Goal: Transaction & Acquisition: Purchase product/service

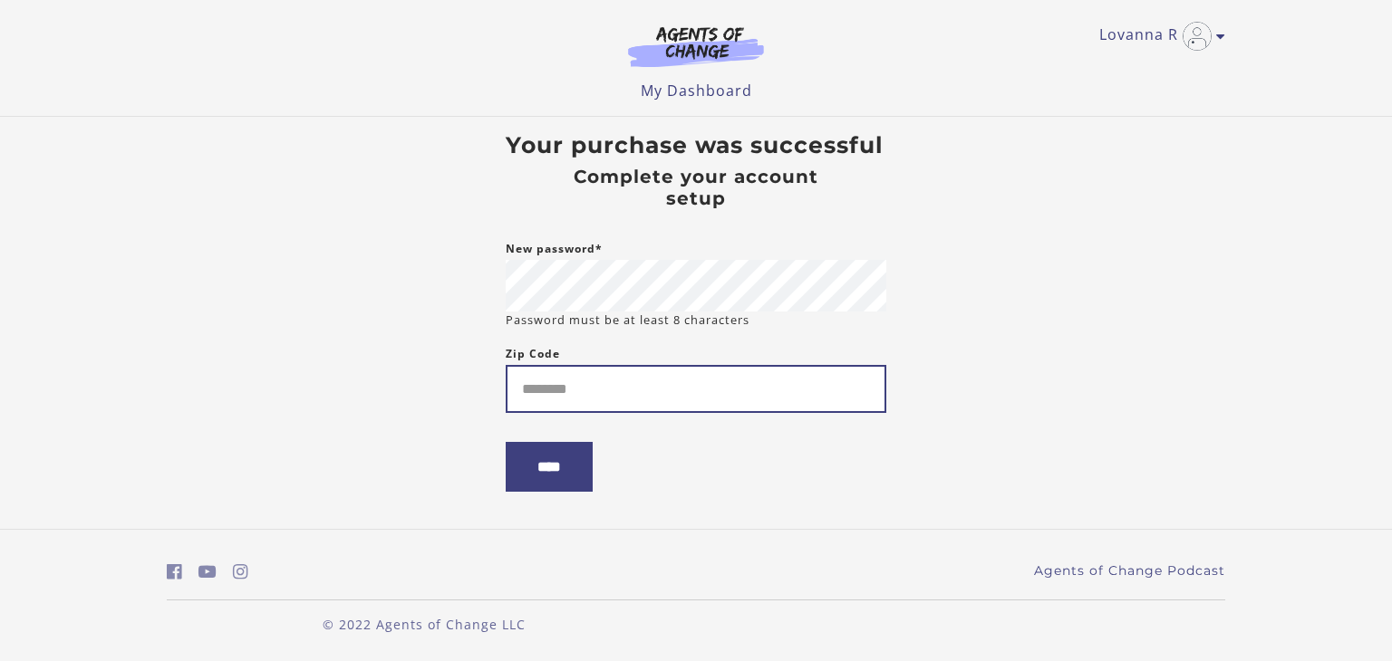
click at [553, 389] on input "Zip Code" at bounding box center [696, 389] width 381 height 48
type input "*"
type input "*****"
click at [550, 473] on input "****" at bounding box center [549, 467] width 87 height 50
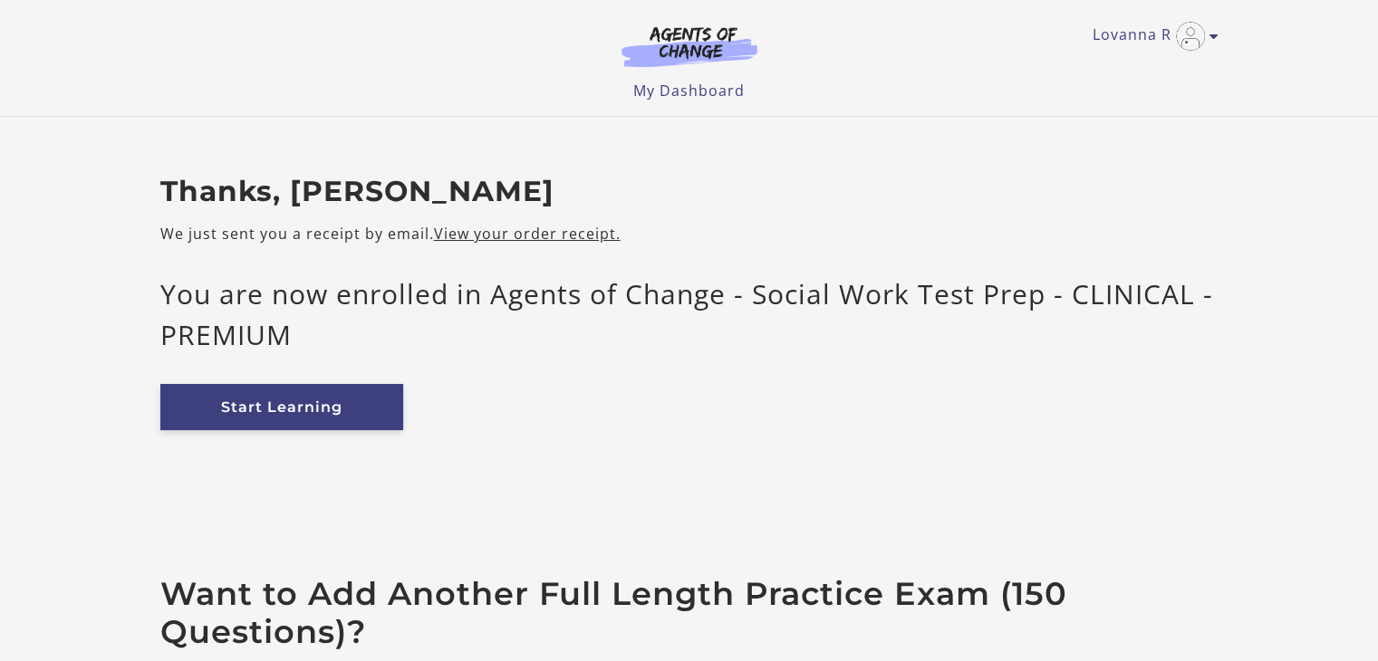
click at [319, 419] on link "Start Learning" at bounding box center [281, 407] width 243 height 46
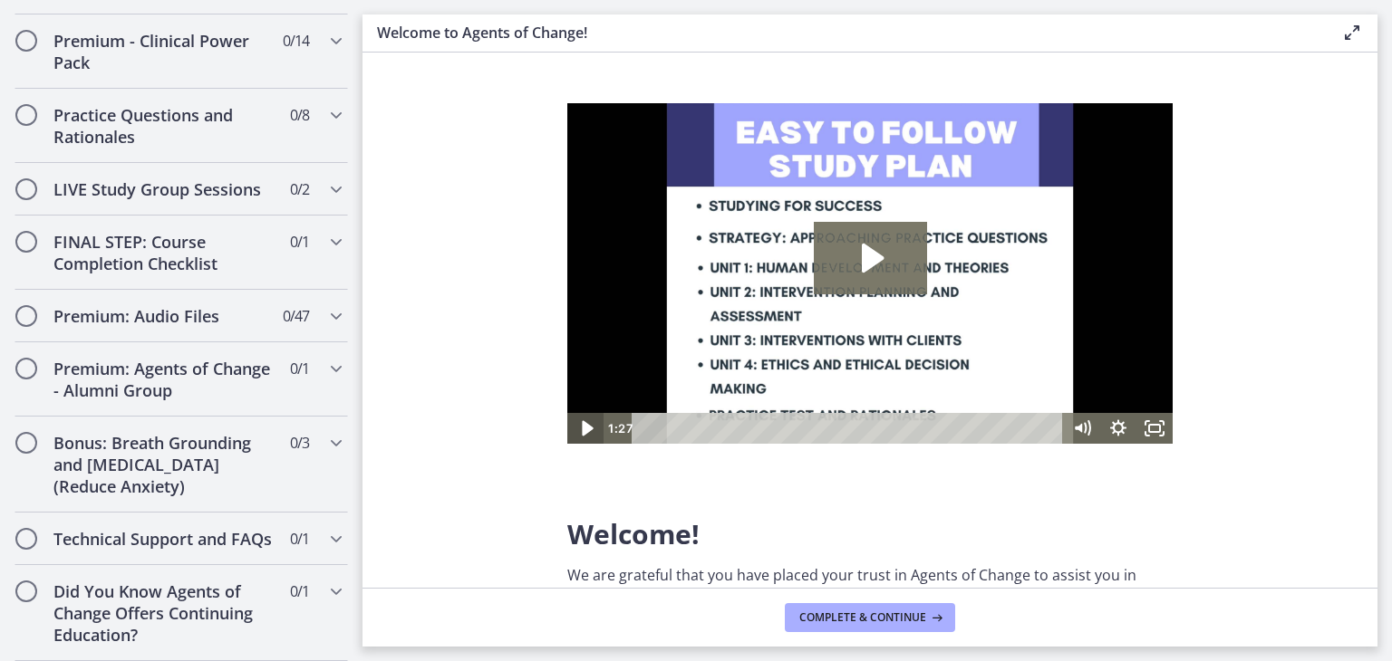
click at [584, 426] on icon "Play Video" at bounding box center [587, 427] width 11 height 15
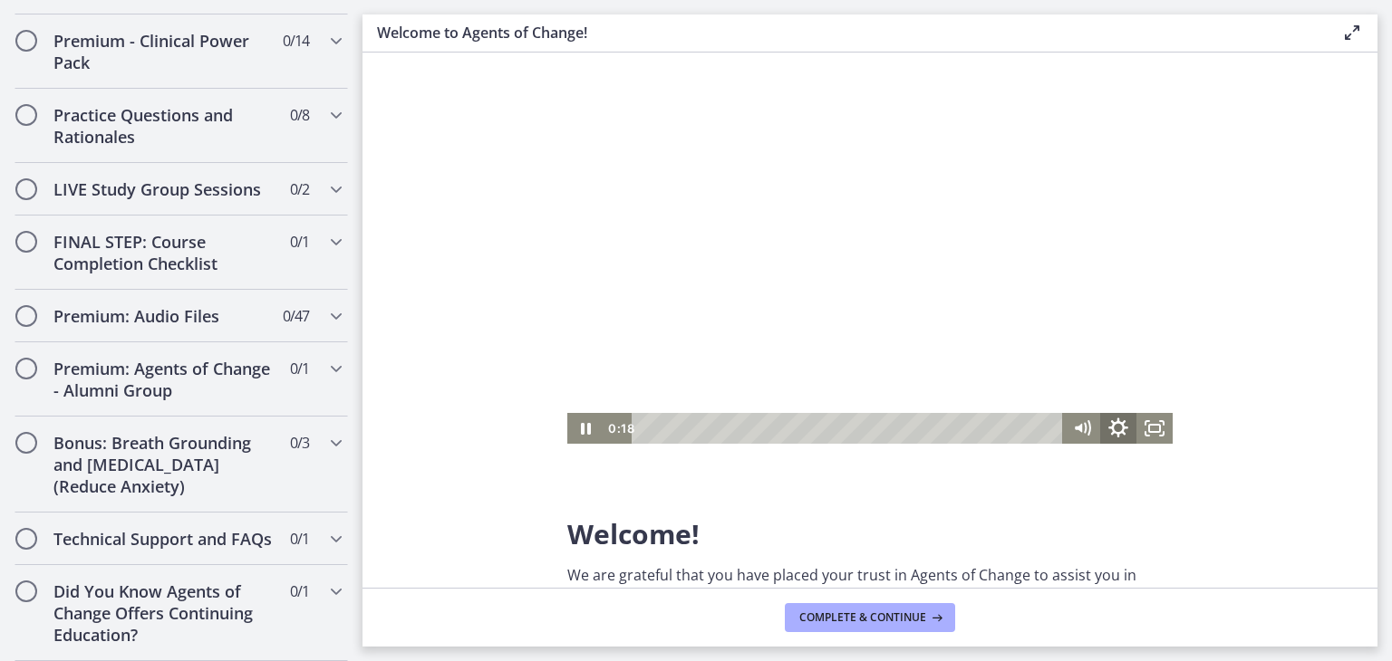
click at [1115, 428] on icon "Show settings menu" at bounding box center [1117, 428] width 43 height 37
click at [1089, 291] on div at bounding box center [869, 273] width 605 height 341
click at [585, 429] on icon "Play Video" at bounding box center [587, 427] width 11 height 15
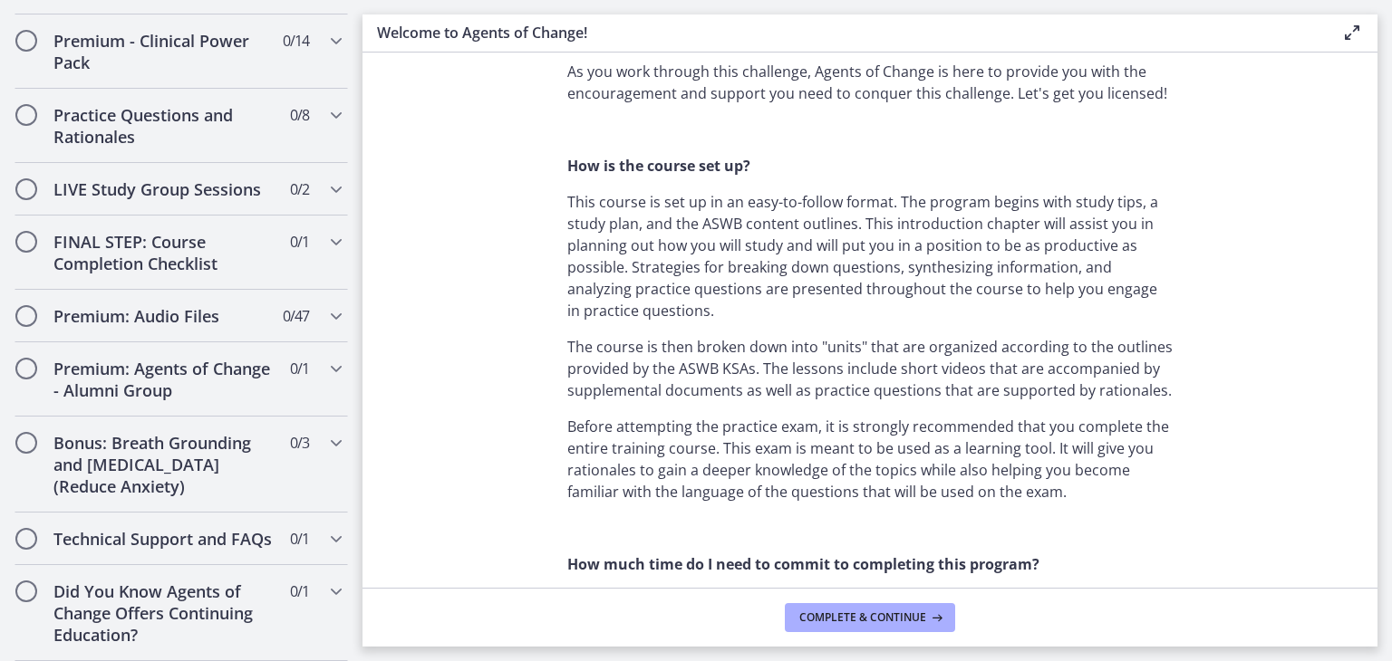
scroll to position [767, 0]
click at [871, 613] on span "Complete & continue" at bounding box center [862, 618] width 127 height 14
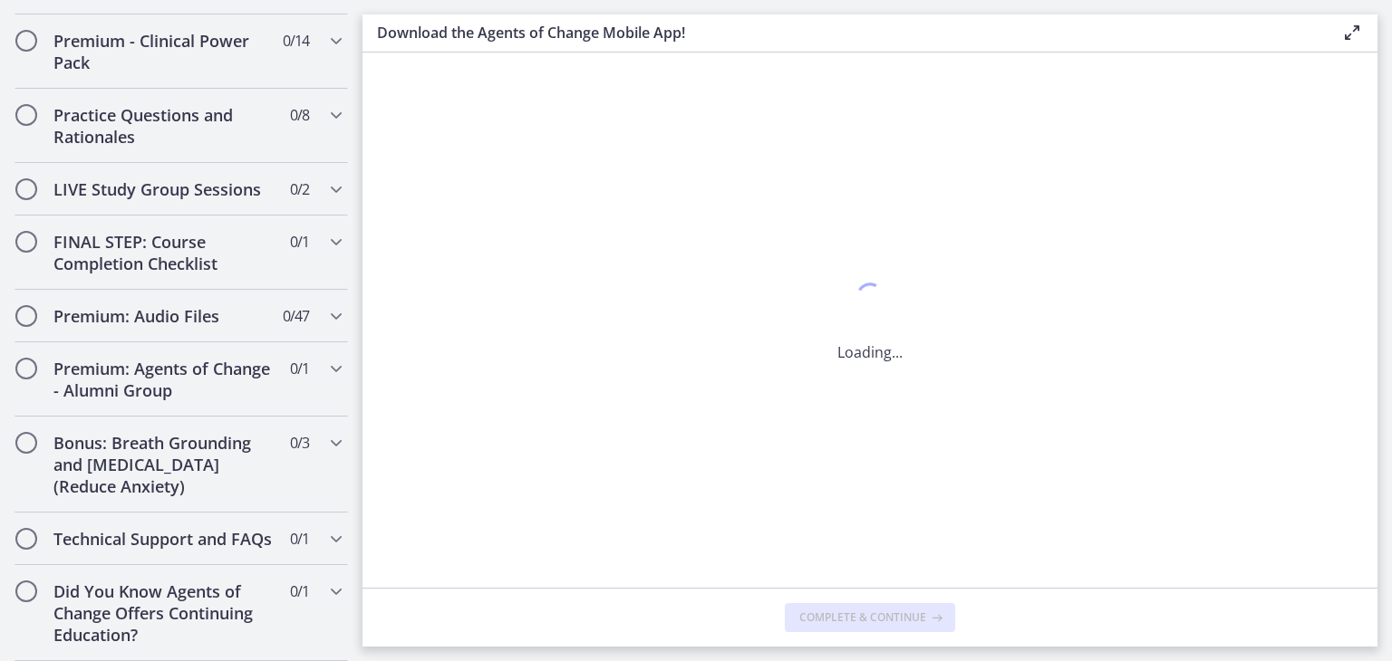
scroll to position [0, 0]
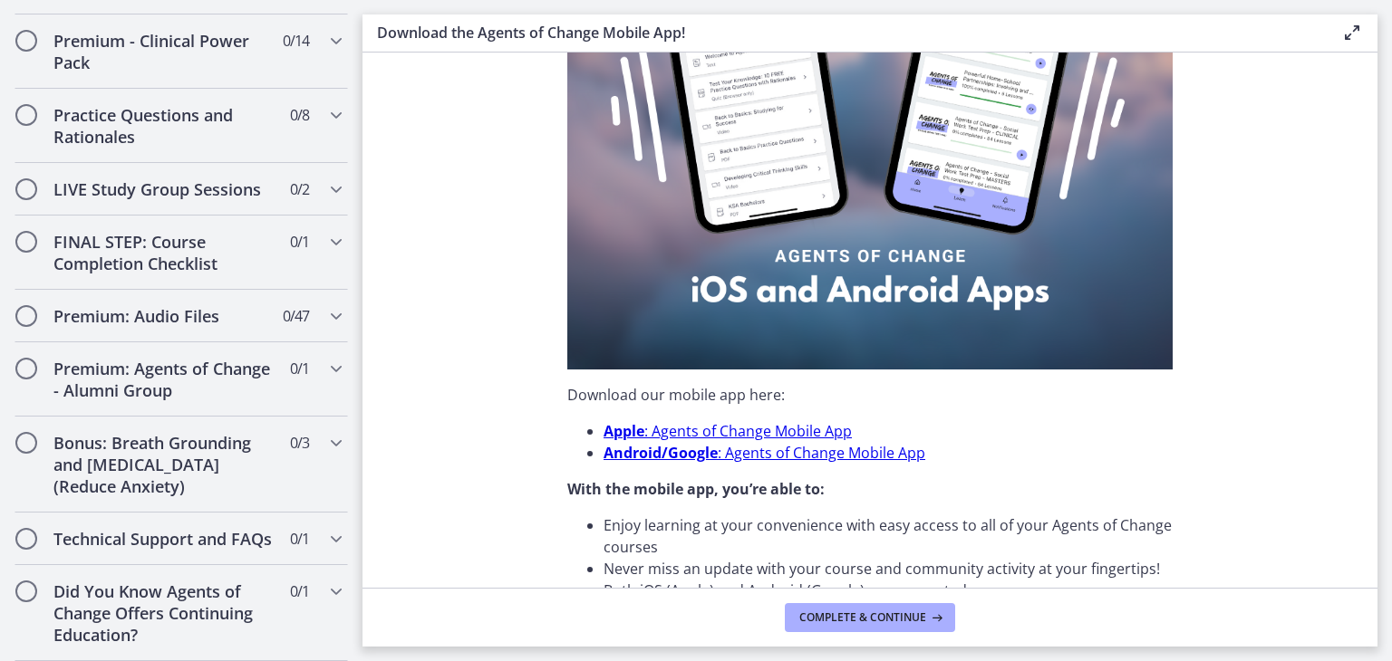
scroll to position [300, 0]
click at [745, 429] on link "Apple : Agents of Change Mobile App" at bounding box center [727, 430] width 248 height 20
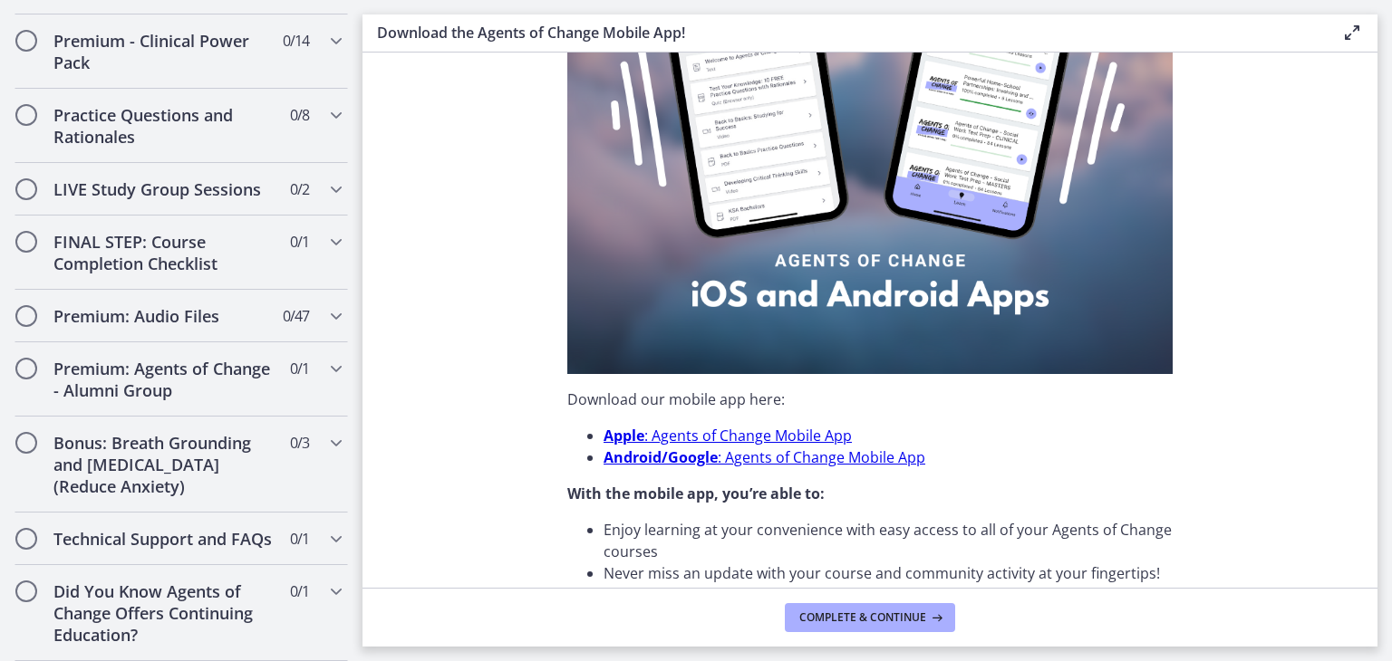
scroll to position [293, 0]
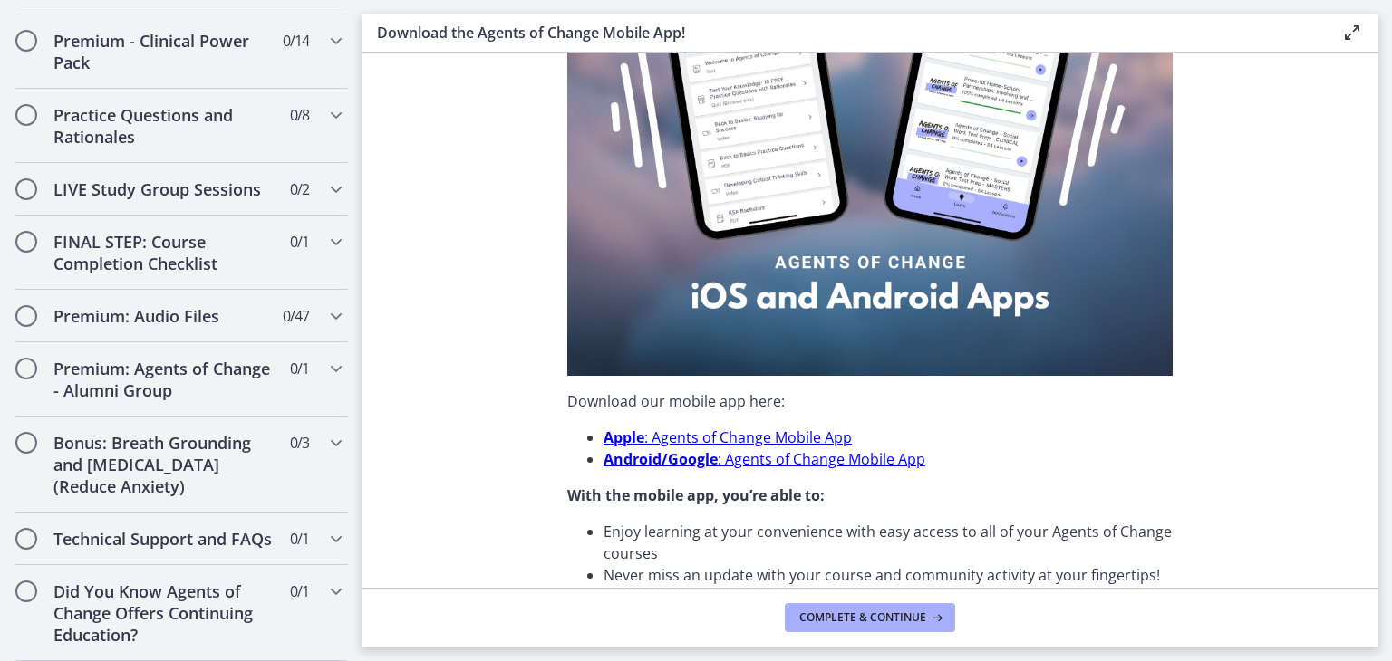
click at [695, 429] on link "Apple : Agents of Change Mobile App" at bounding box center [727, 438] width 248 height 20
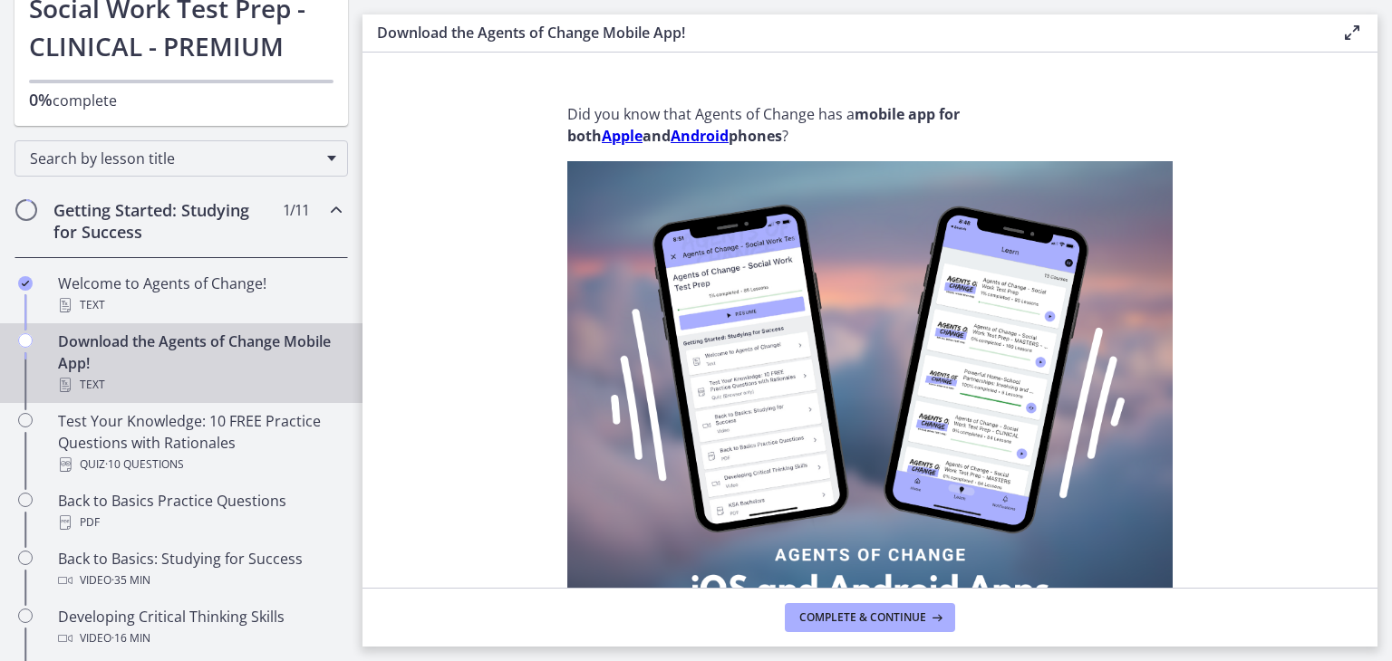
scroll to position [0, 0]
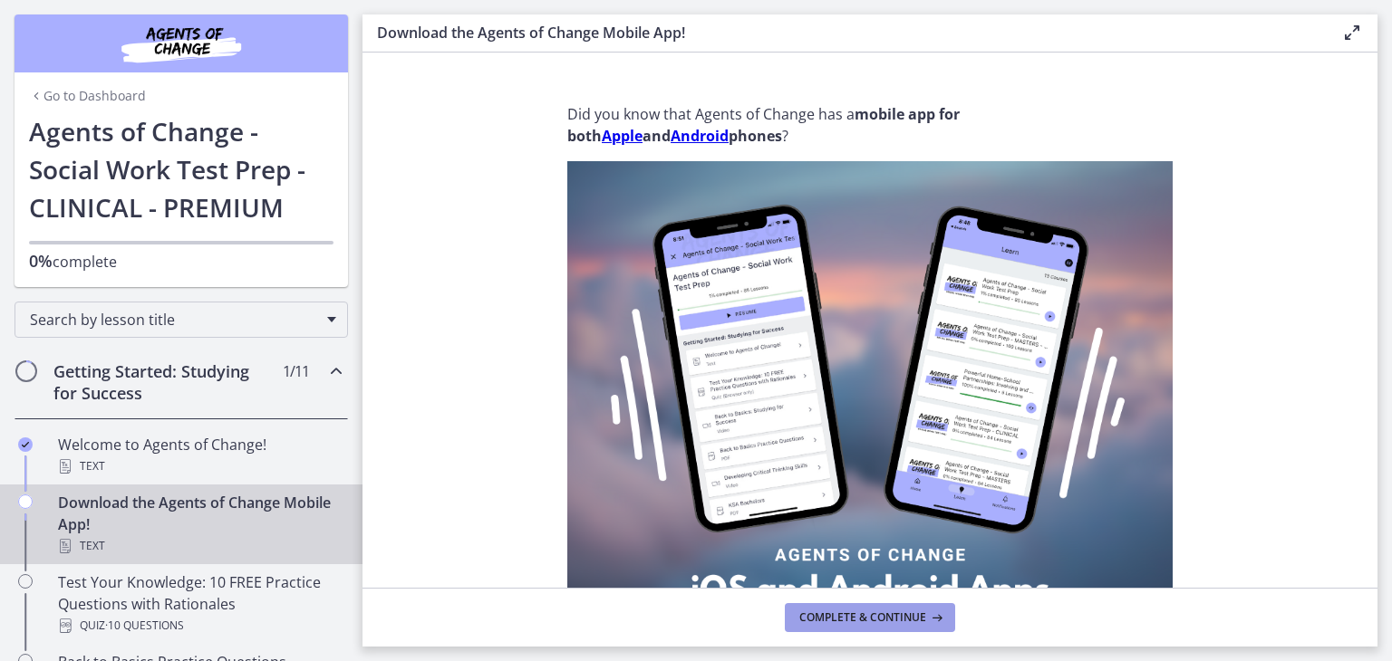
click at [857, 623] on span "Complete & continue" at bounding box center [862, 618] width 127 height 14
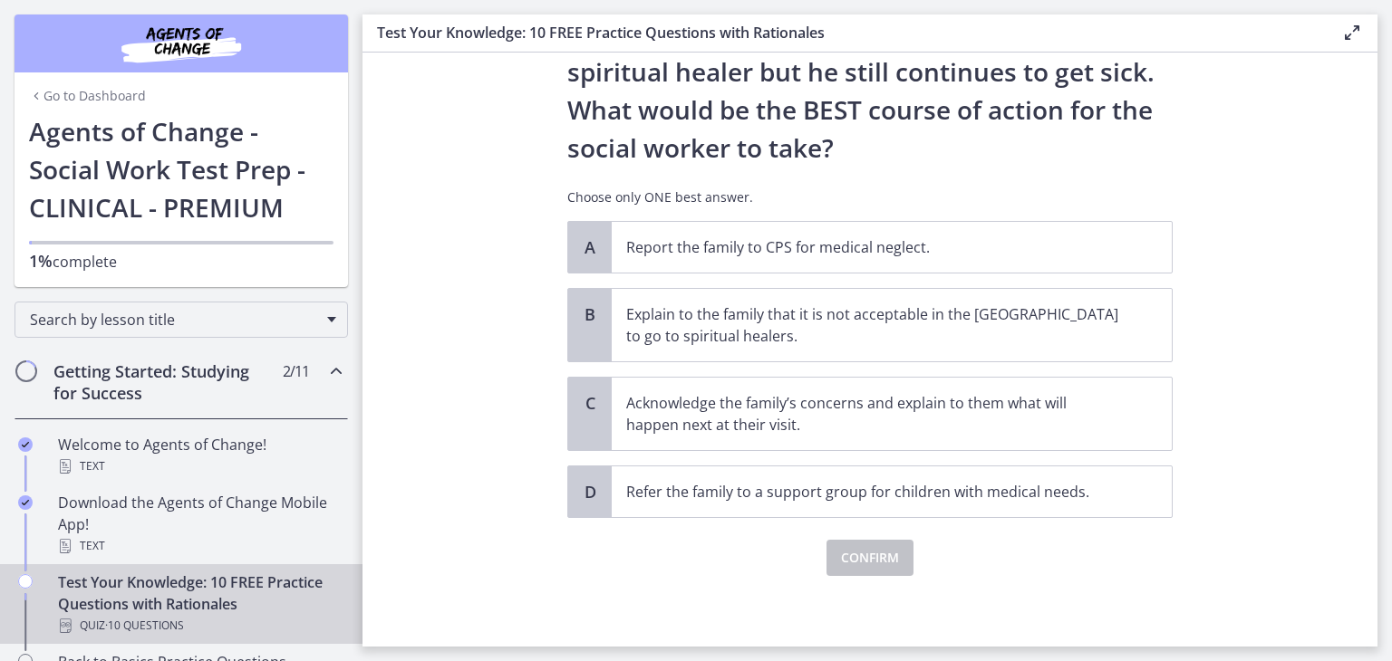
scroll to position [362, 0]
click at [713, 423] on p "Acknowledge the family’s concerns and explain to them what will happen next at …" at bounding box center [873, 413] width 495 height 43
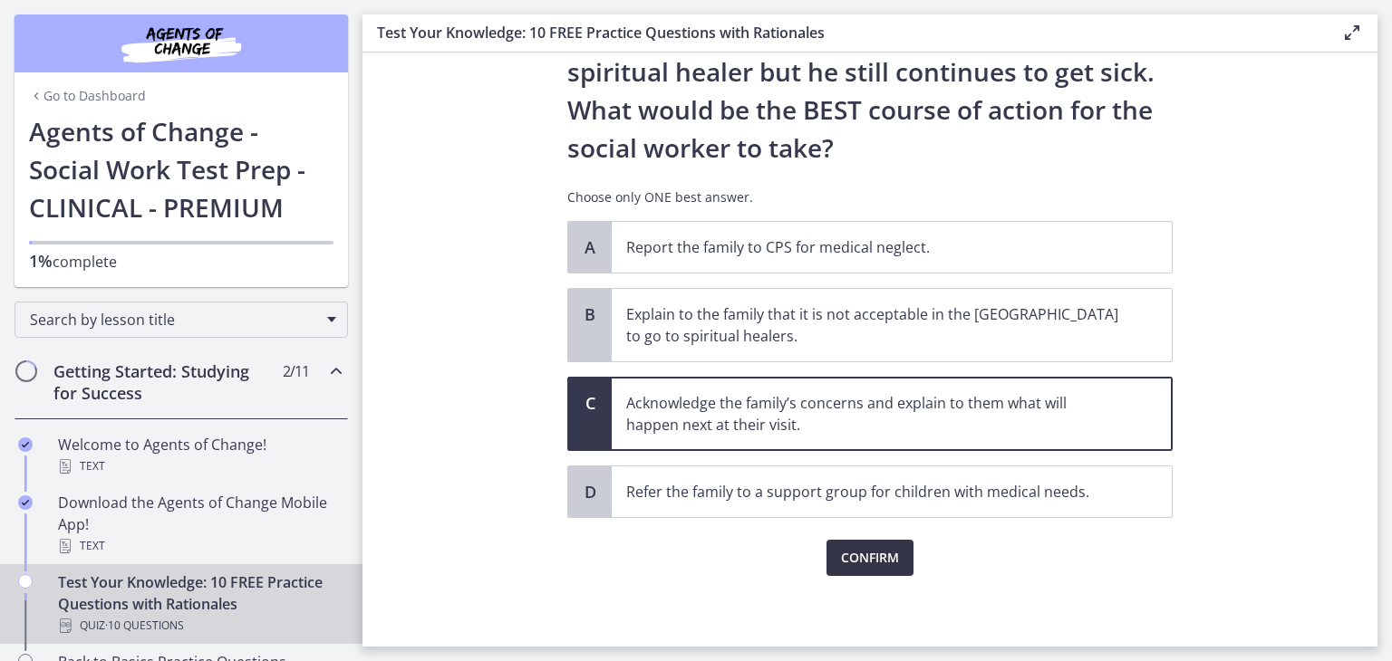
click at [856, 558] on span "Confirm" at bounding box center [870, 558] width 58 height 22
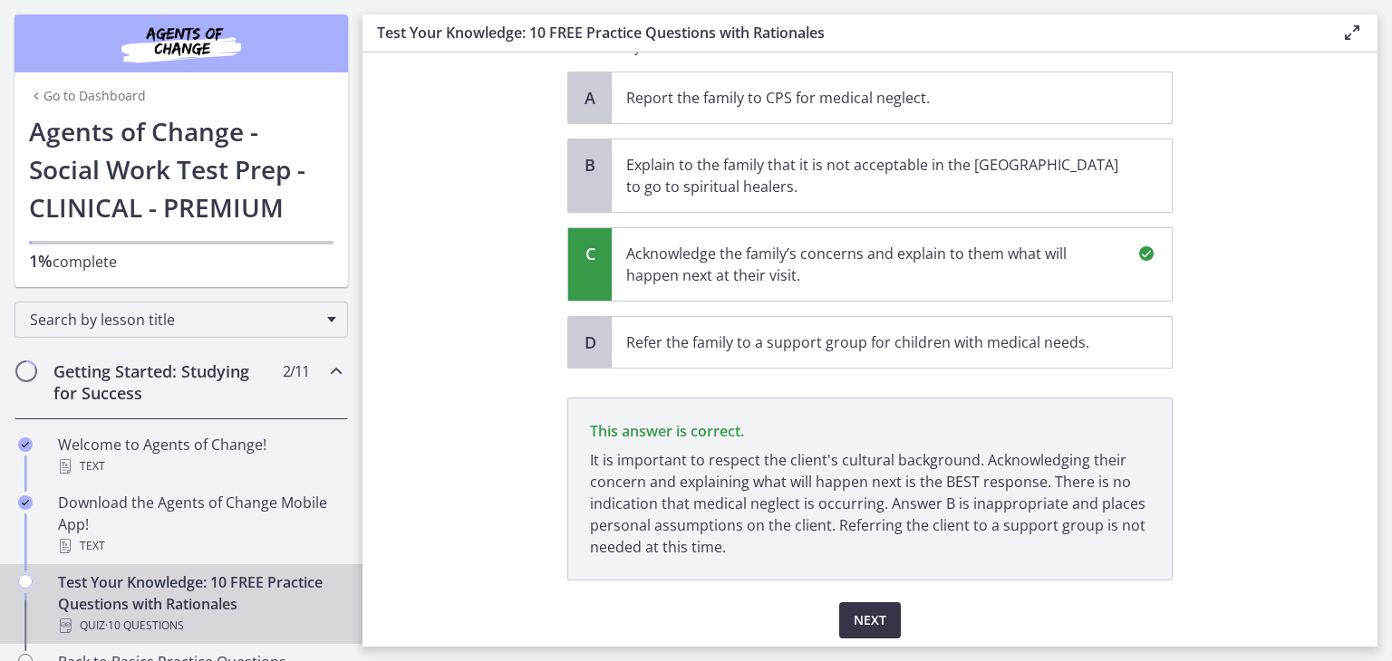
scroll to position [574, 0]
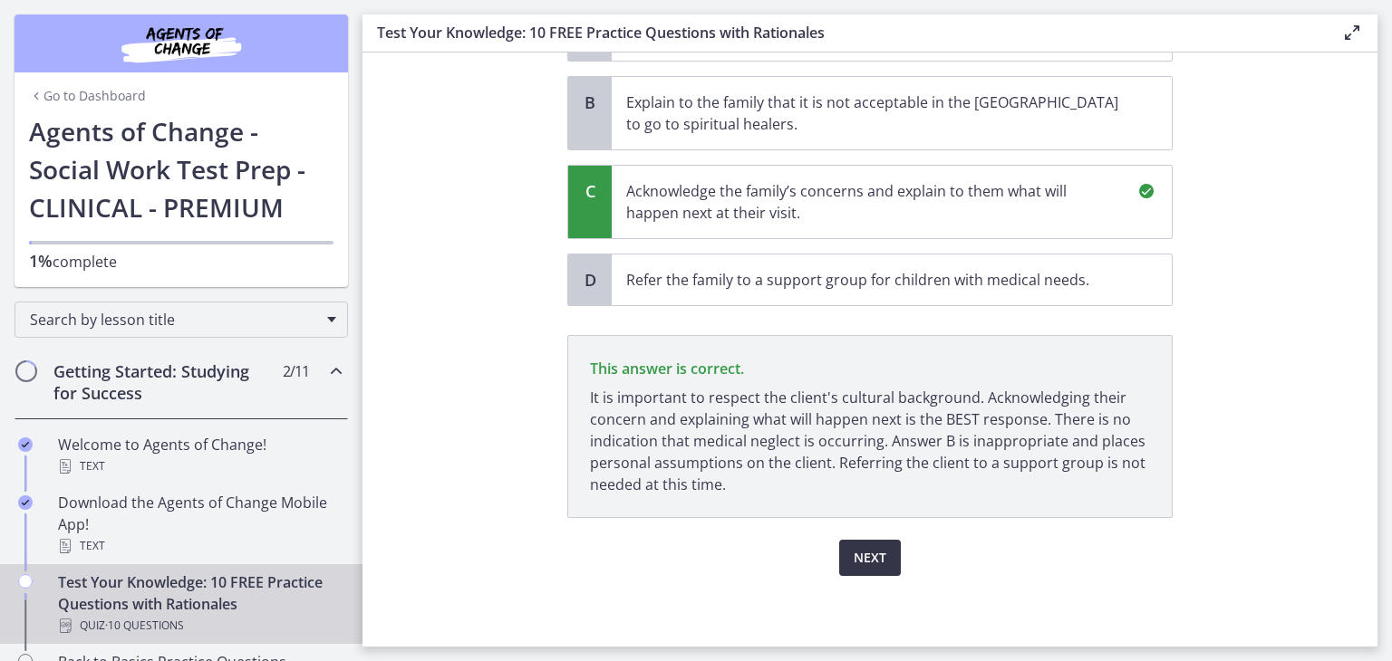
click at [856, 558] on span "Next" at bounding box center [870, 558] width 33 height 22
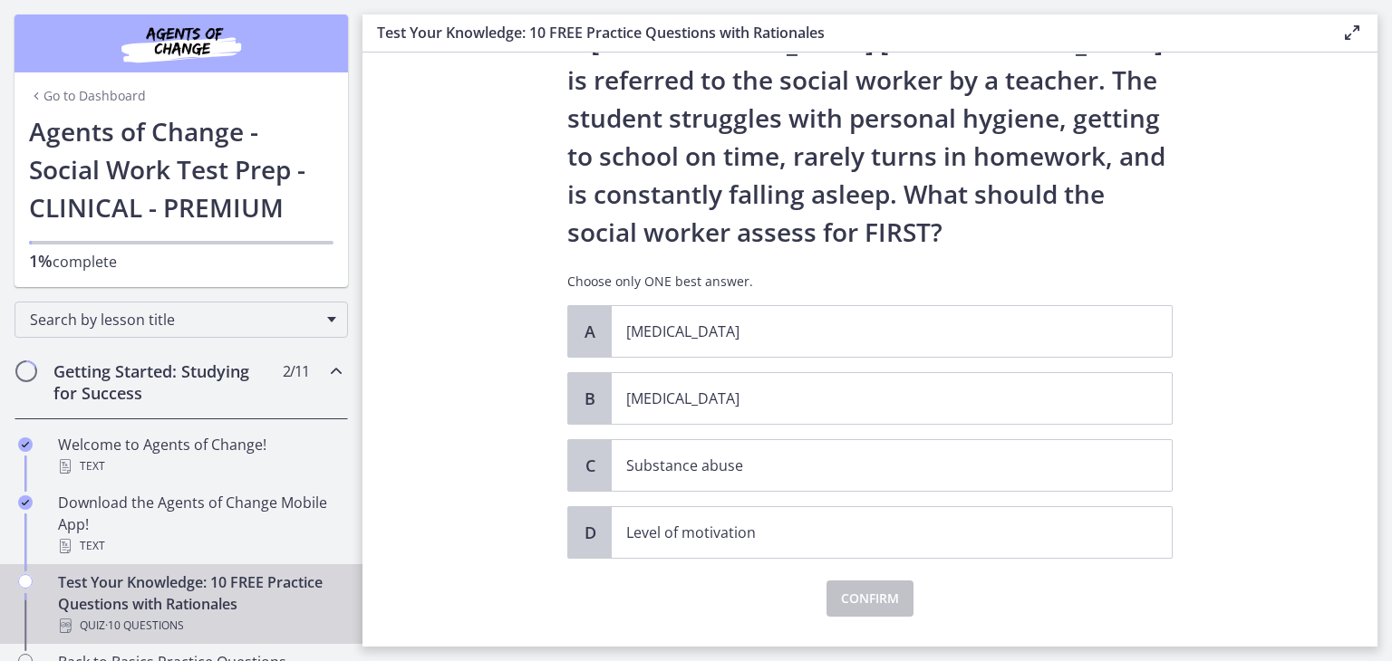
scroll to position [129, 0]
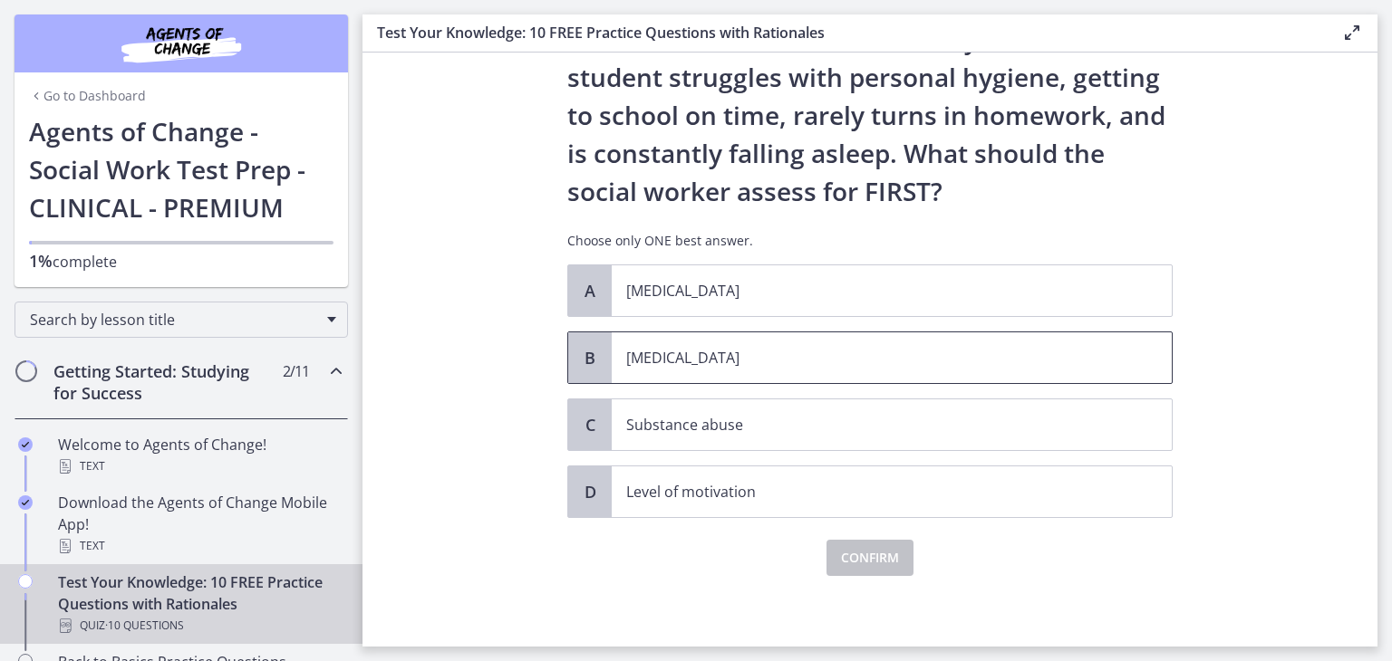
click at [635, 358] on p "Child neglect" at bounding box center [873, 358] width 495 height 22
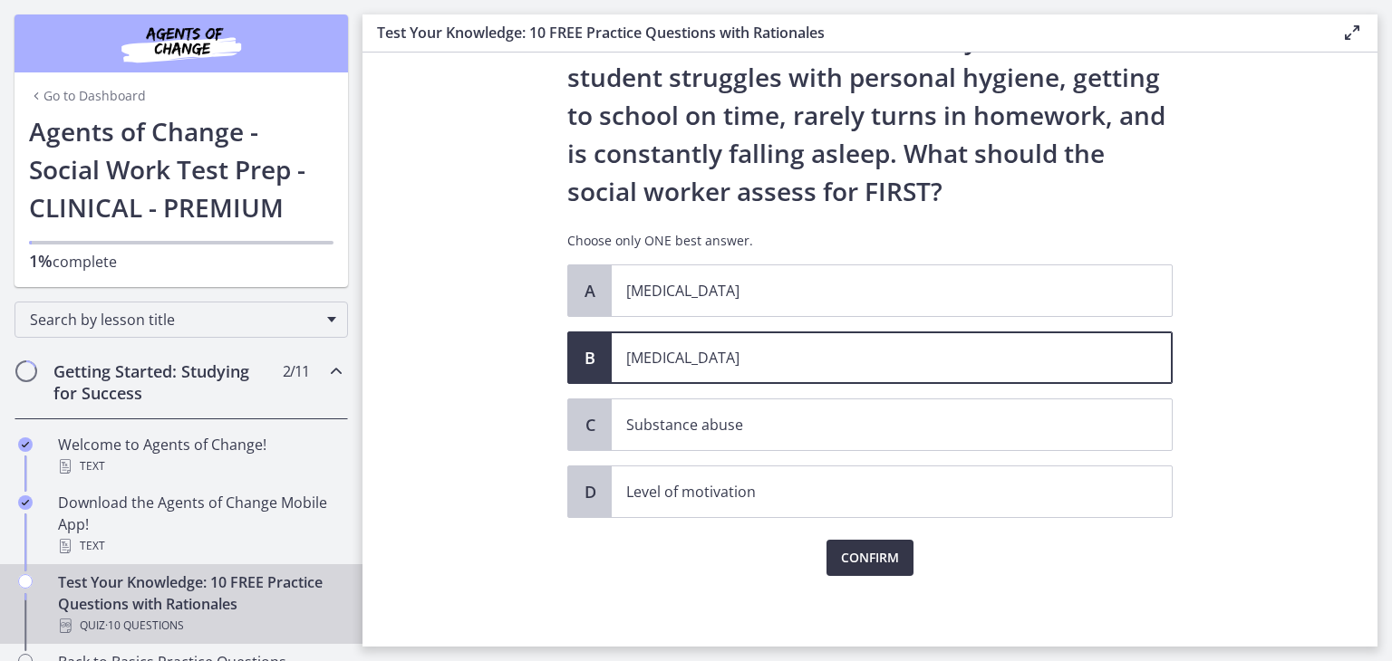
click at [830, 551] on button "Confirm" at bounding box center [869, 558] width 87 height 36
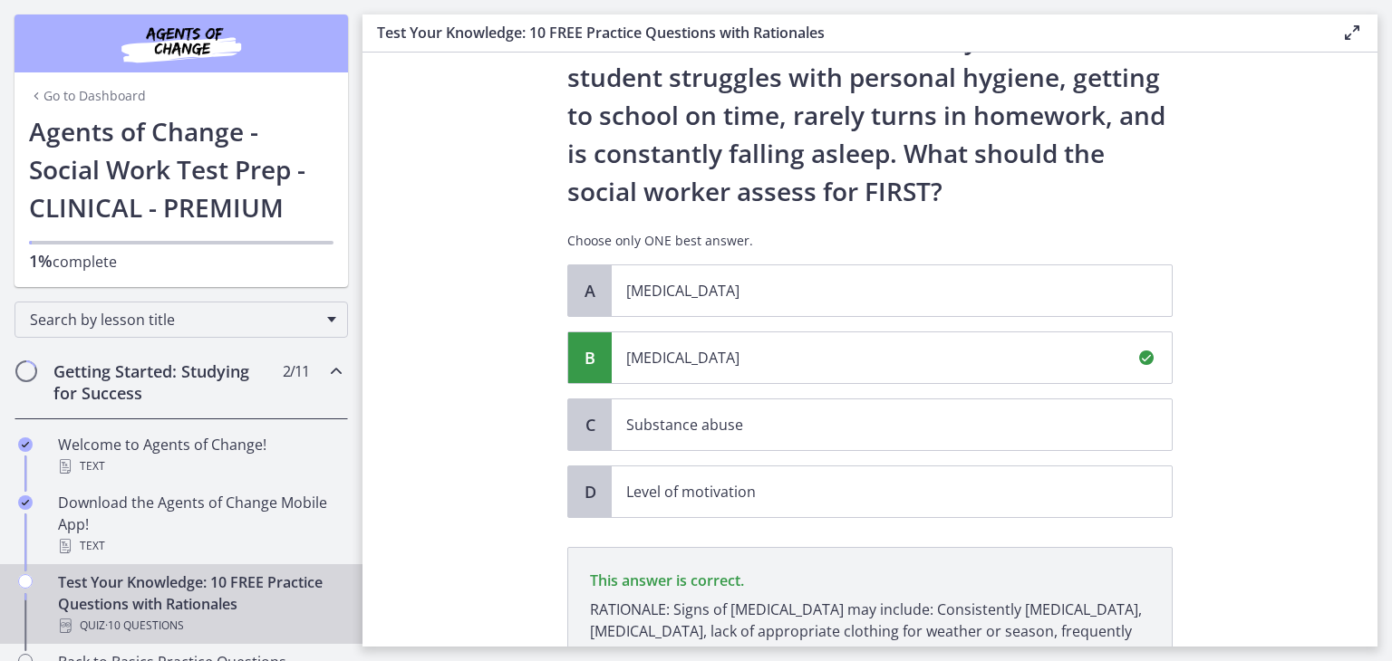
scroll to position [341, 0]
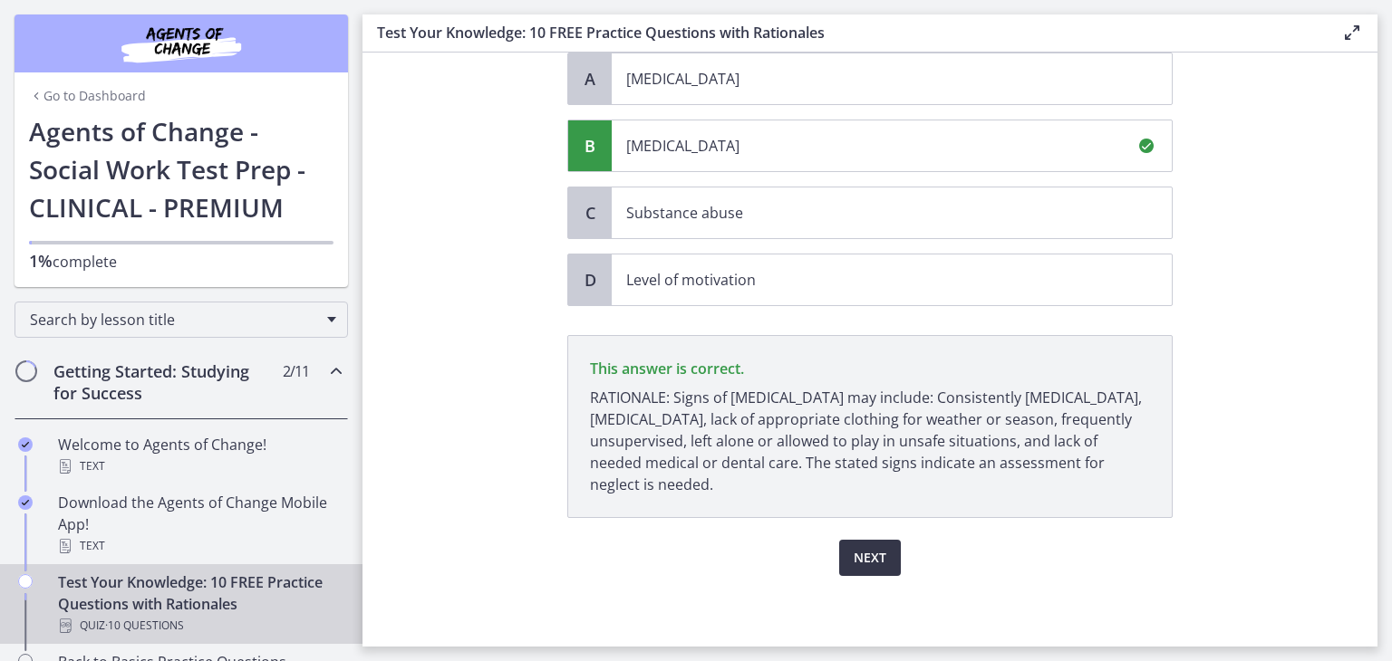
click at [854, 566] on span "Next" at bounding box center [870, 558] width 33 height 22
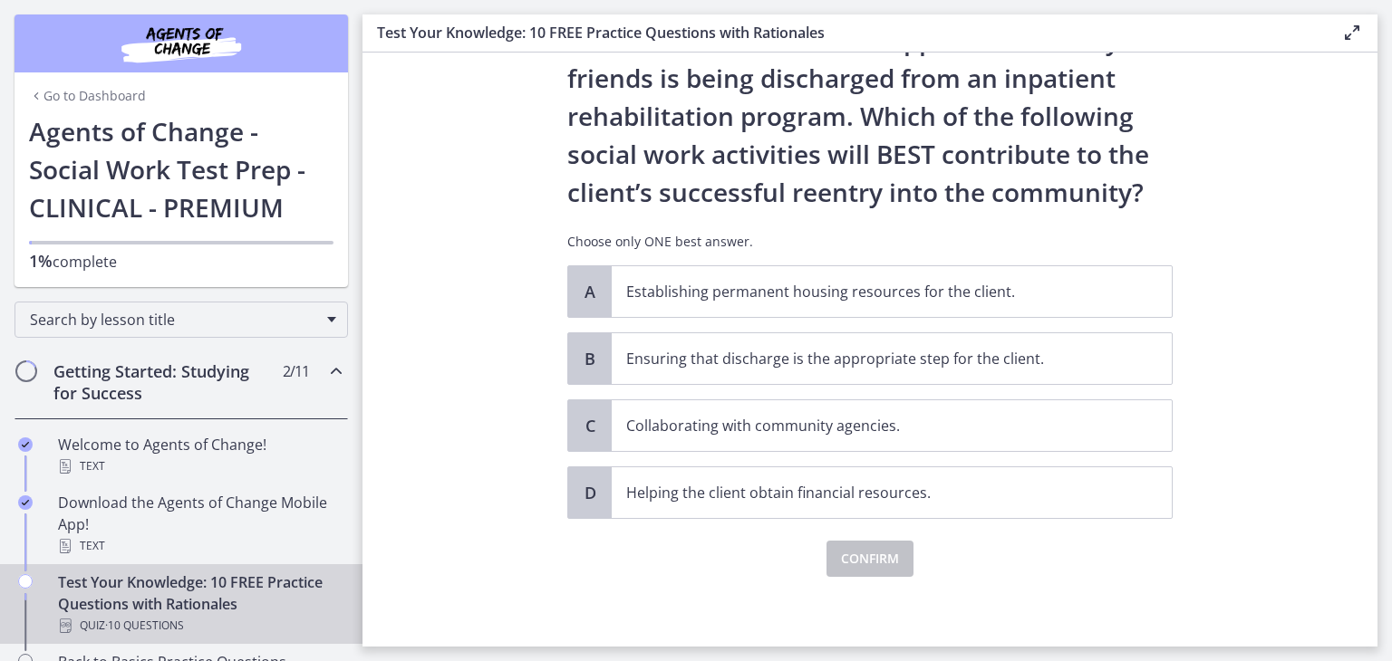
scroll to position [91, 0]
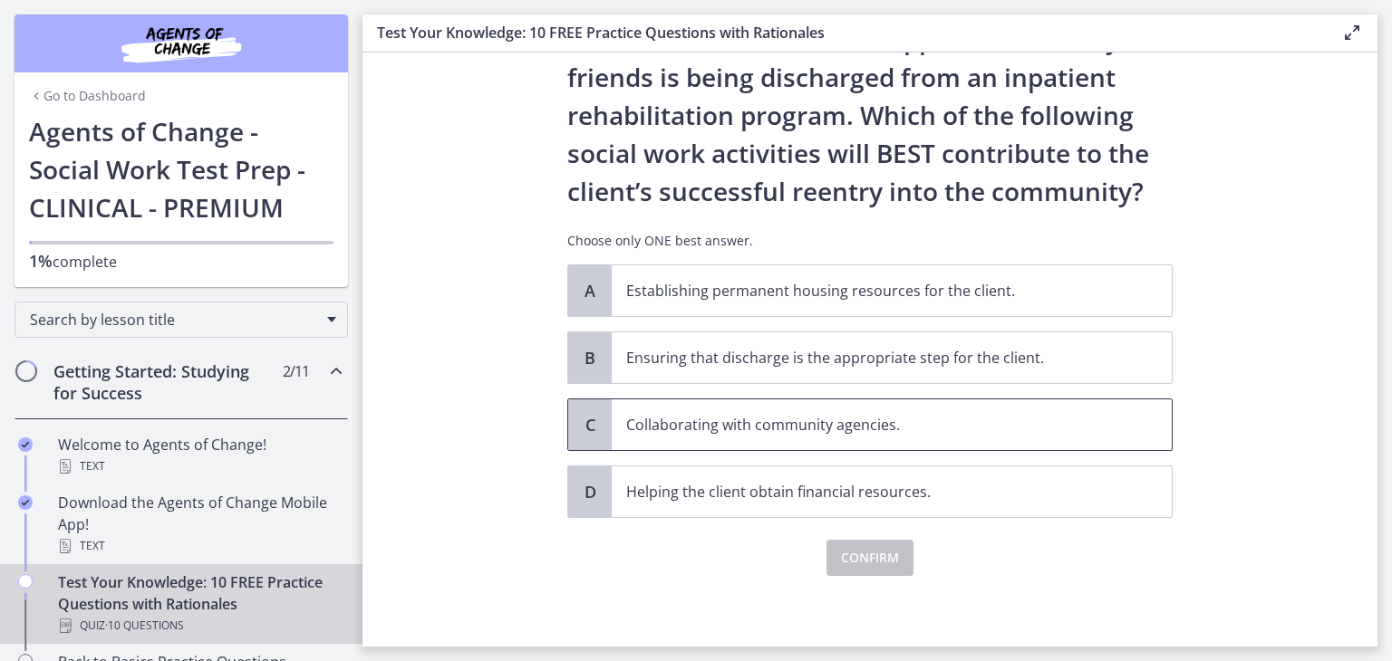
click at [743, 425] on p "Collaborating with community agencies." at bounding box center [873, 425] width 495 height 22
click at [852, 552] on span "Confirm" at bounding box center [870, 558] width 58 height 22
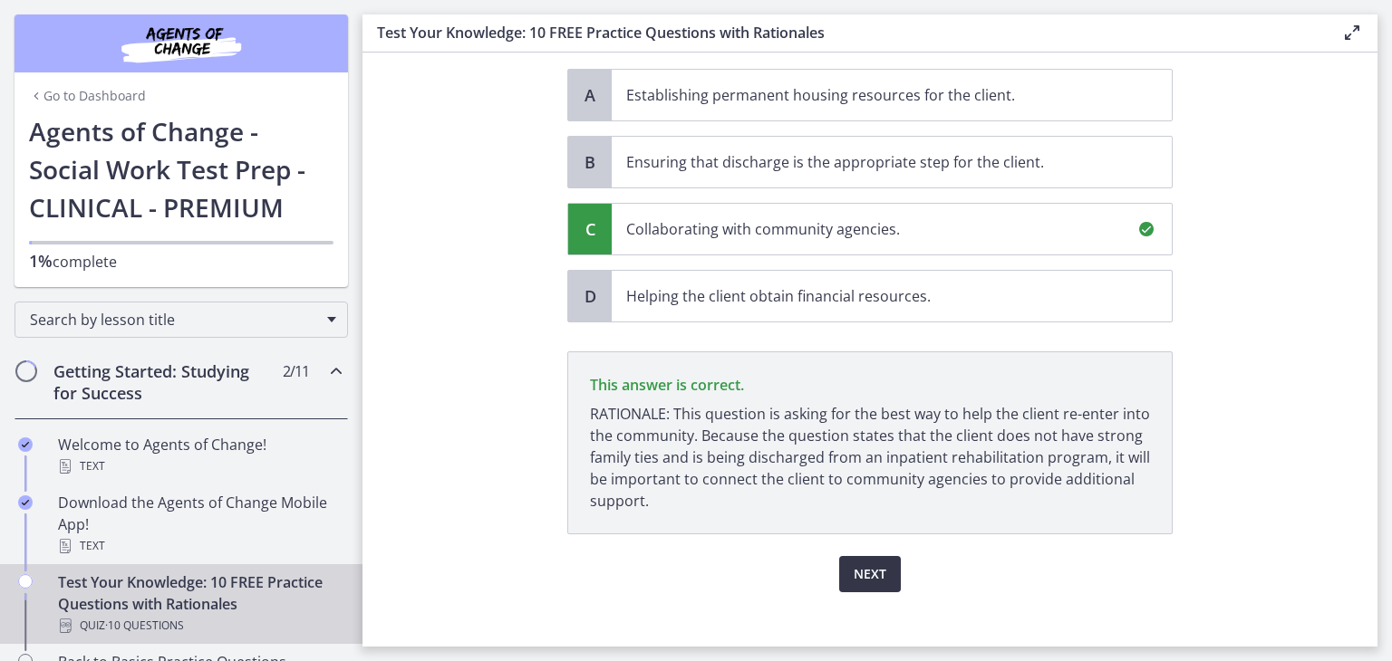
scroll to position [303, 0]
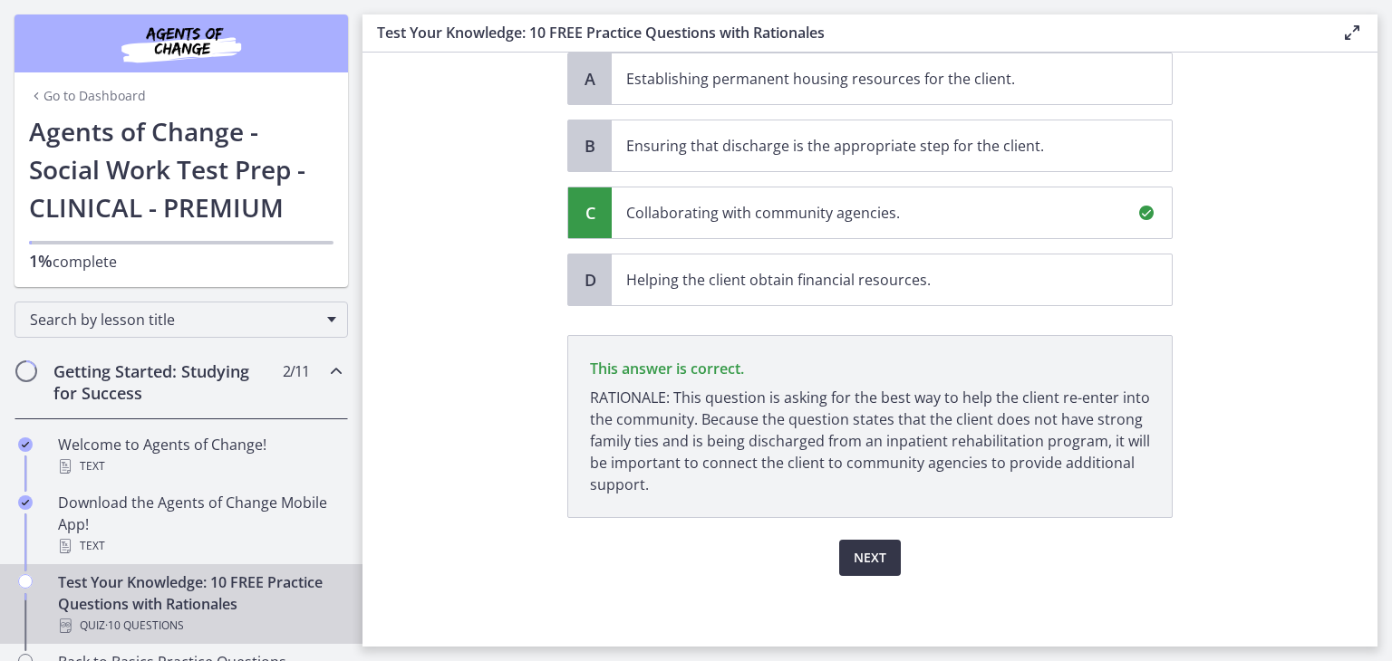
click at [854, 552] on span "Next" at bounding box center [870, 558] width 33 height 22
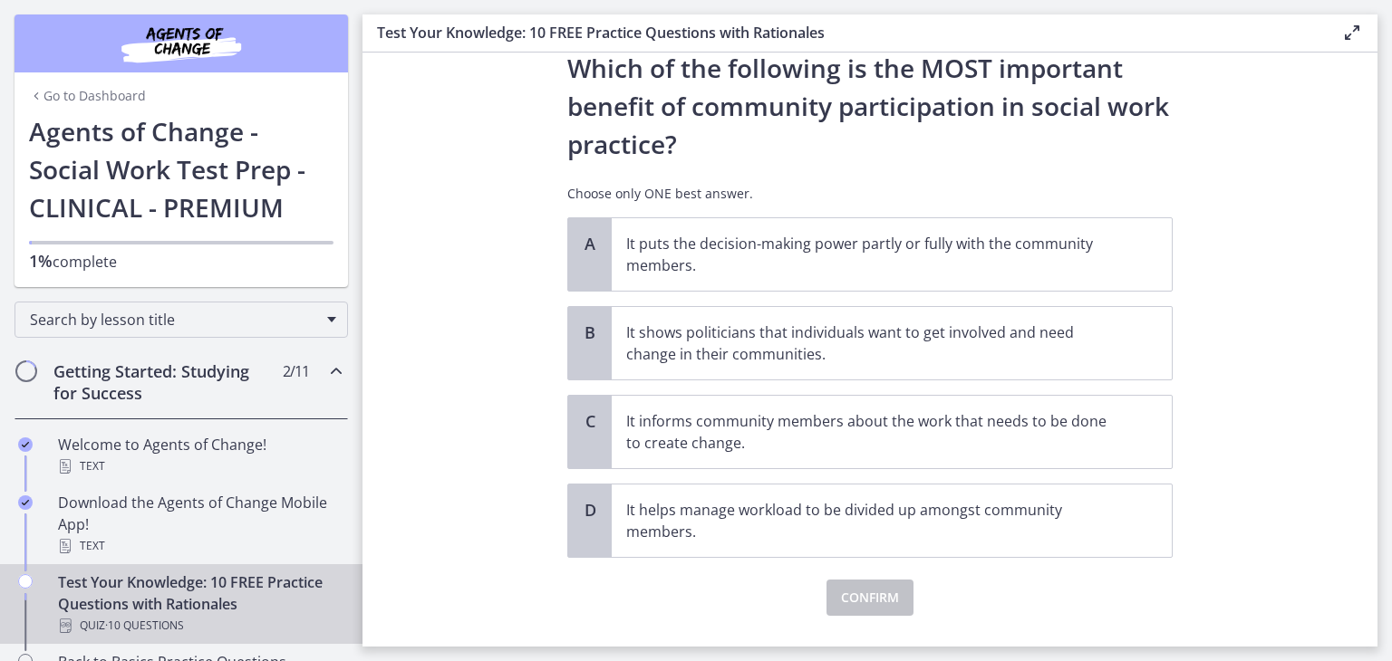
scroll to position [101, 0]
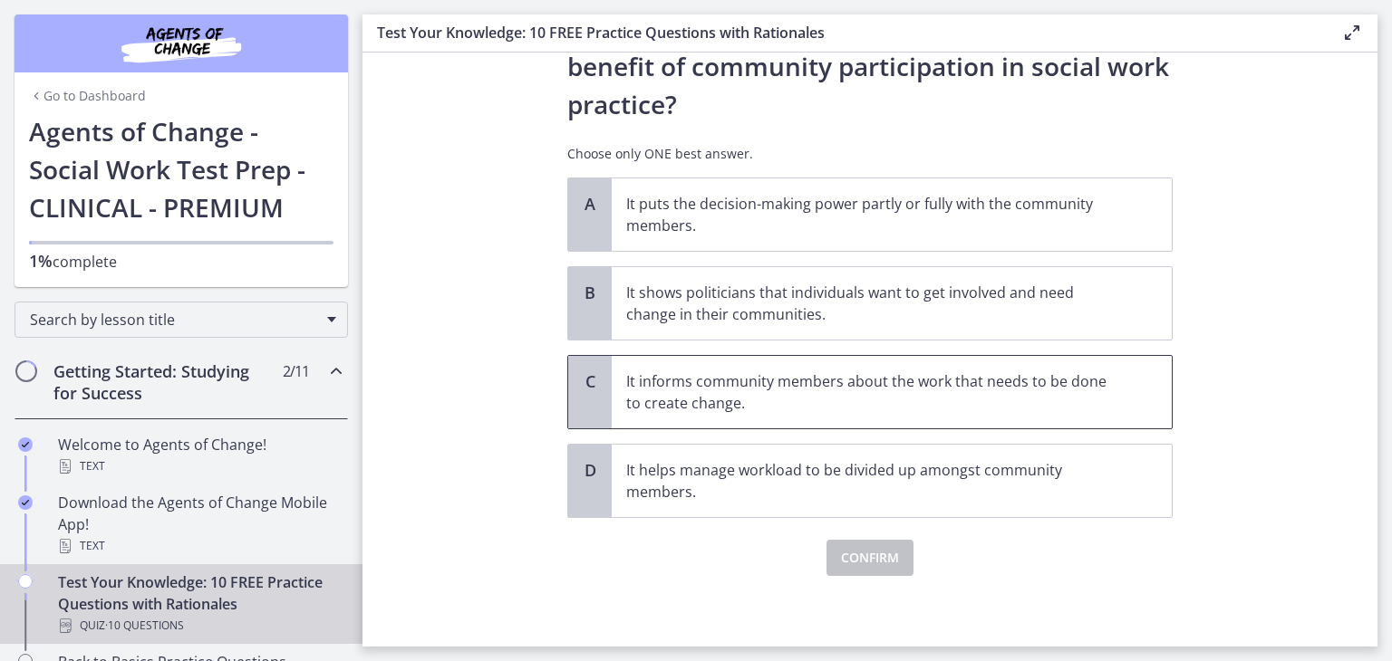
click at [765, 399] on p "It informs community members about the work that needs to be done to create cha…" at bounding box center [873, 392] width 495 height 43
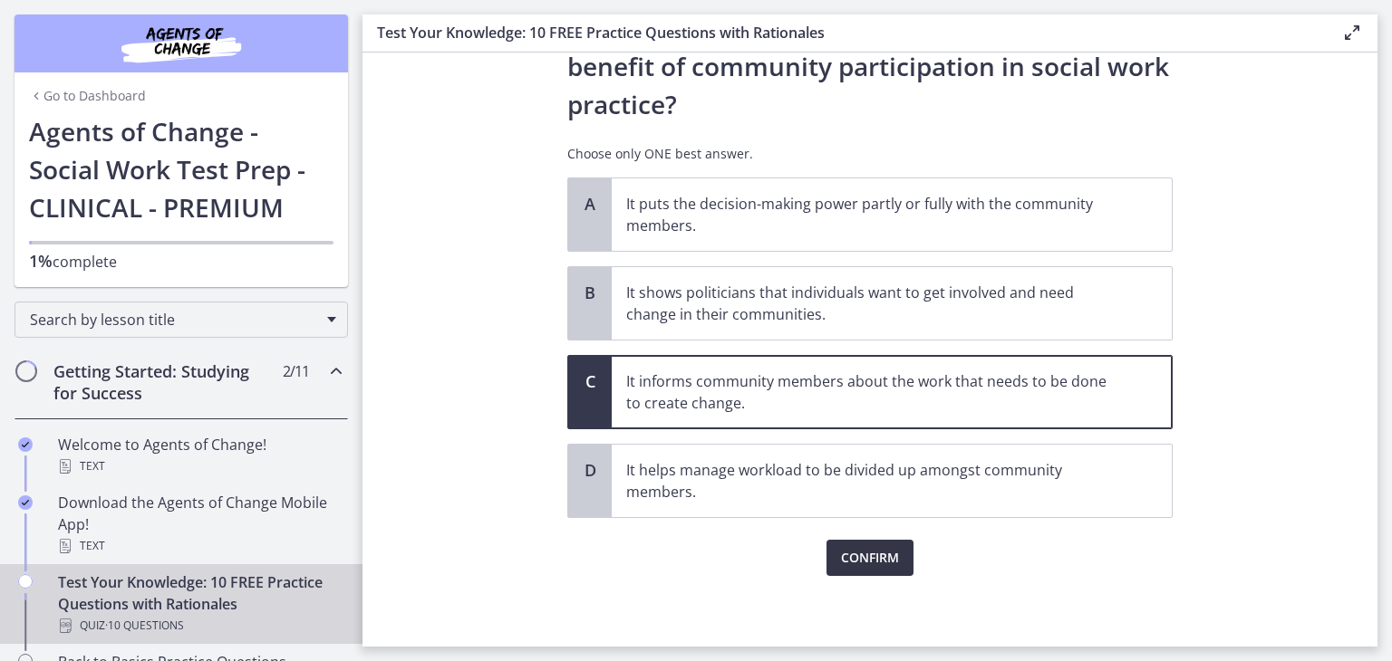
click at [853, 555] on span "Confirm" at bounding box center [870, 558] width 58 height 22
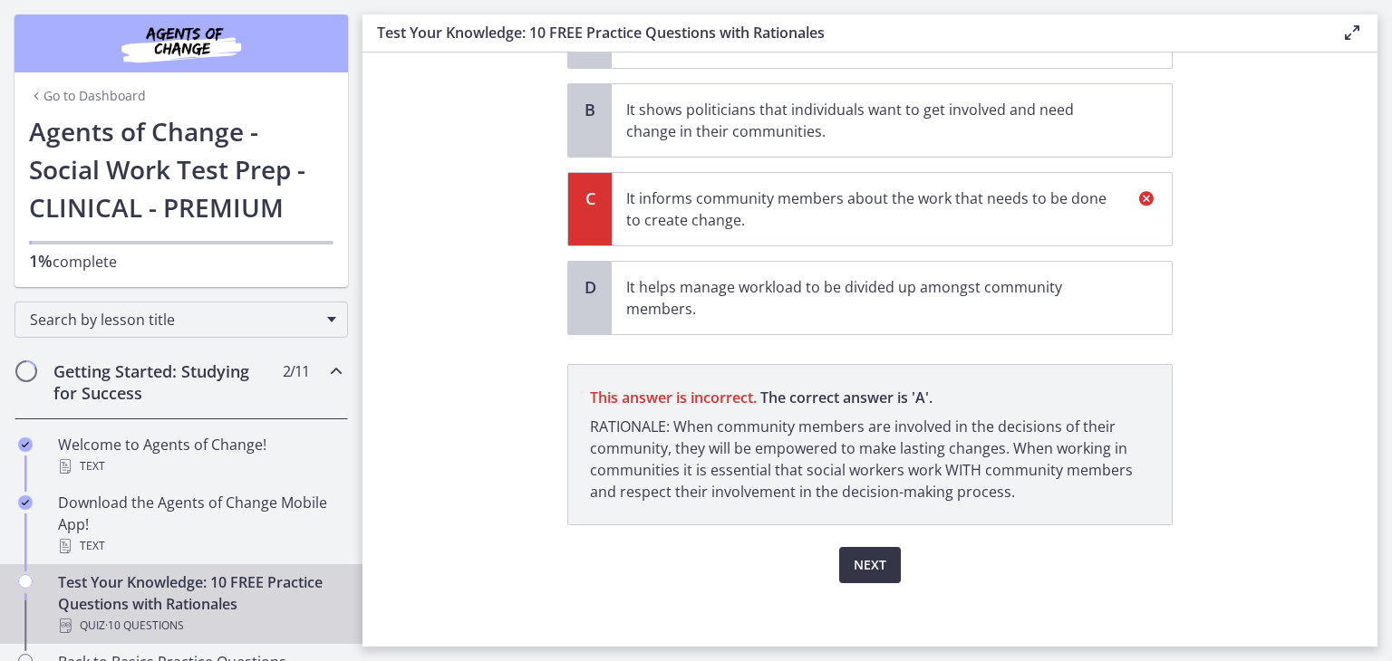
scroll to position [285, 0]
click at [854, 555] on span "Next" at bounding box center [870, 565] width 33 height 22
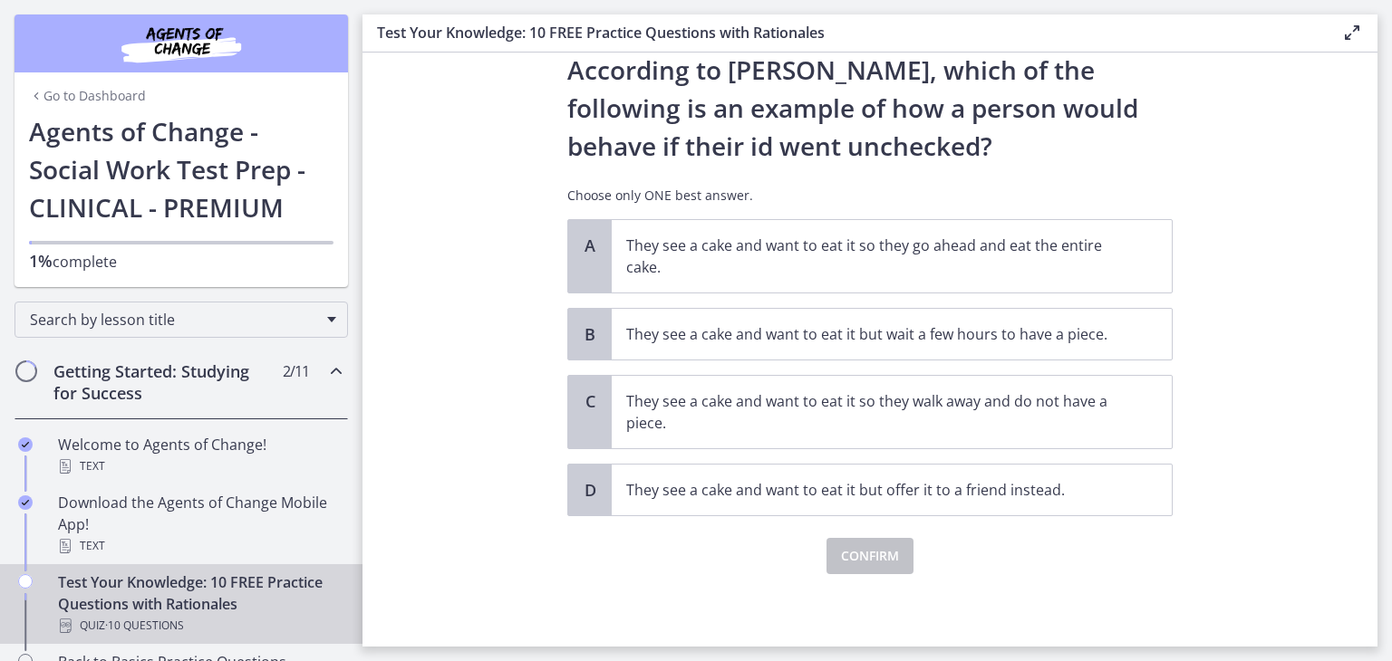
scroll to position [0, 0]
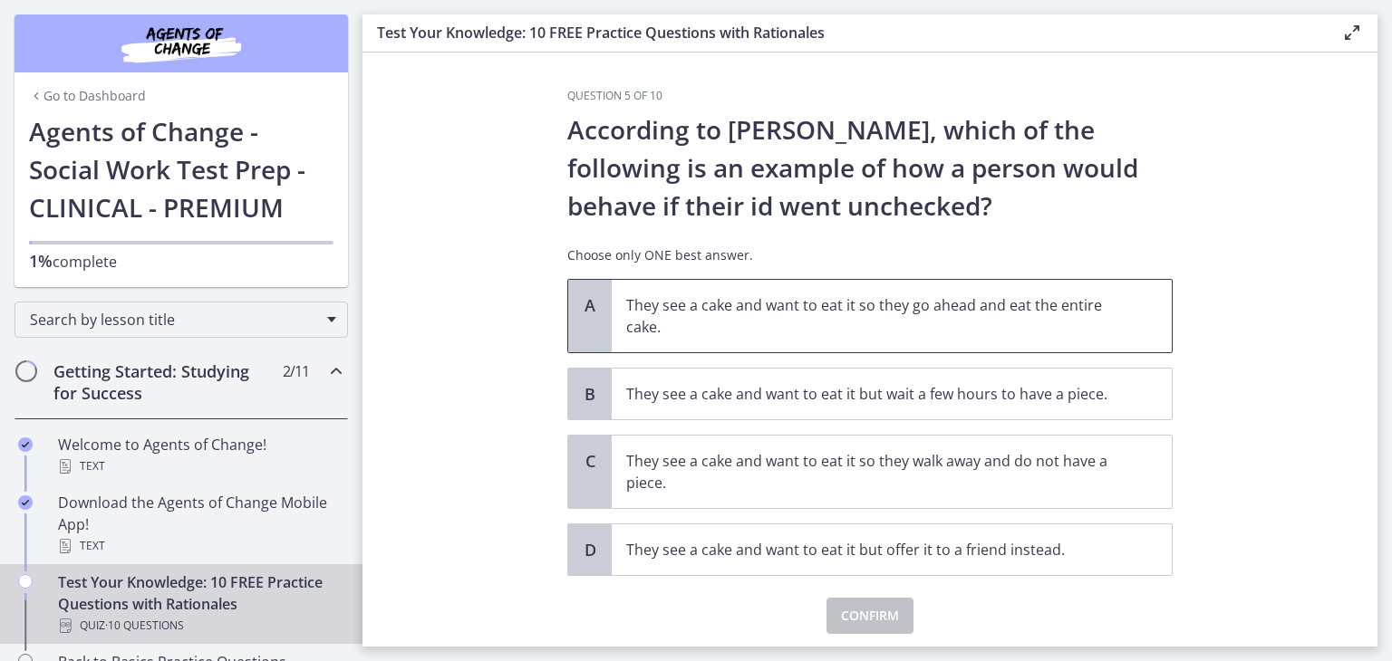
click at [767, 304] on p "They see a cake and want to eat it so they go ahead and eat the entire cake." at bounding box center [873, 315] width 495 height 43
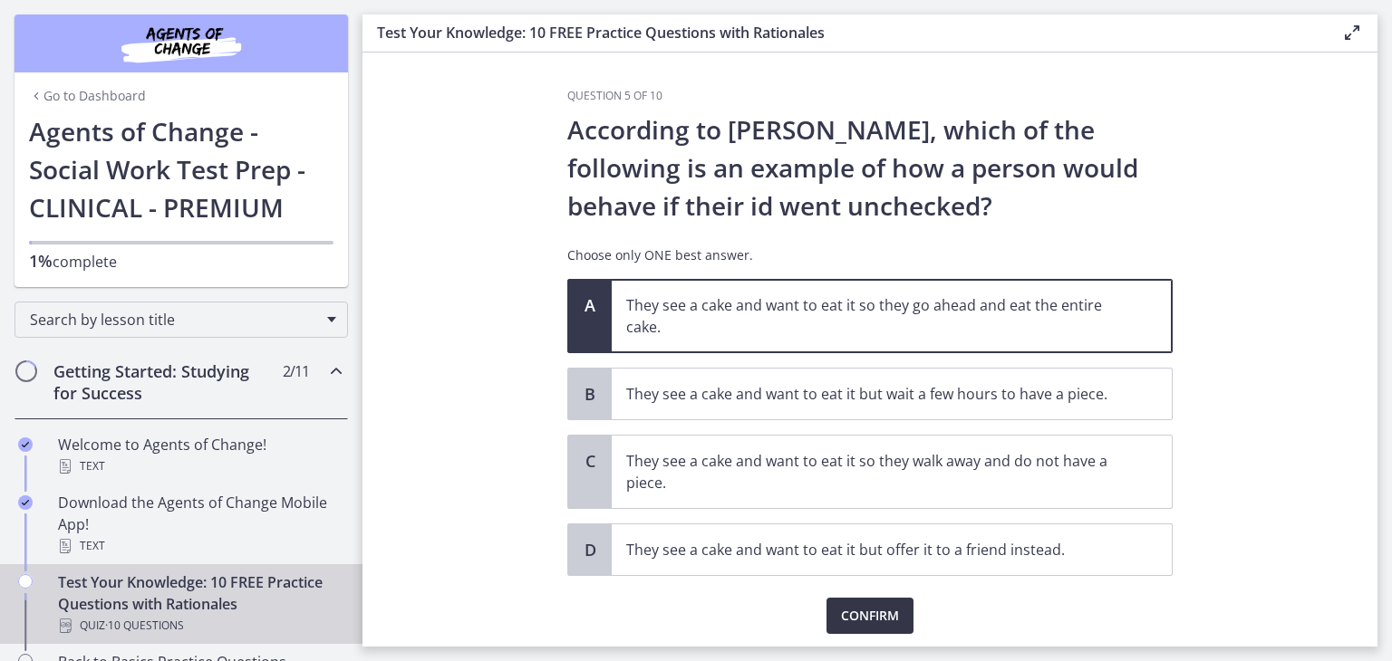
click at [854, 610] on span "Confirm" at bounding box center [870, 616] width 58 height 22
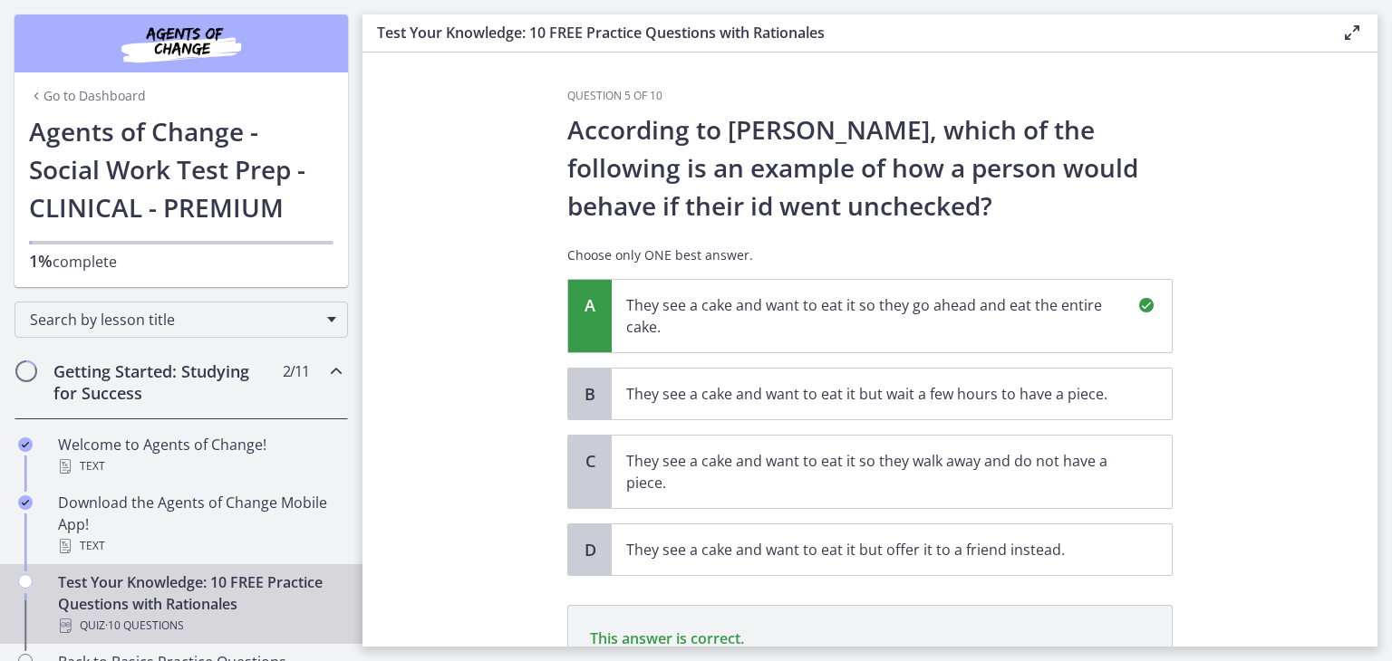
scroll to position [248, 0]
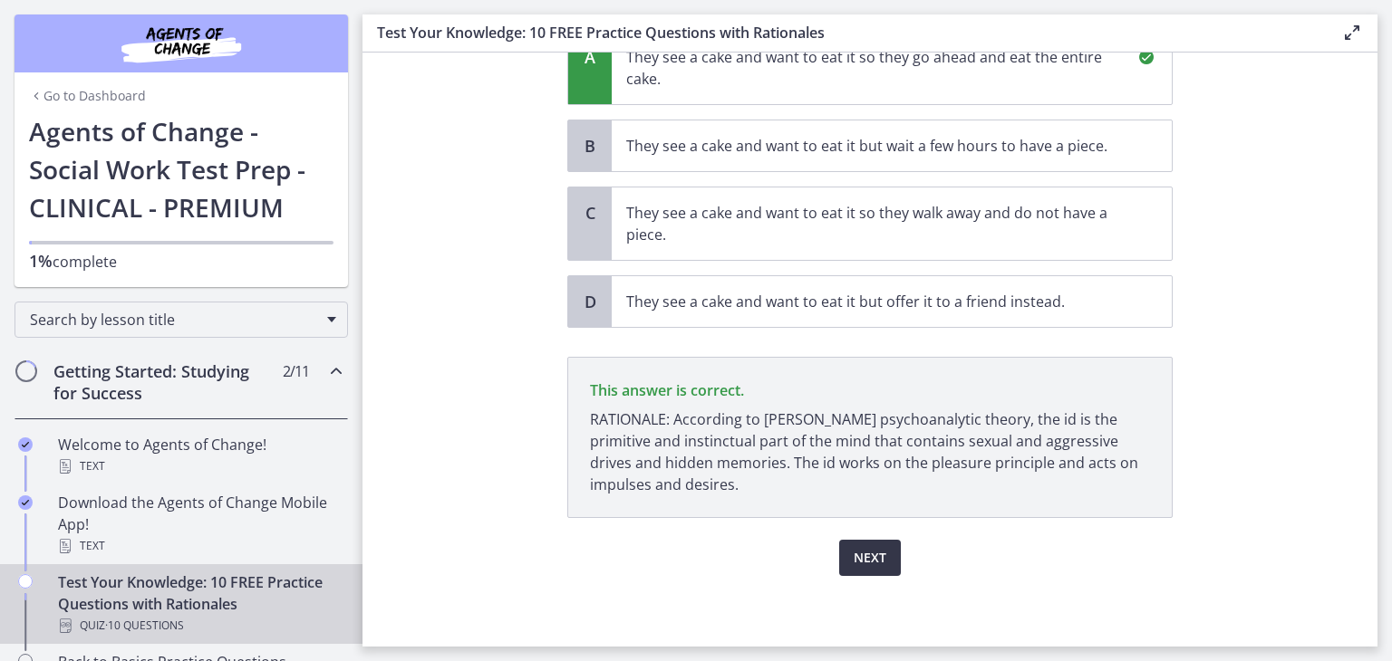
click at [864, 557] on span "Next" at bounding box center [870, 558] width 33 height 22
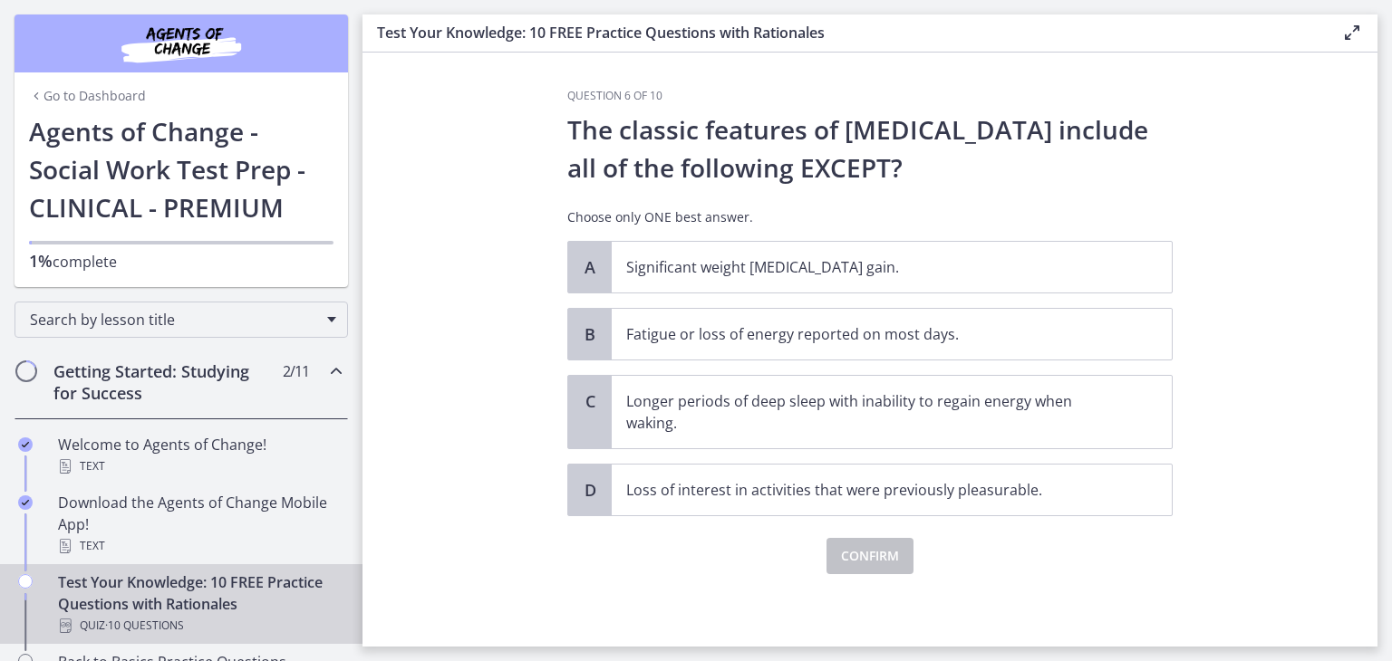
scroll to position [0, 0]
click at [812, 262] on p "Significant weight loss or weight gain." at bounding box center [873, 267] width 495 height 22
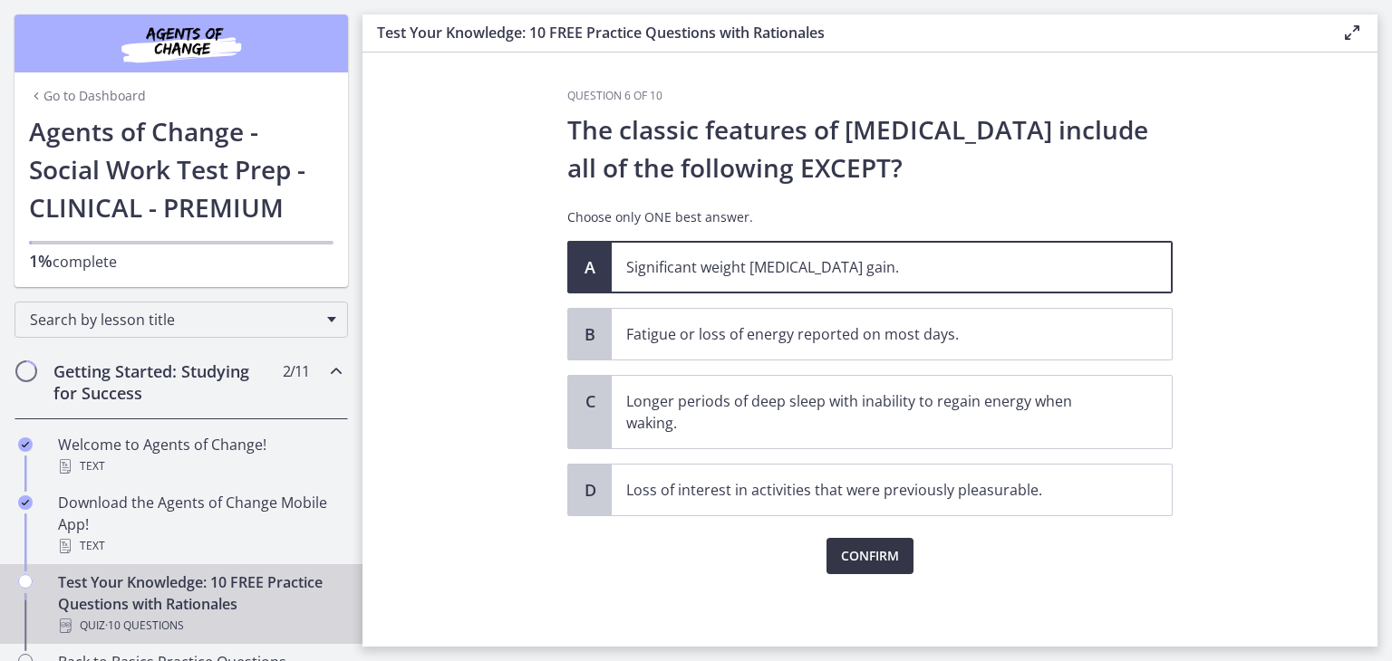
click at [869, 561] on span "Confirm" at bounding box center [870, 556] width 58 height 22
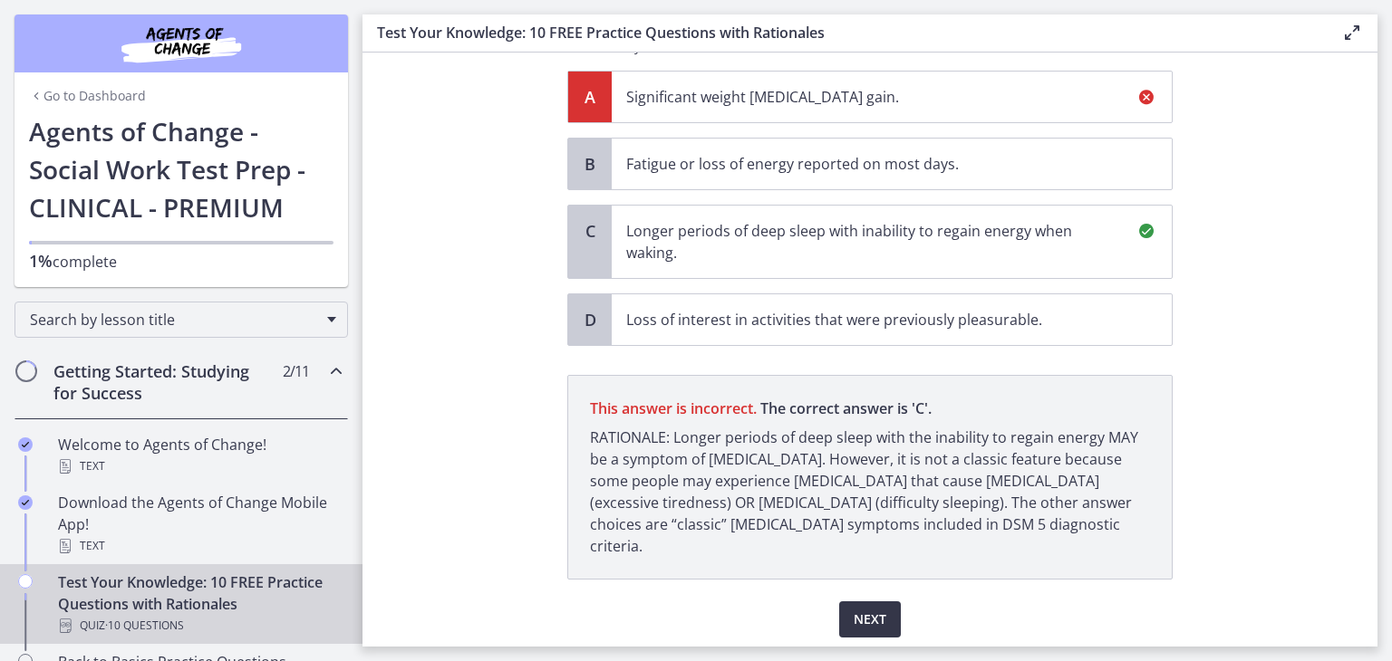
scroll to position [210, 0]
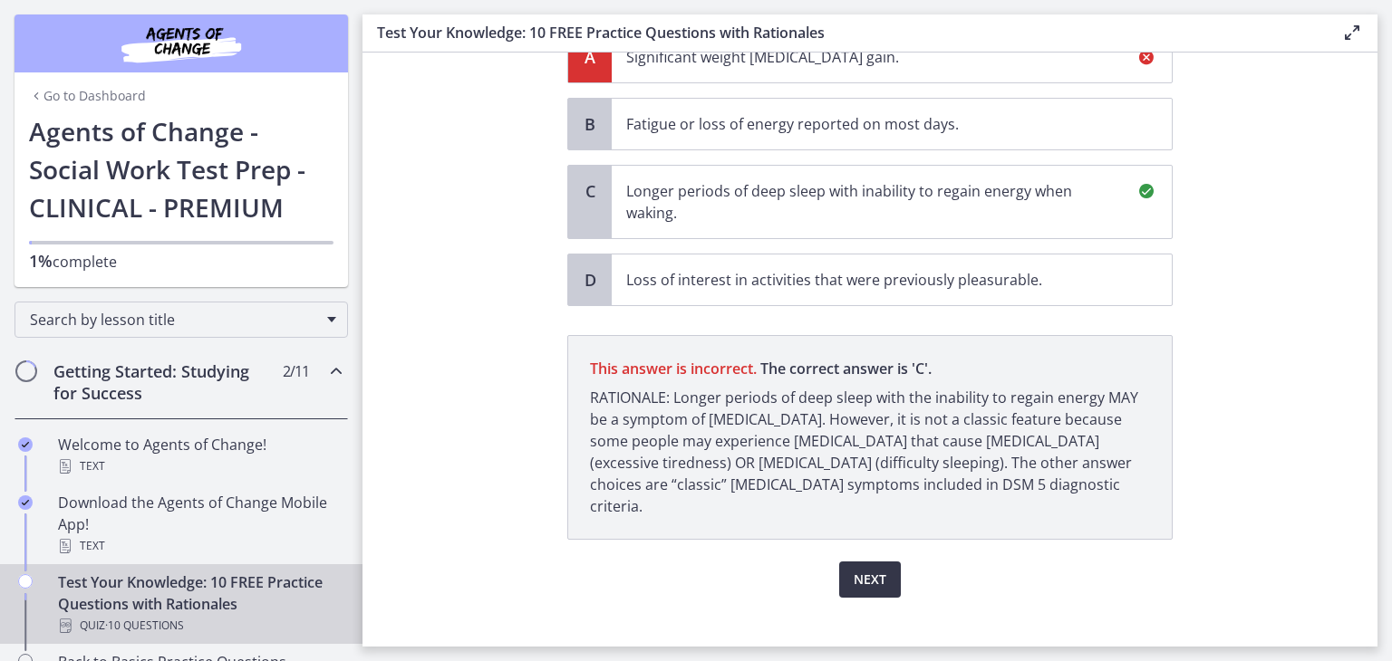
click at [869, 569] on span "Next" at bounding box center [870, 580] width 33 height 22
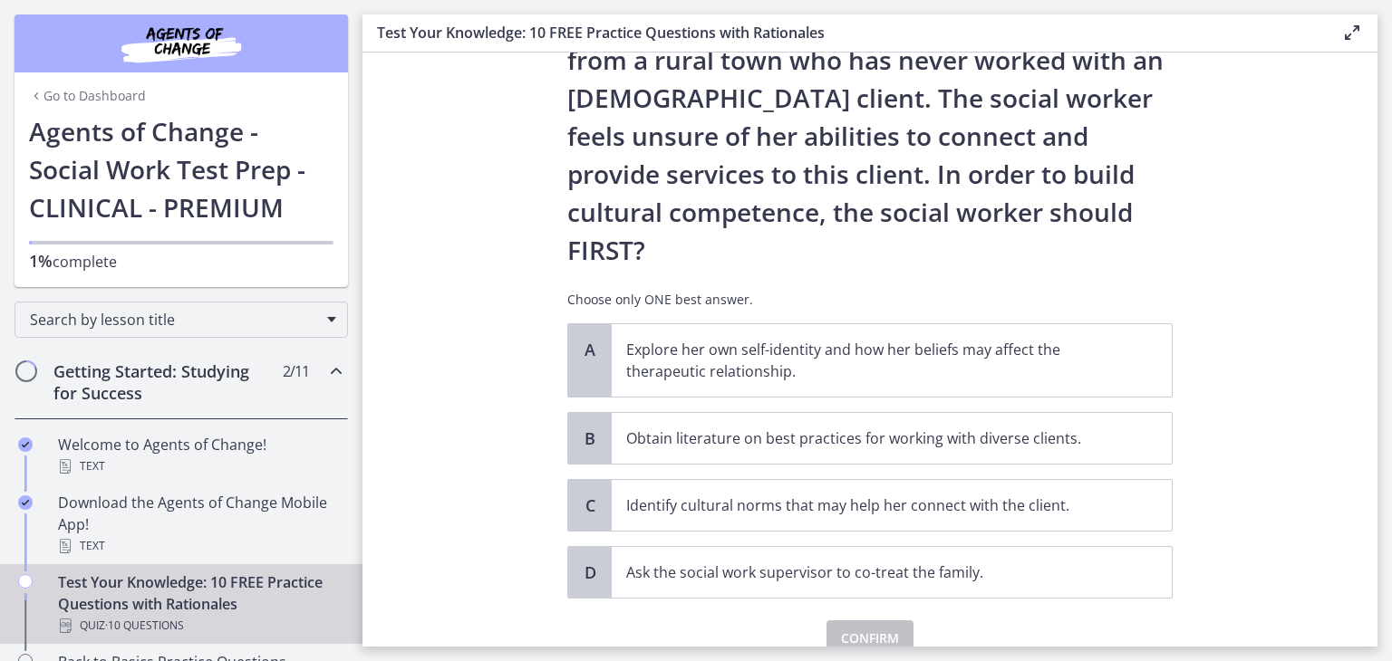
scroll to position [265, 0]
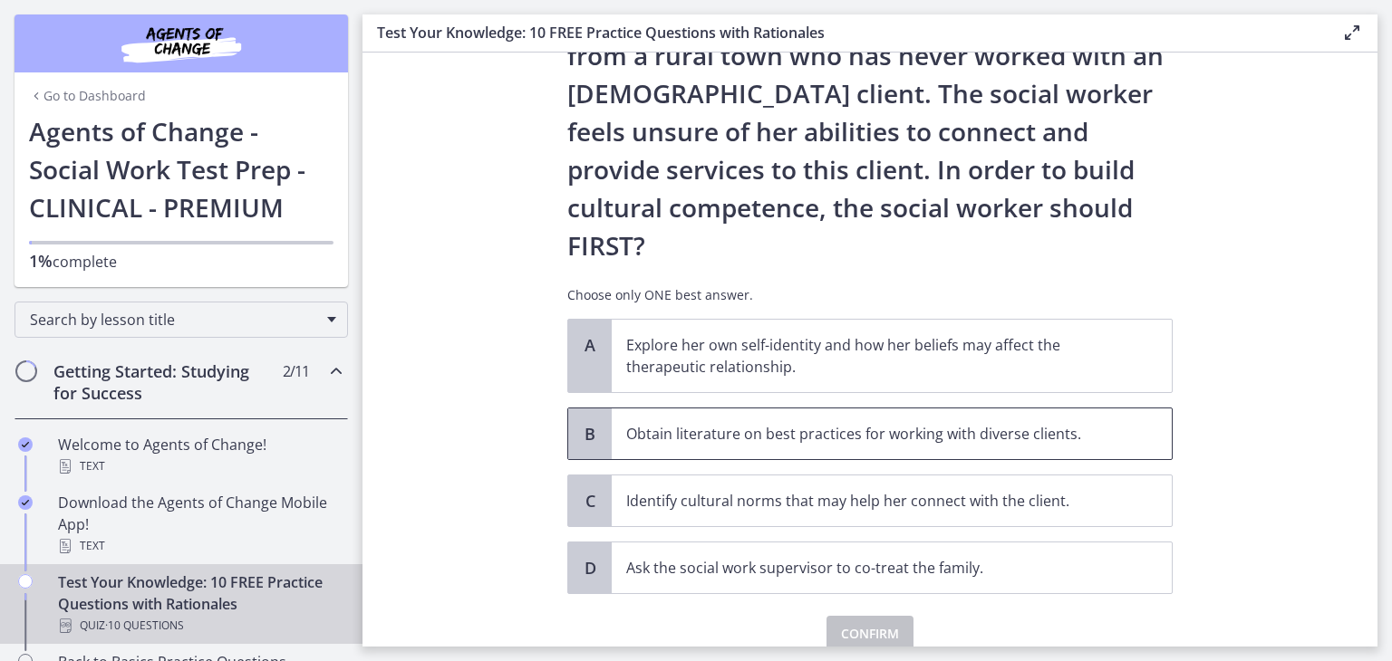
click at [810, 423] on p "Obtain literature on best practices for working with diverse clients." at bounding box center [873, 434] width 495 height 22
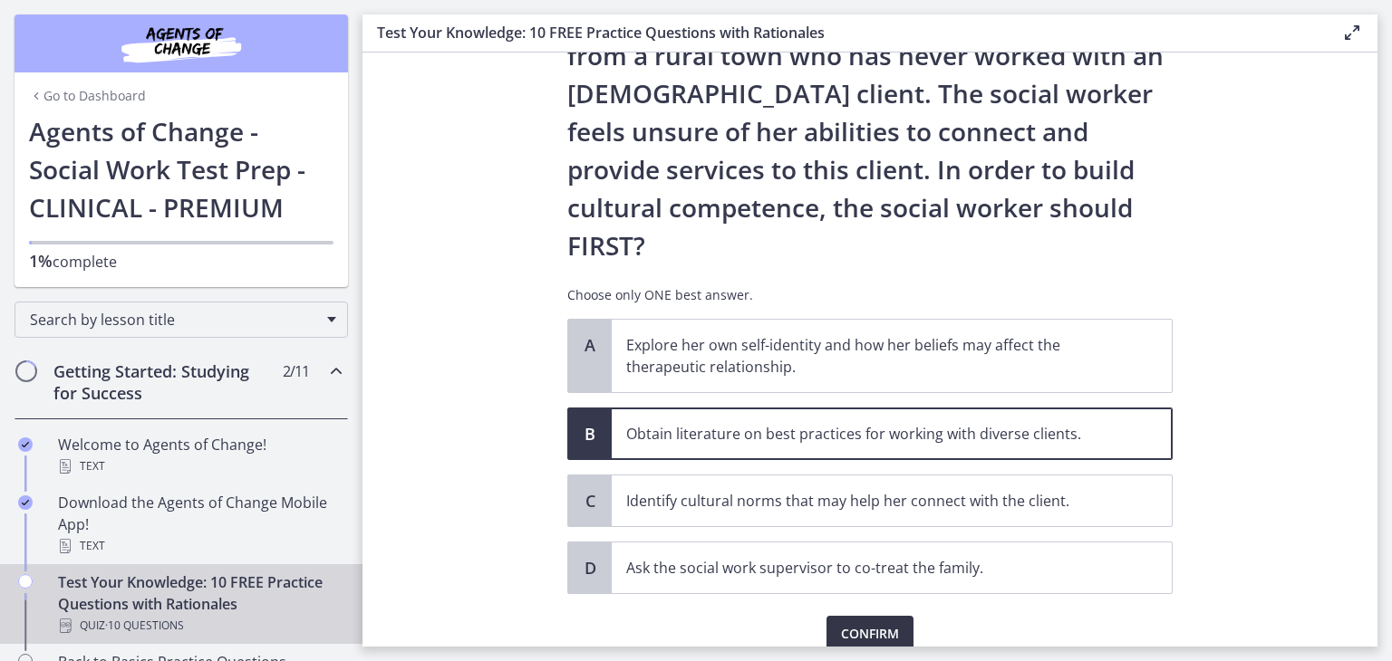
click at [841, 623] on span "Confirm" at bounding box center [870, 634] width 58 height 22
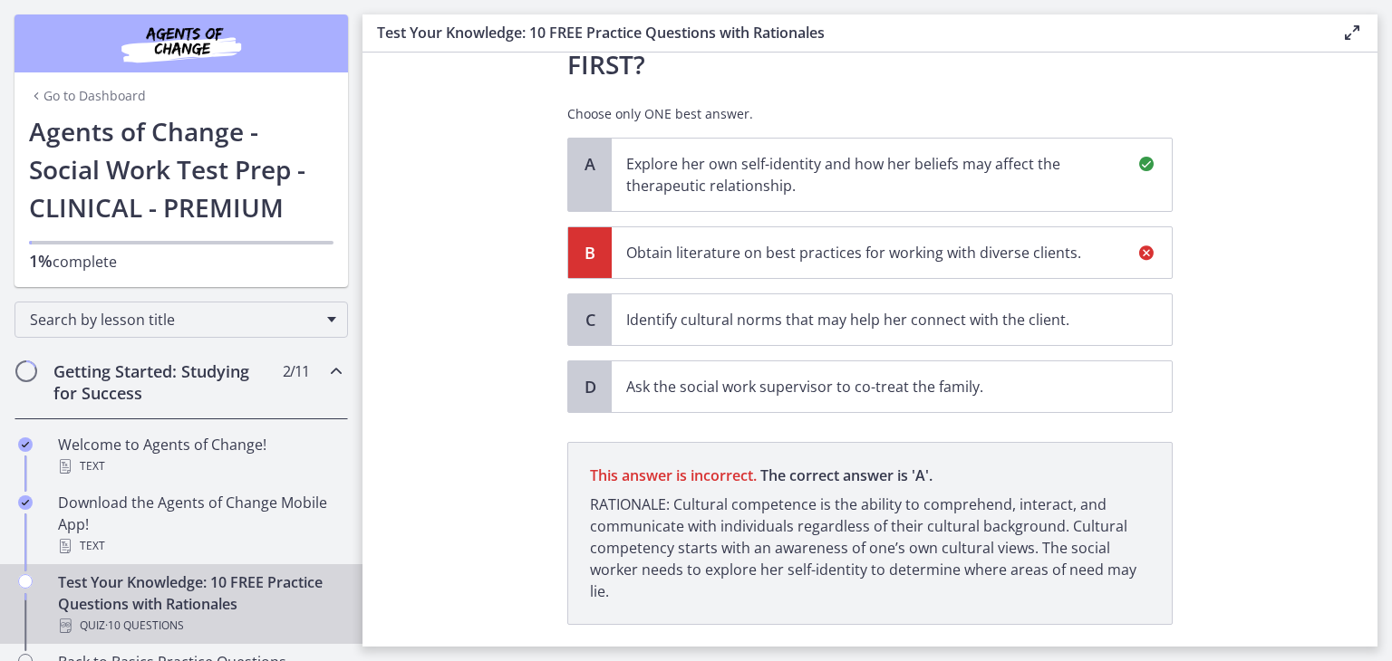
scroll to position [455, 0]
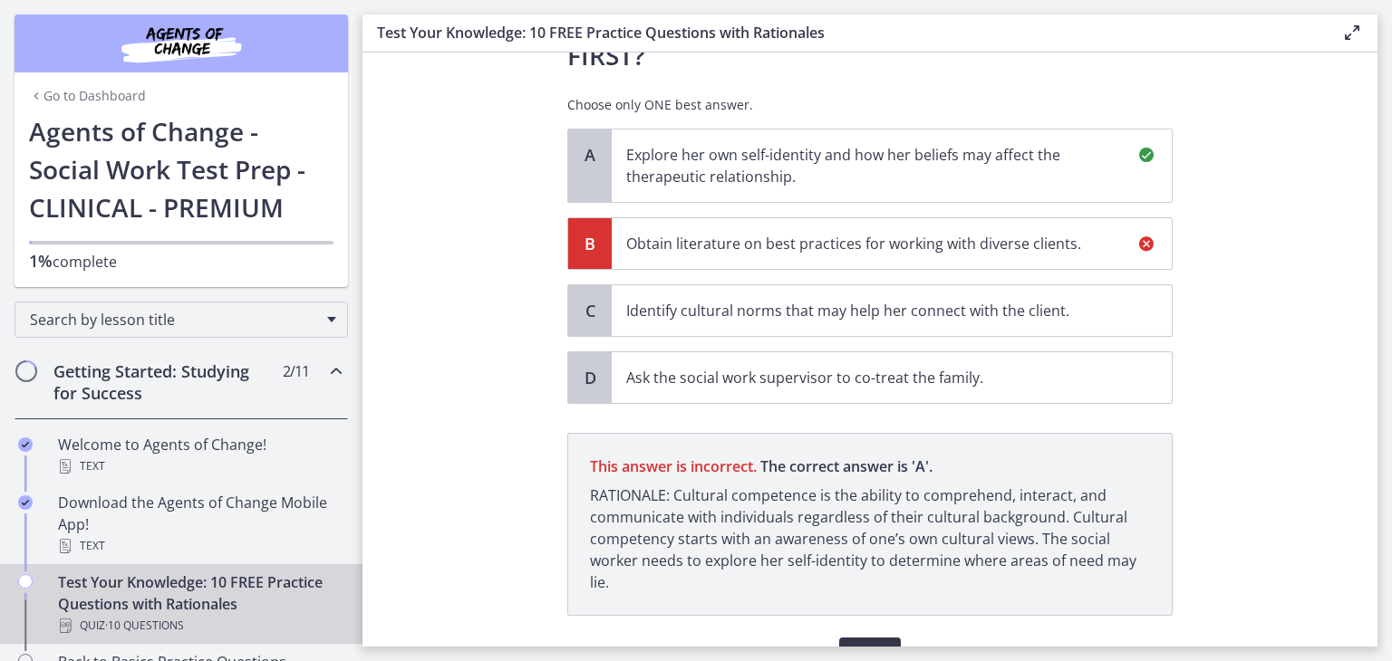
click at [845, 638] on button "Next" at bounding box center [870, 656] width 62 height 36
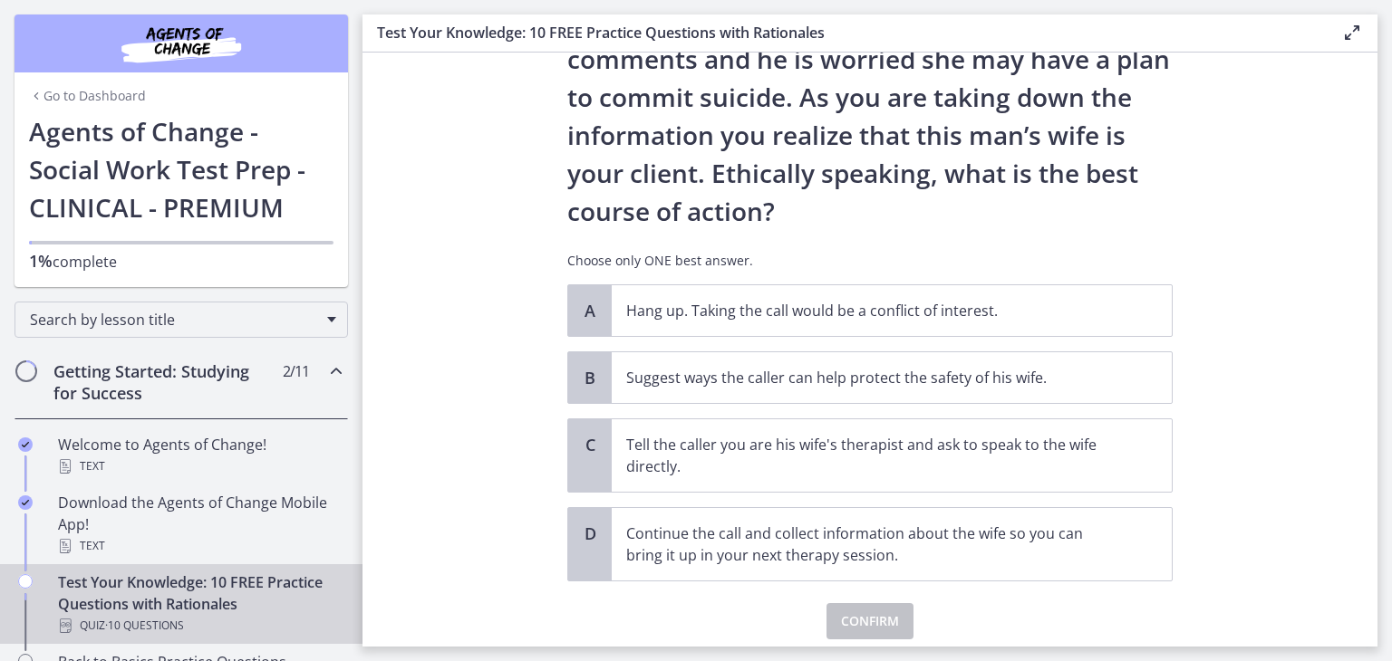
scroll to position [191, 0]
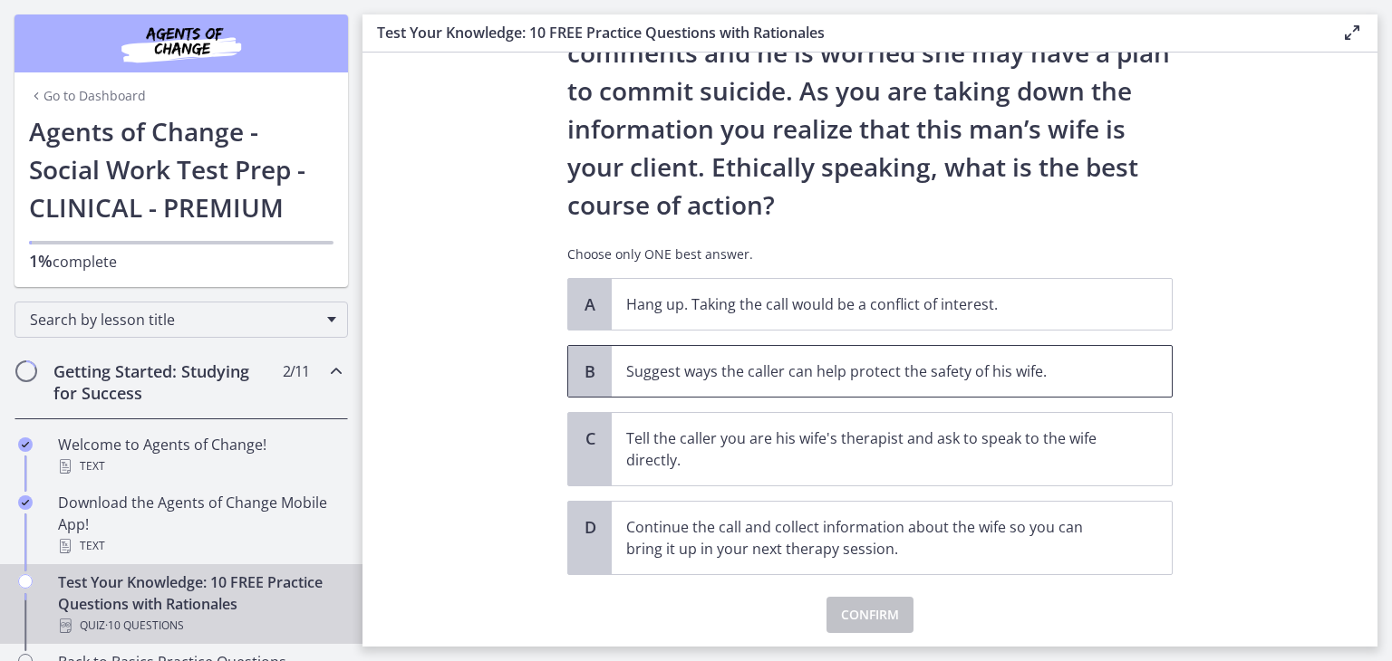
click at [750, 374] on p "Suggest ways the caller can help protect the safety of his wife." at bounding box center [873, 372] width 495 height 22
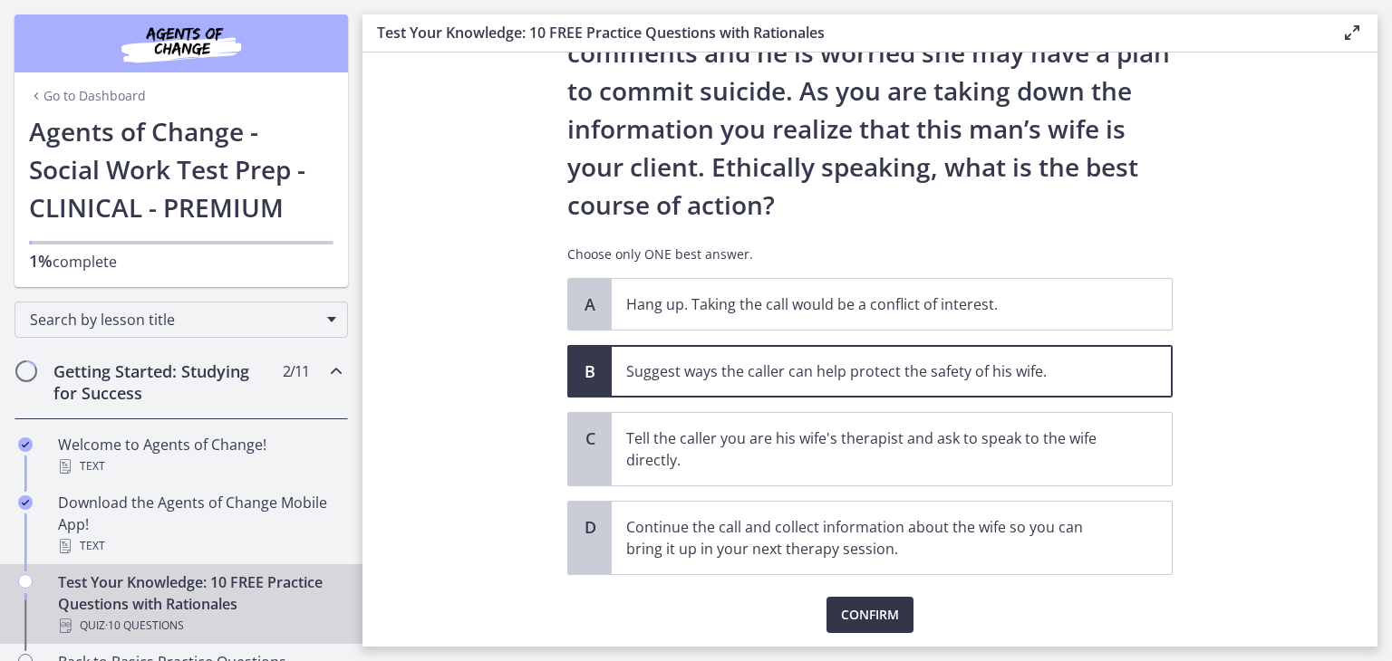
click at [856, 613] on span "Confirm" at bounding box center [870, 615] width 58 height 22
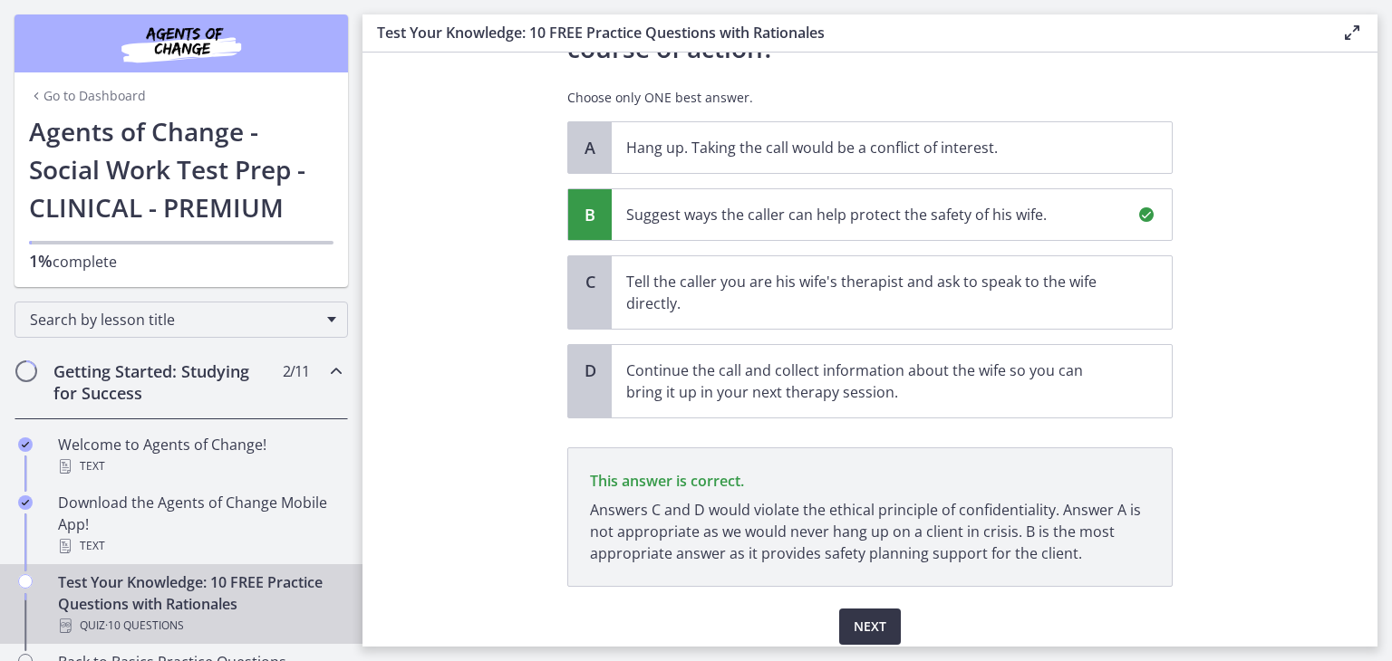
scroll to position [417, 0]
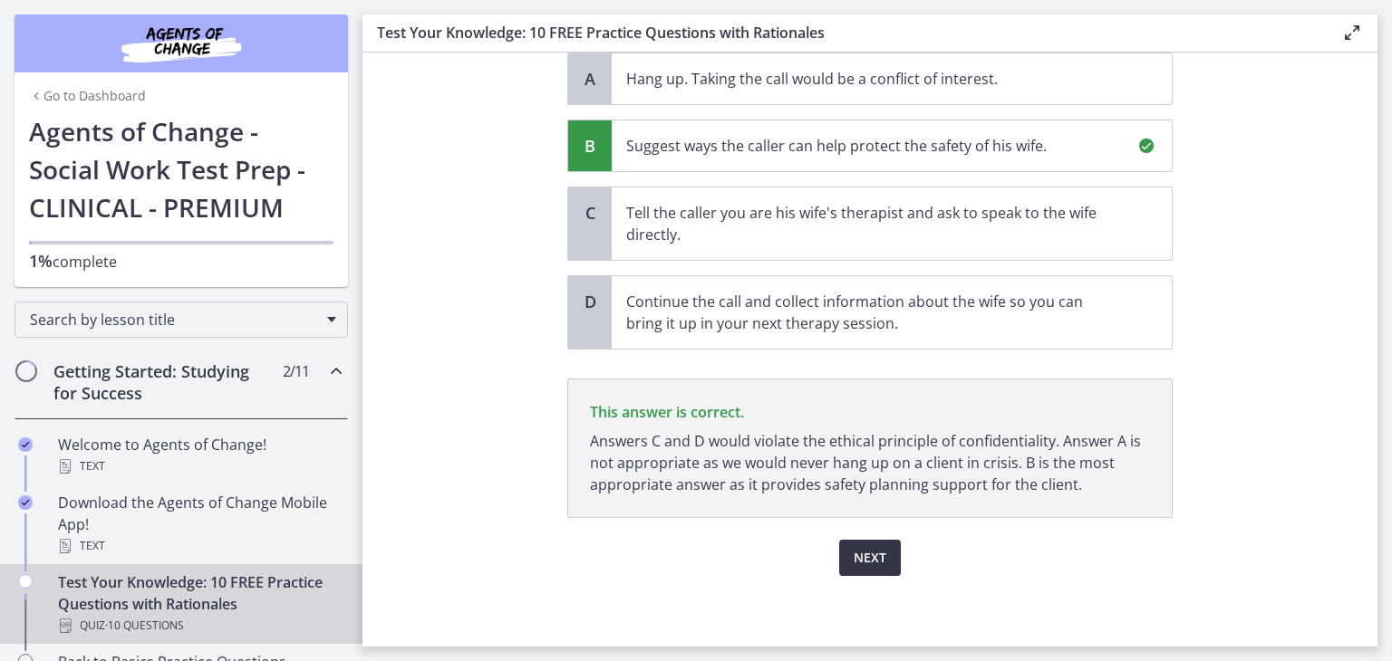
click at [862, 564] on span "Next" at bounding box center [870, 558] width 33 height 22
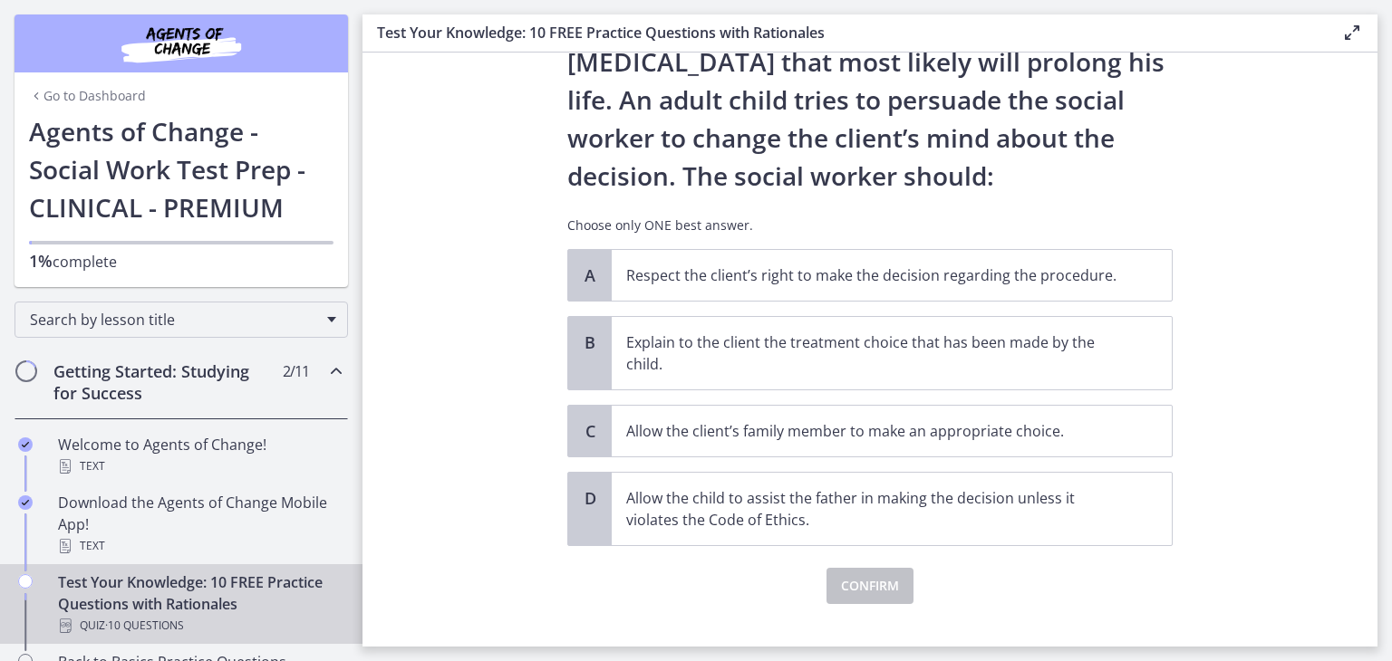
scroll to position [188, 0]
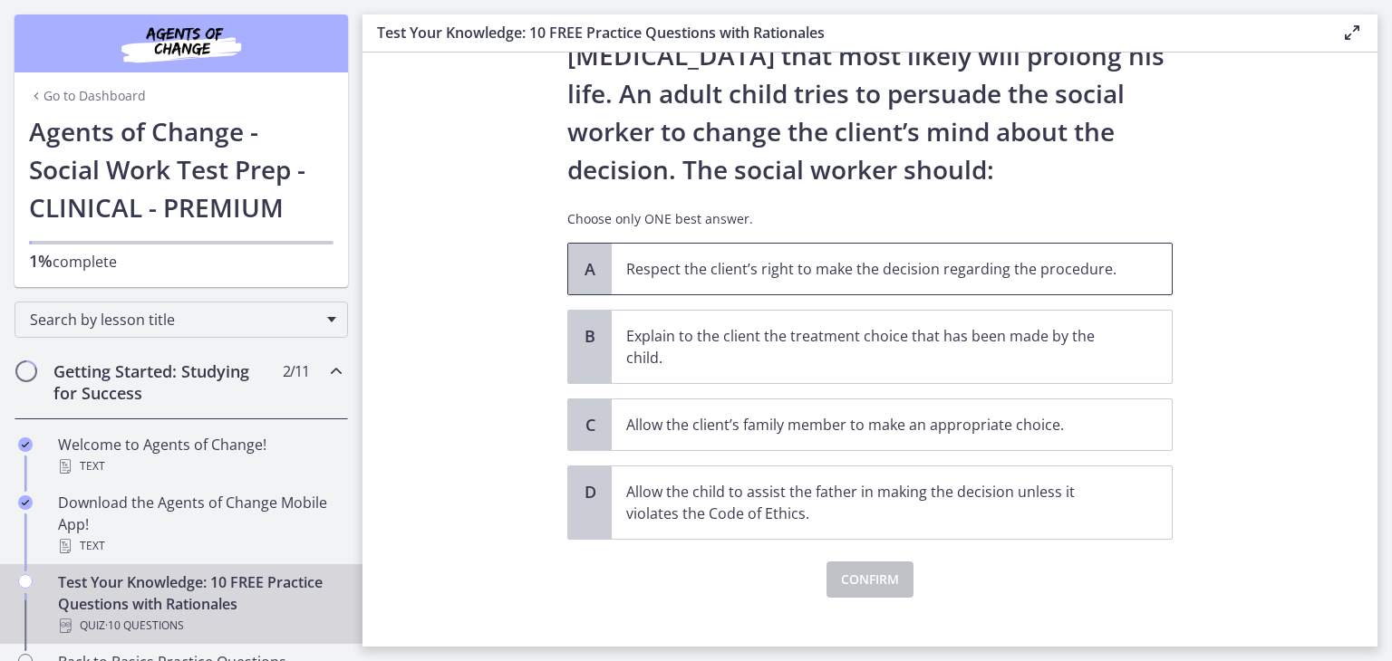
click at [748, 270] on p "Respect the client’s right to make the decision regarding the procedure." at bounding box center [873, 269] width 495 height 22
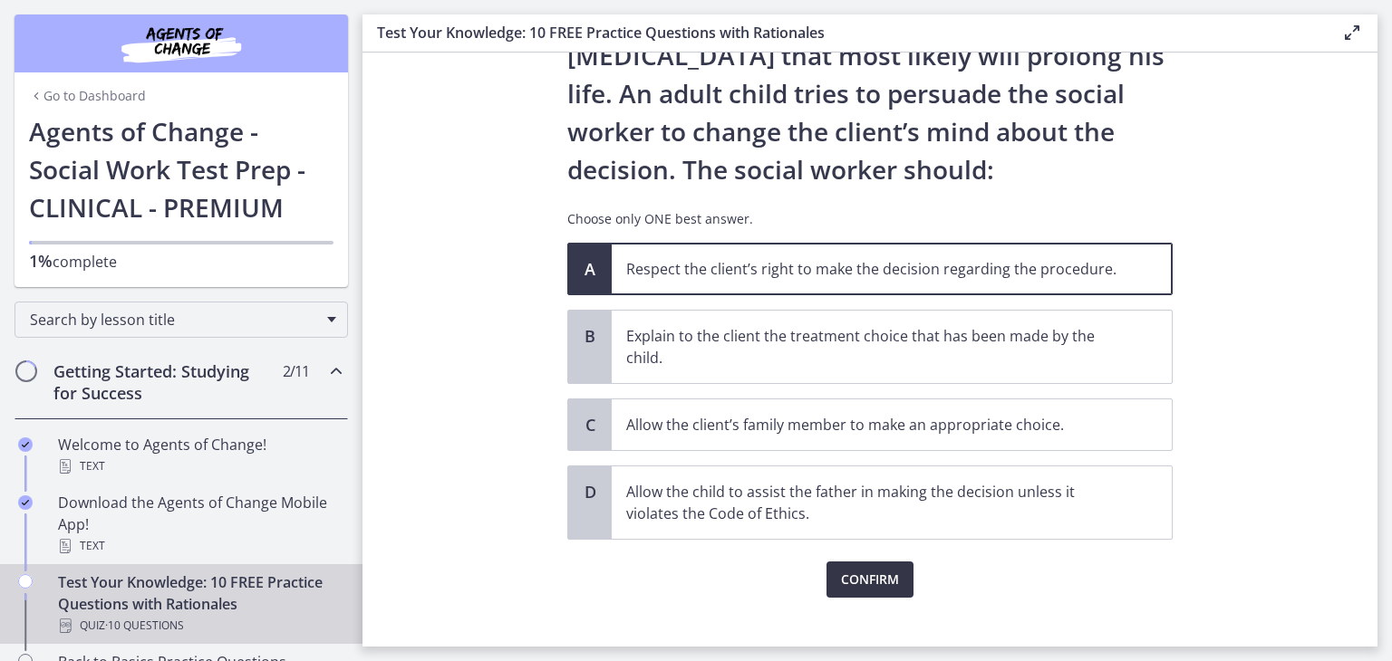
click at [864, 570] on span "Confirm" at bounding box center [870, 580] width 58 height 22
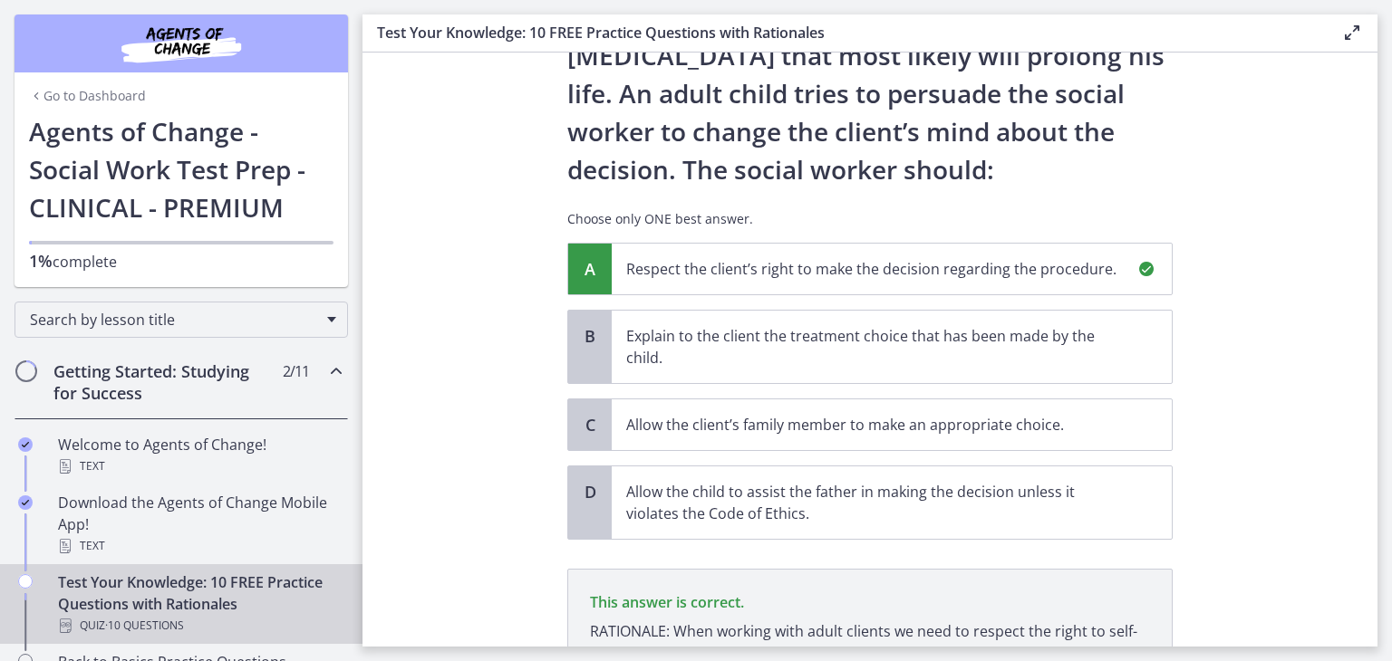
scroll to position [400, 0]
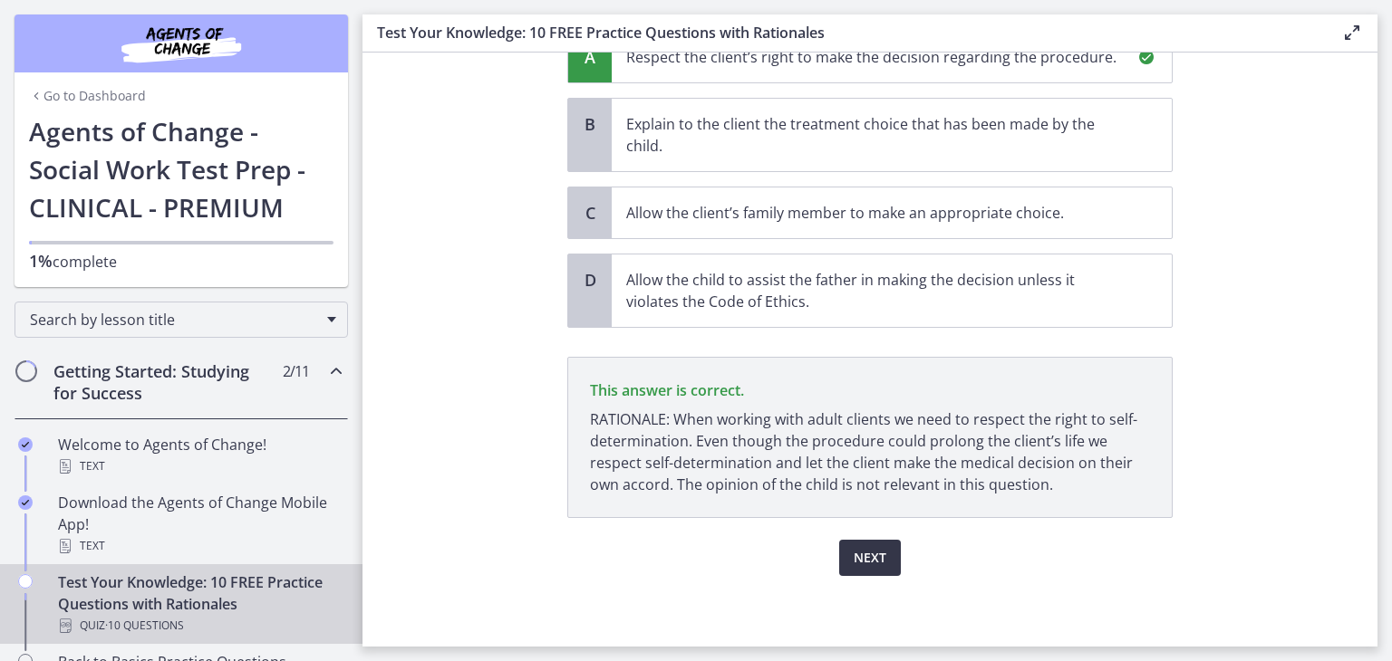
click at [864, 555] on span "Next" at bounding box center [870, 558] width 33 height 22
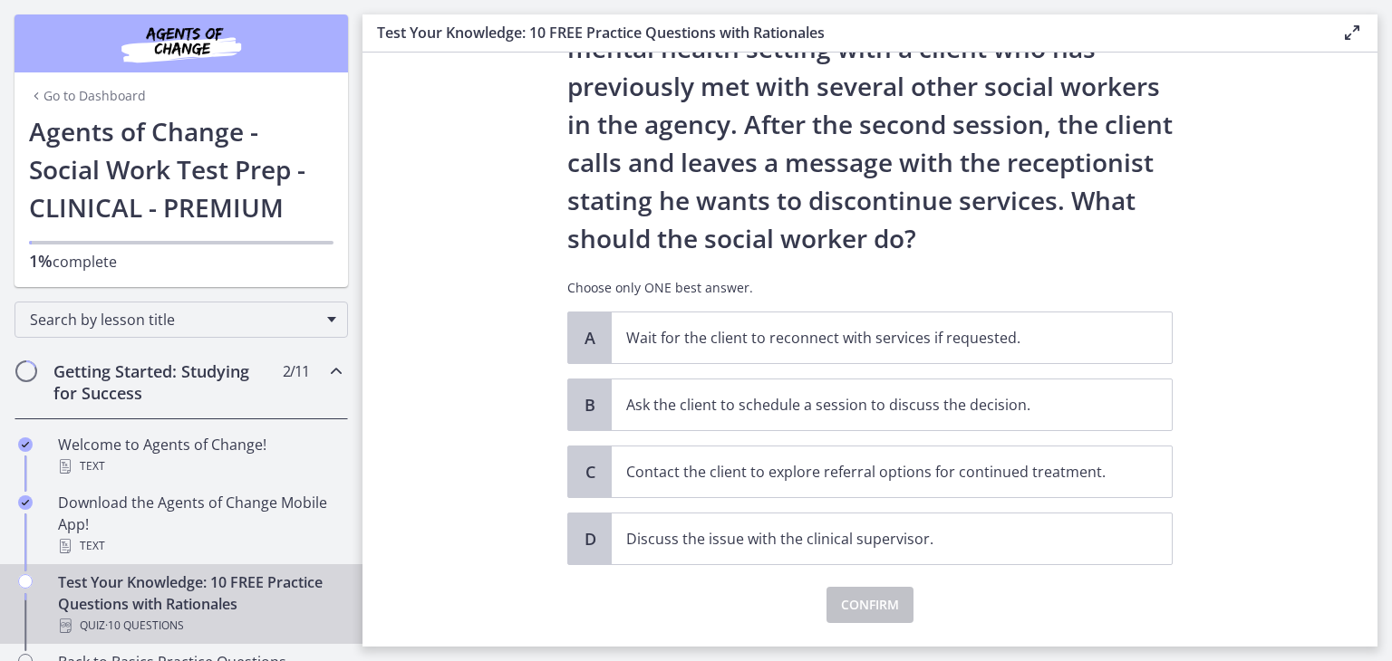
scroll to position [120, 0]
click at [805, 485] on span "Contact the client to explore referral options for continued treatment." at bounding box center [892, 472] width 560 height 51
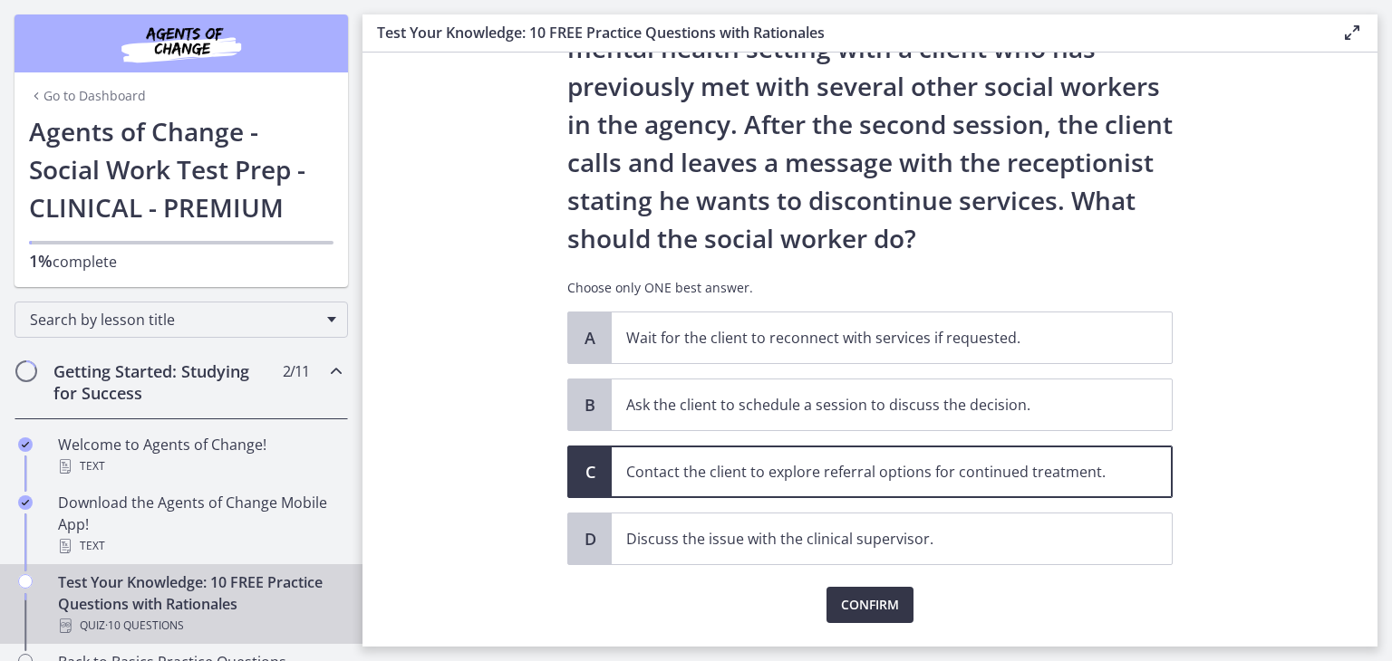
click at [850, 603] on span "Confirm" at bounding box center [870, 605] width 58 height 22
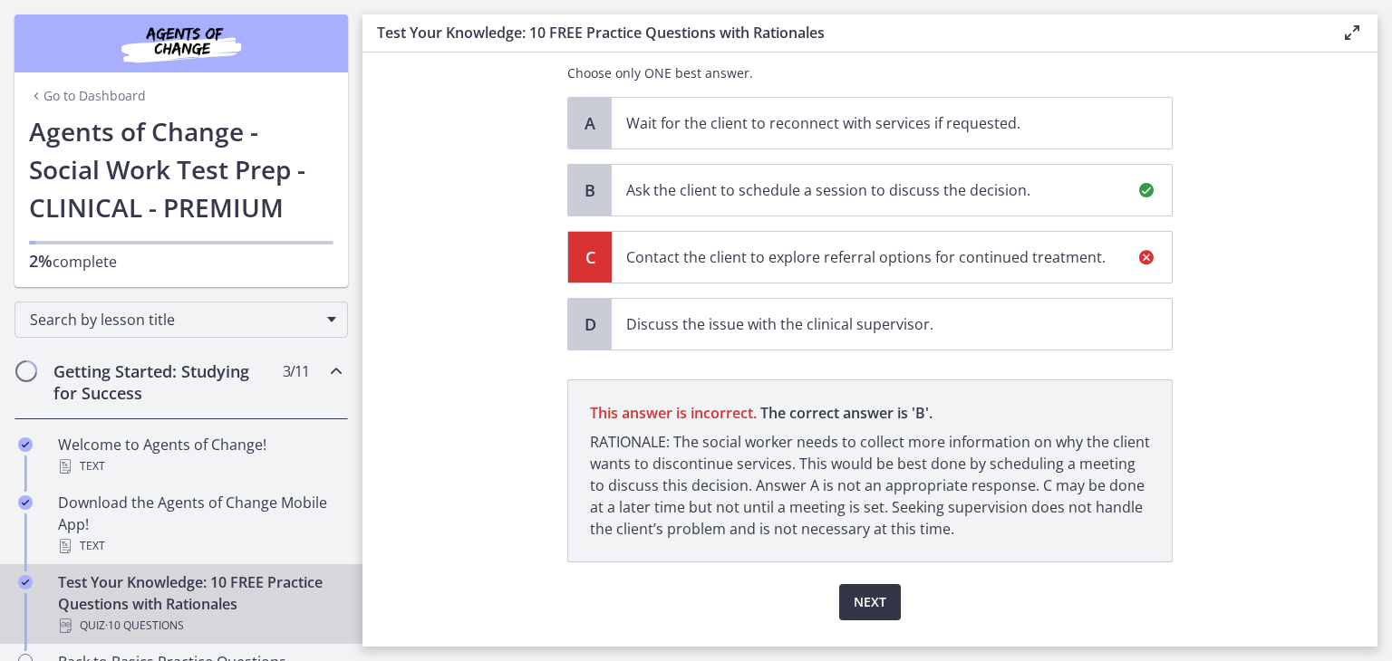
scroll to position [379, 0]
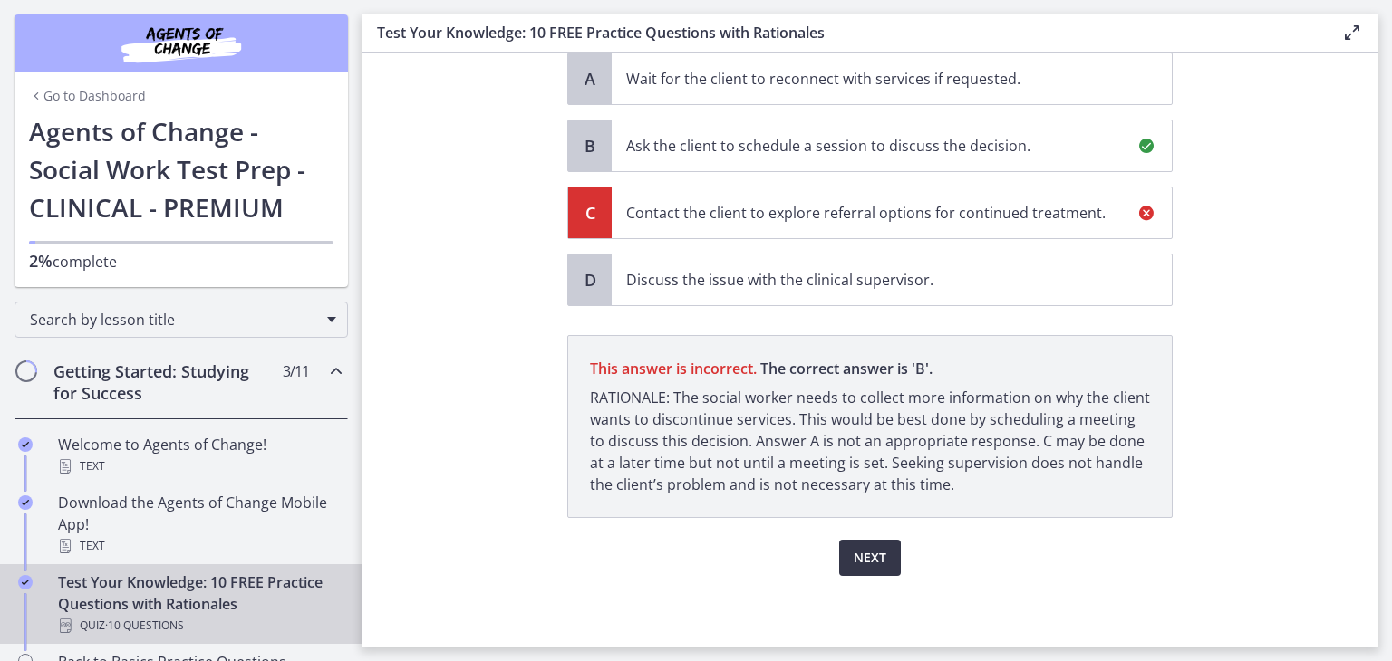
click at [859, 547] on span "Next" at bounding box center [870, 558] width 33 height 22
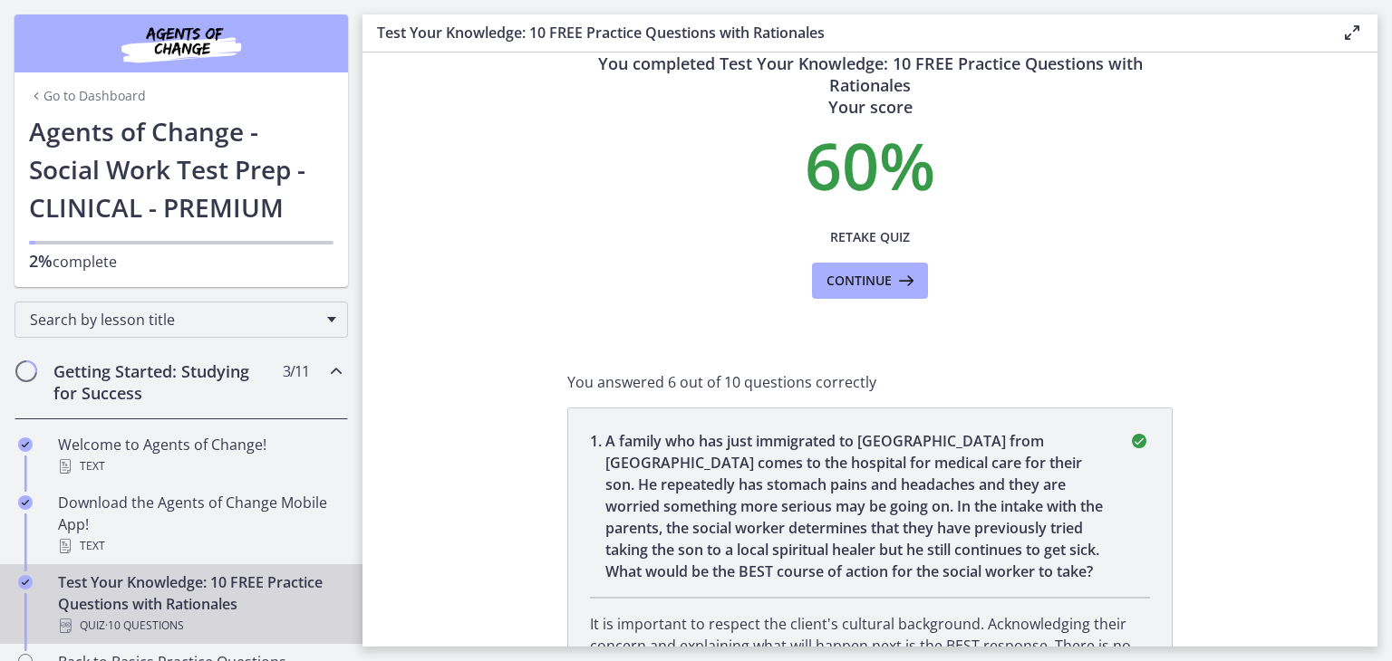
scroll to position [36, 0]
click at [849, 270] on span "Continue" at bounding box center [858, 281] width 65 height 22
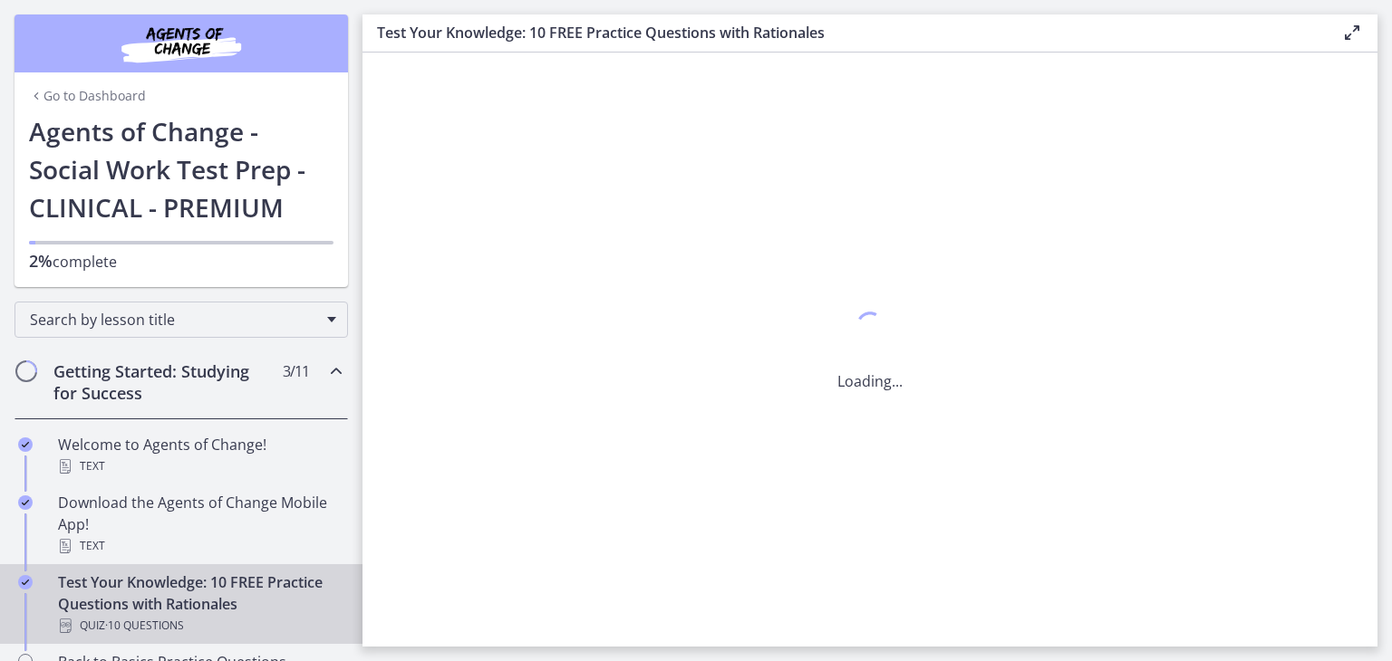
scroll to position [0, 0]
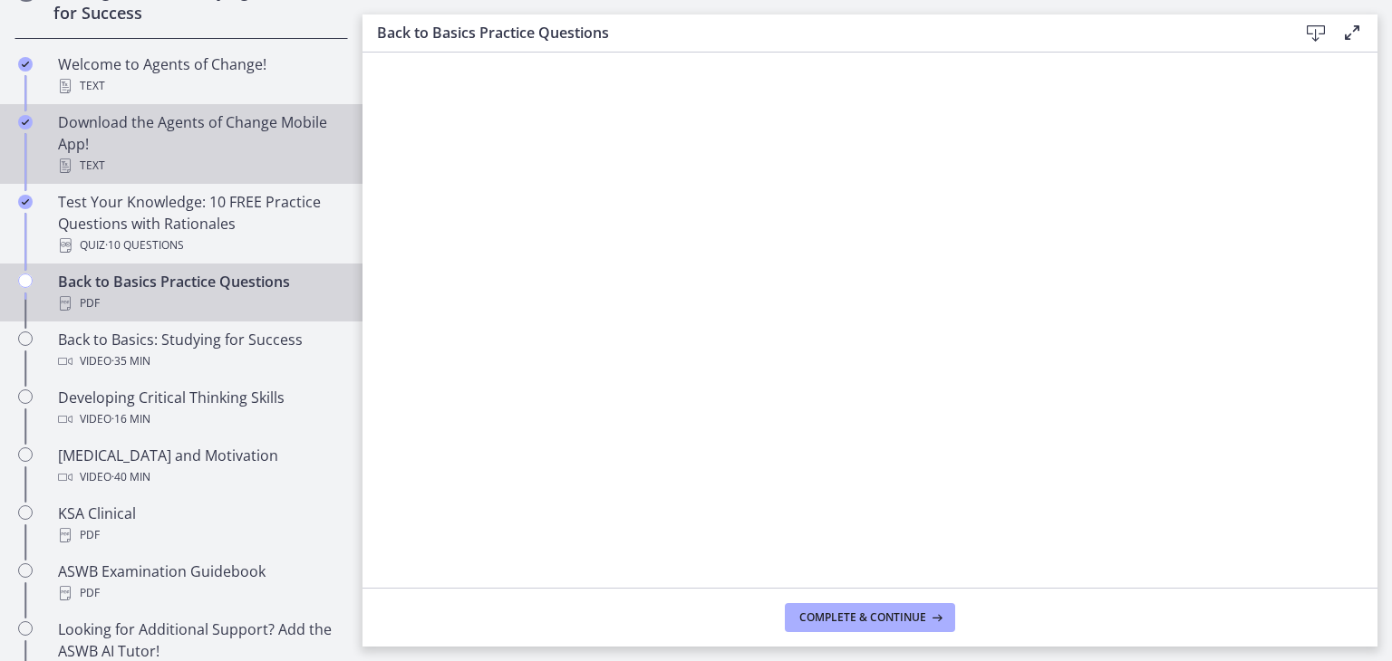
scroll to position [382, 0]
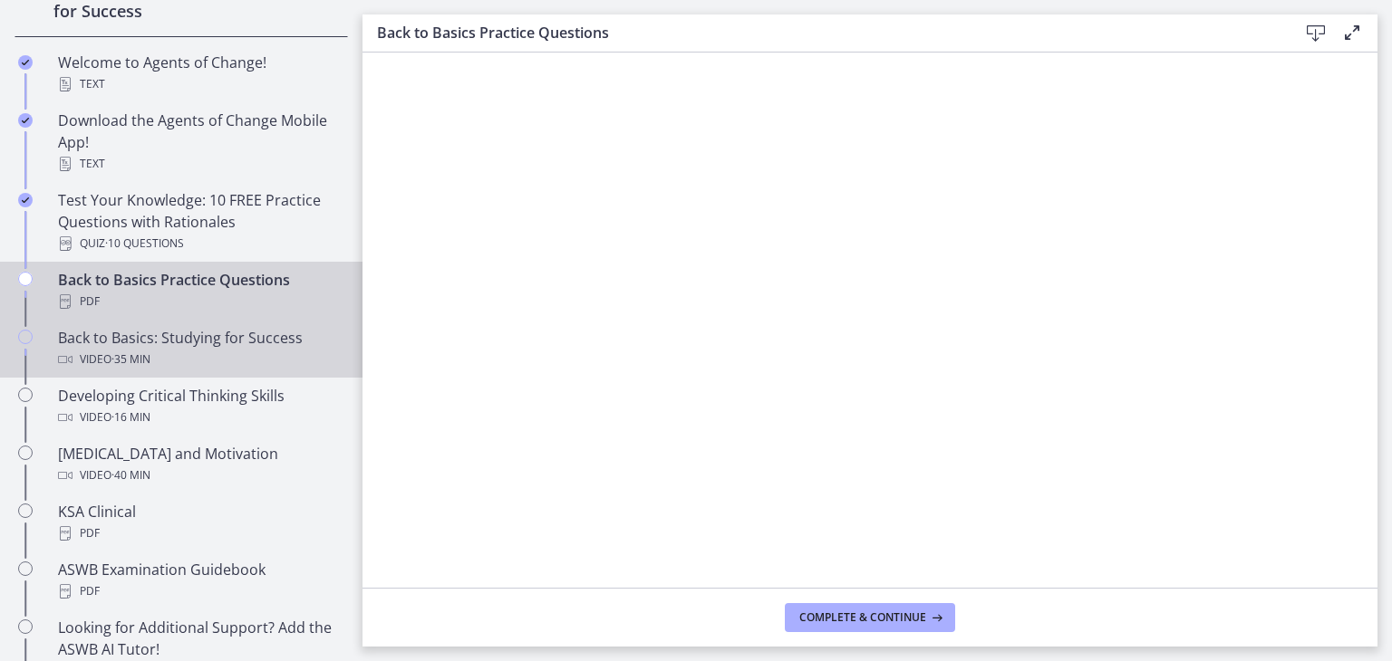
click at [87, 356] on div "Video · 35 min" at bounding box center [199, 360] width 283 height 22
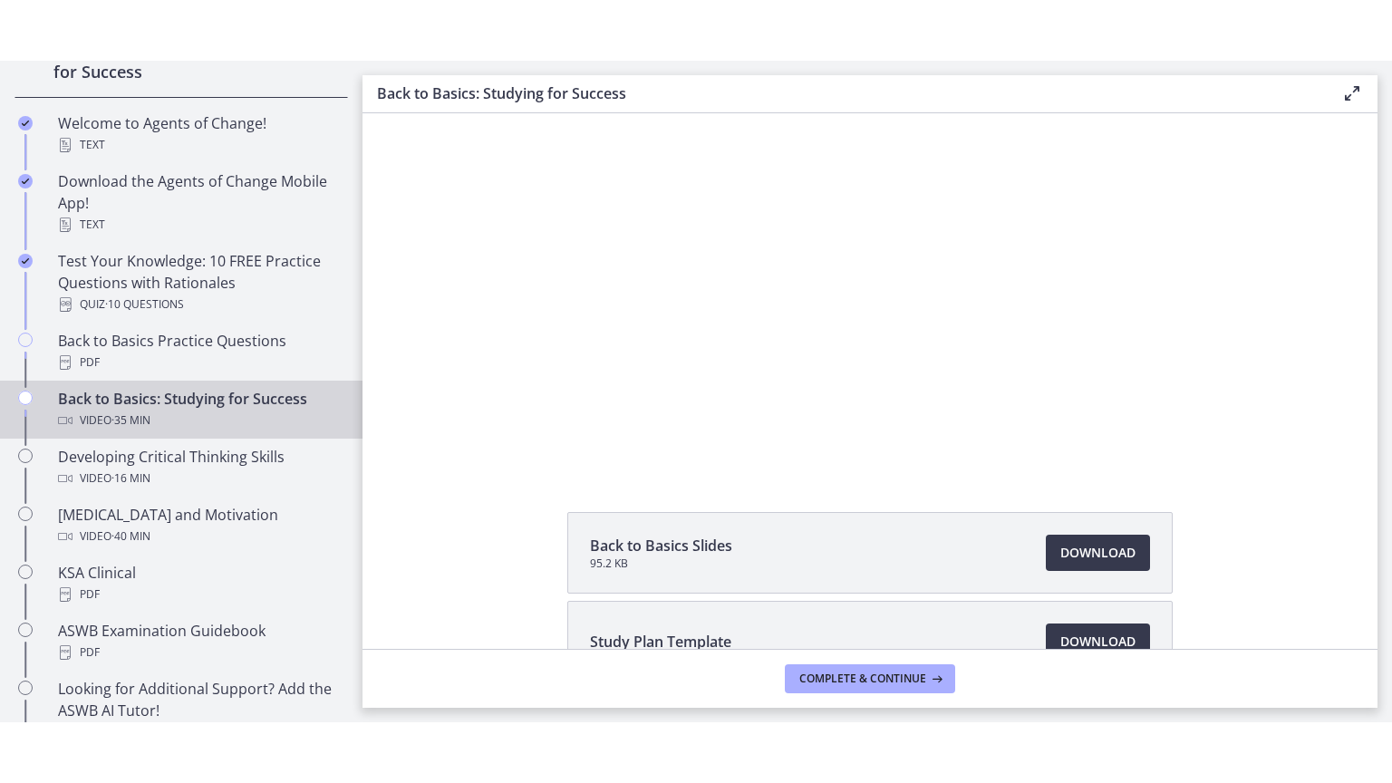
scroll to position [42, 0]
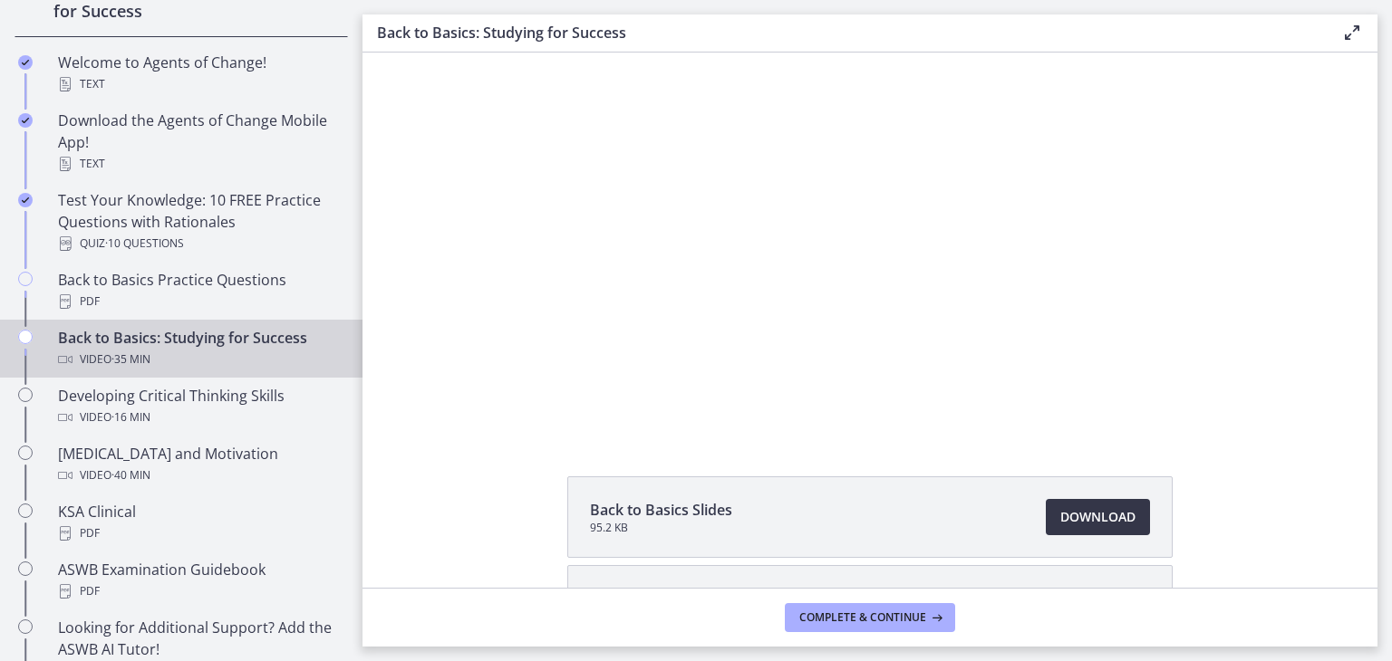
click at [1076, 521] on span "Download Opens in a new window" at bounding box center [1097, 518] width 75 height 22
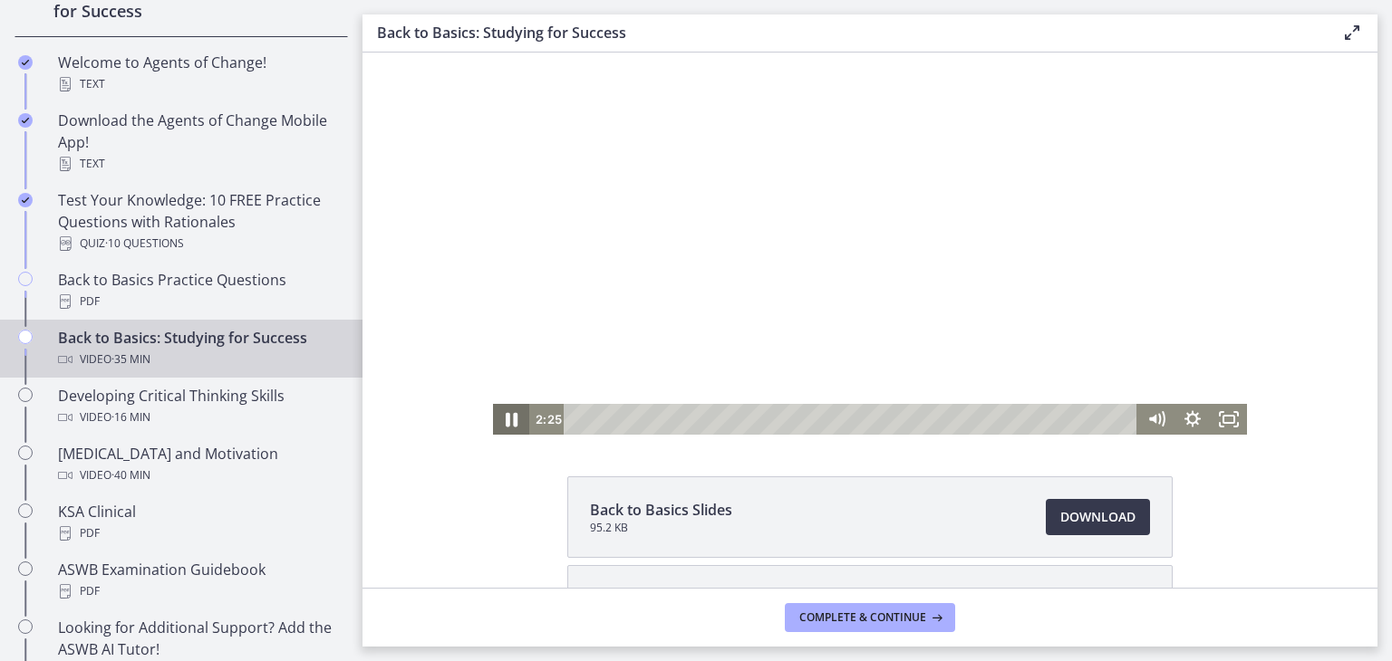
click at [507, 417] on icon "Pause" at bounding box center [512, 420] width 12 height 14
click at [507, 419] on icon "Play Video" at bounding box center [511, 419] width 9 height 13
click at [1222, 423] on rect "Fullscreen" at bounding box center [1228, 419] width 13 height 9
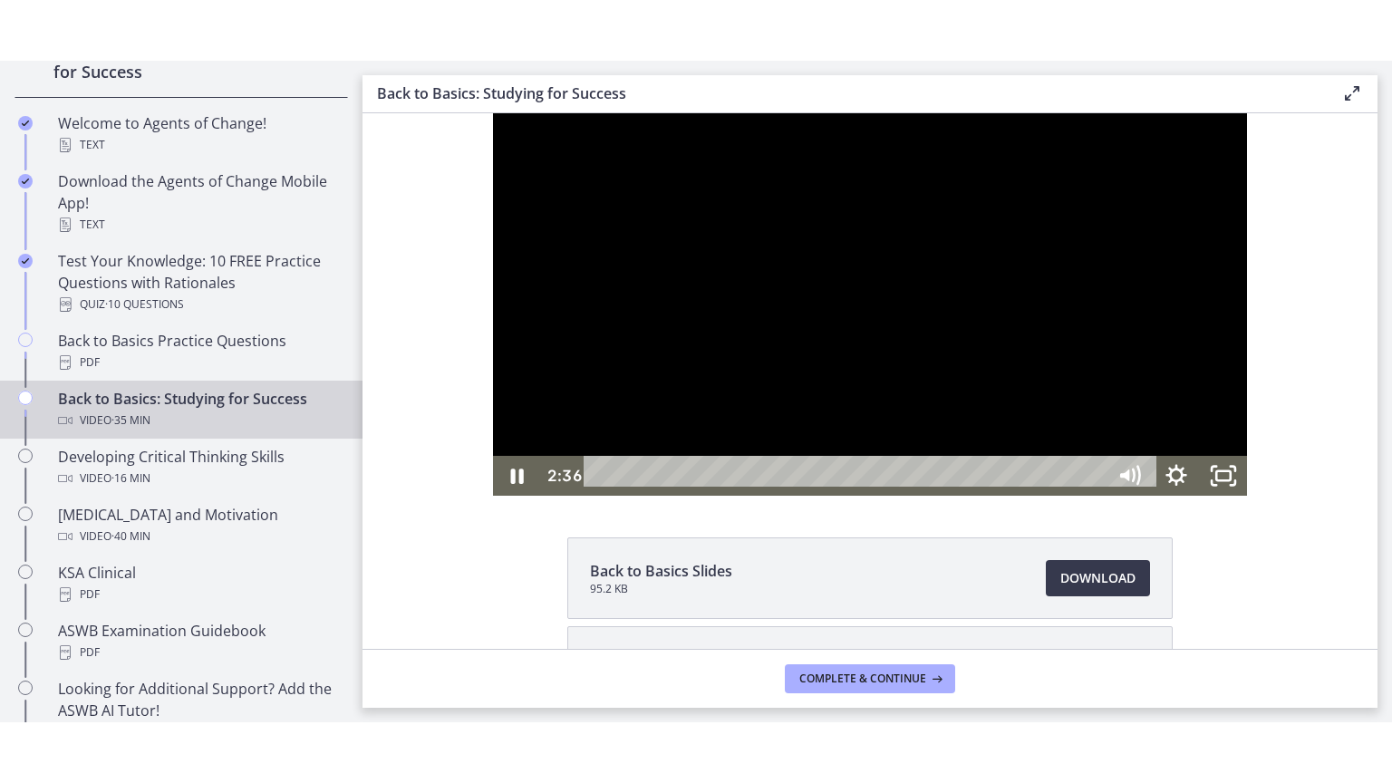
scroll to position [0, 0]
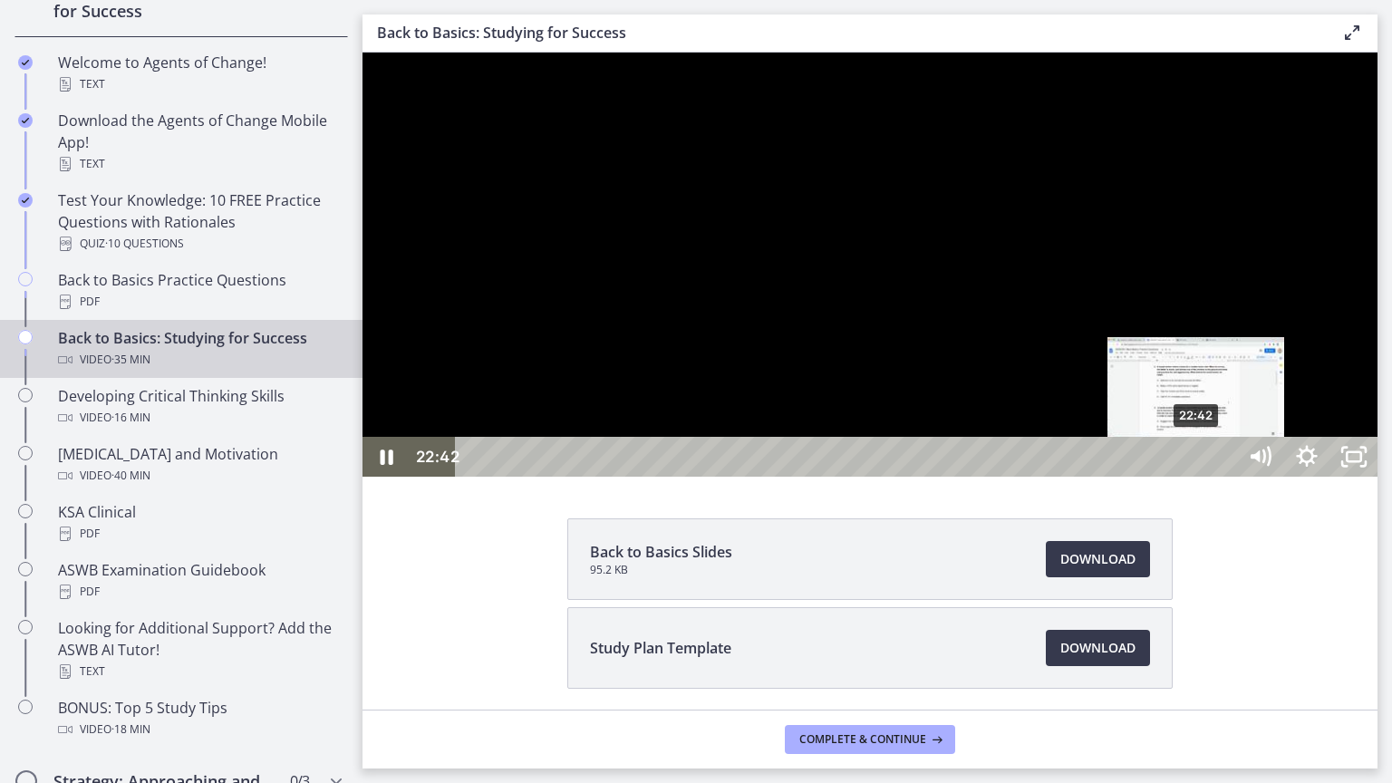
click at [1197, 464] on div "Playbar" at bounding box center [1196, 457] width 14 height 14
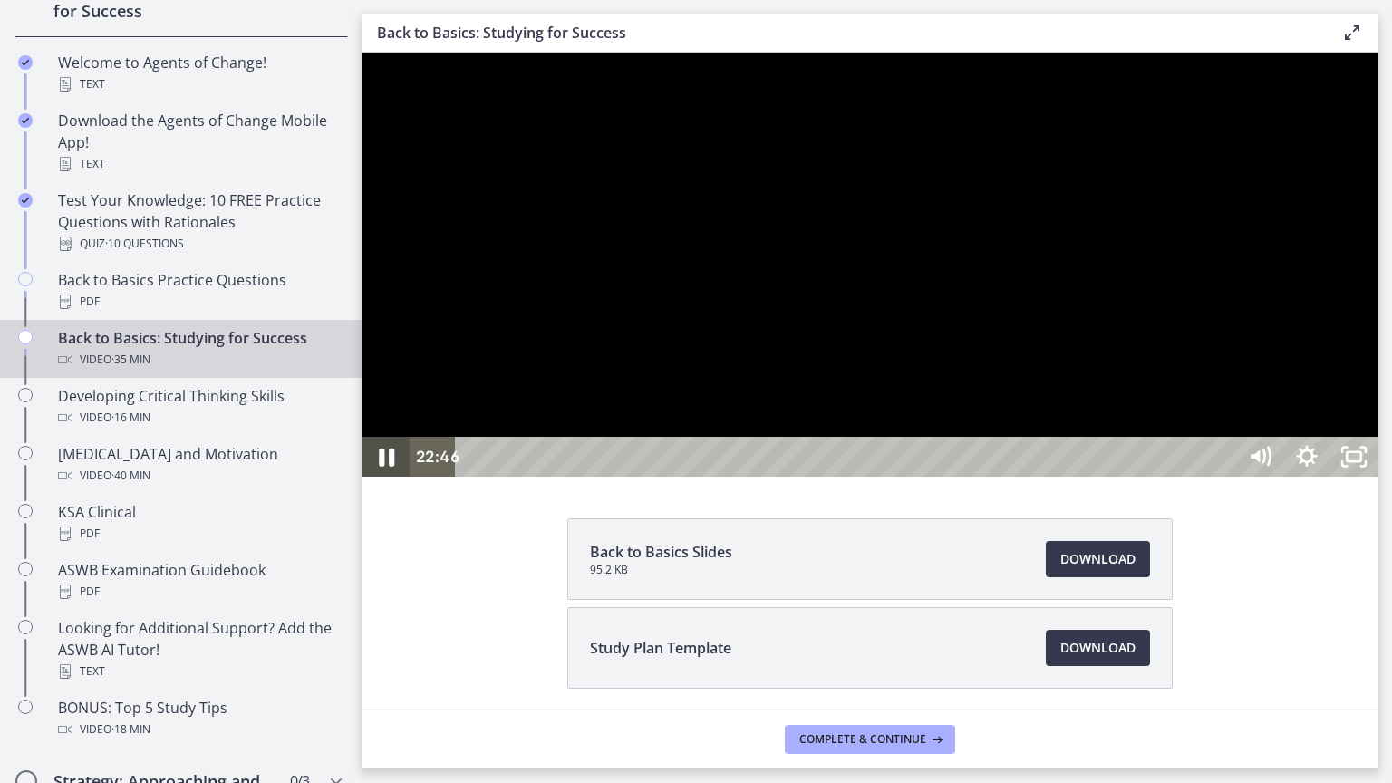
click at [386, 481] on icon "Pause" at bounding box center [386, 457] width 56 height 48
click at [386, 467] on icon "Play Video" at bounding box center [388, 457] width 14 height 20
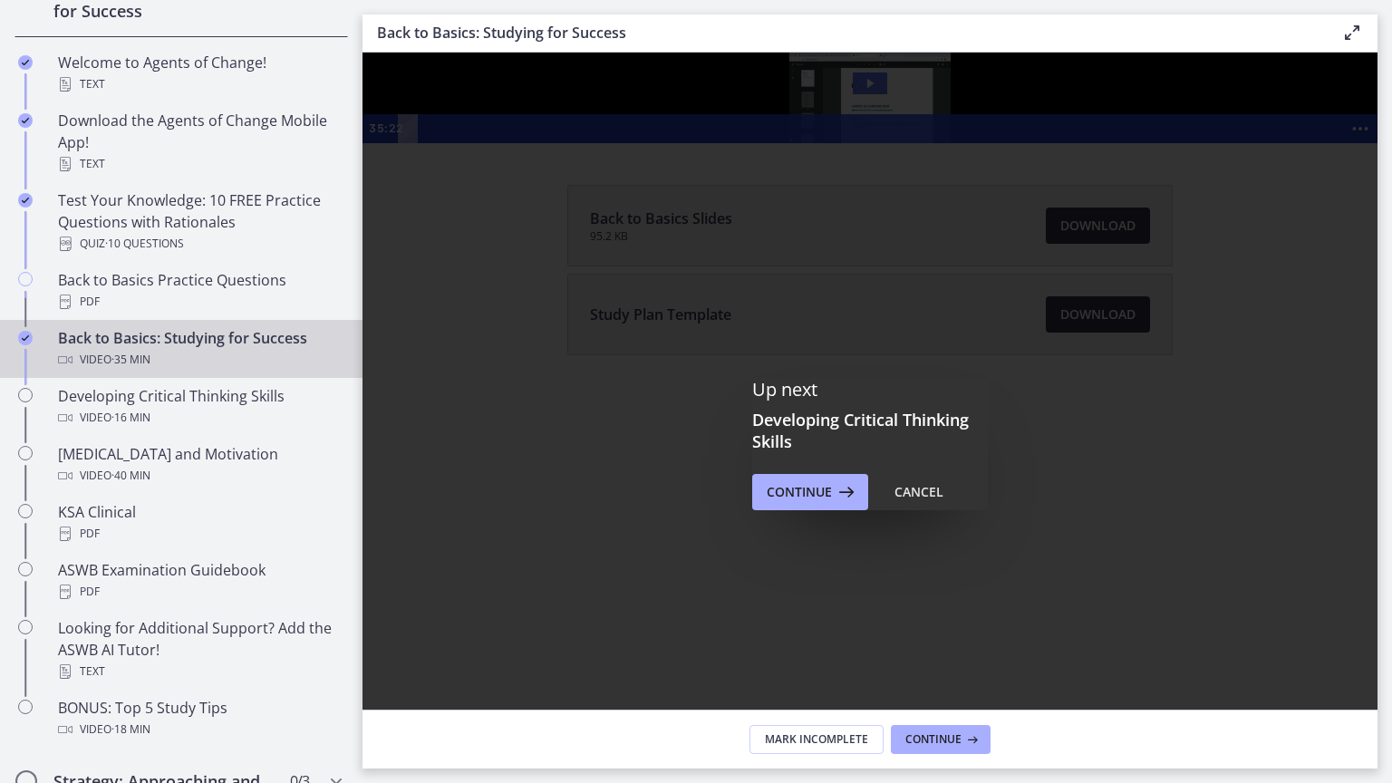
click at [887, 94] on icon "Play Video: ctfdf6eqvn4c72r5t4t0.mp4" at bounding box center [870, 83] width 34 height 22
click at [1093, 143] on div at bounding box center [869, 98] width 1015 height 91
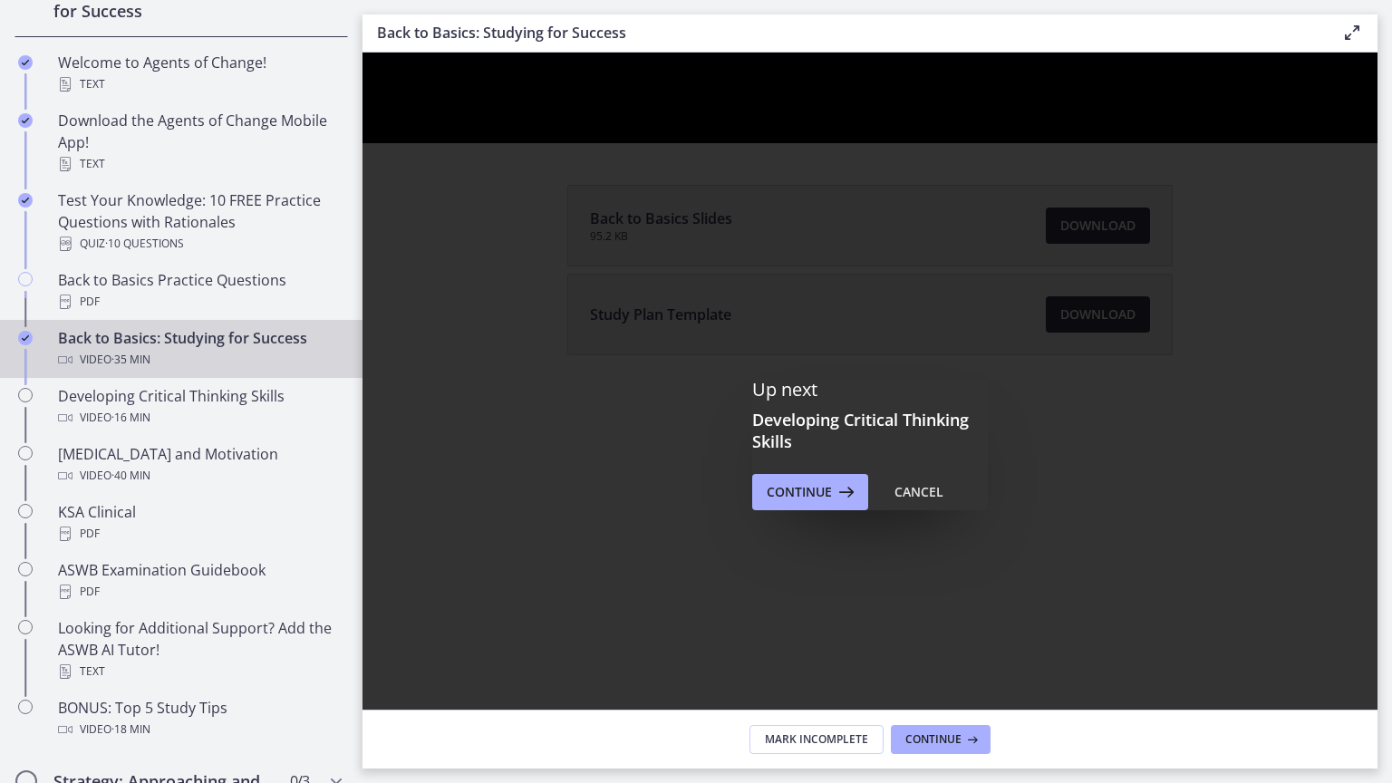
click at [777, 143] on div "Click for sound @keyframes VOLUME_SMALL_WAVE_FLASH { 0% { opacity: 0; } 33% { o…" at bounding box center [869, 98] width 1015 height 91
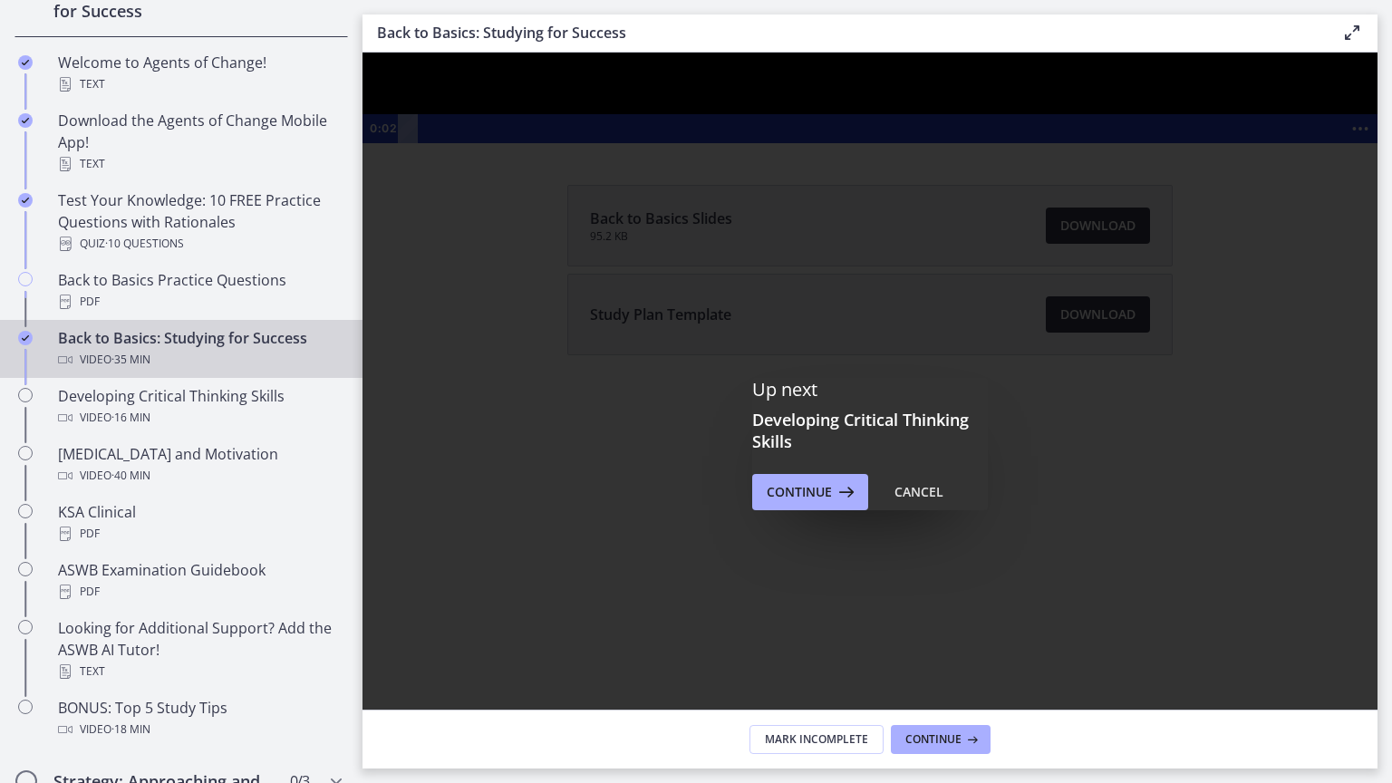
click at [1060, 143] on div at bounding box center [869, 98] width 1015 height 91
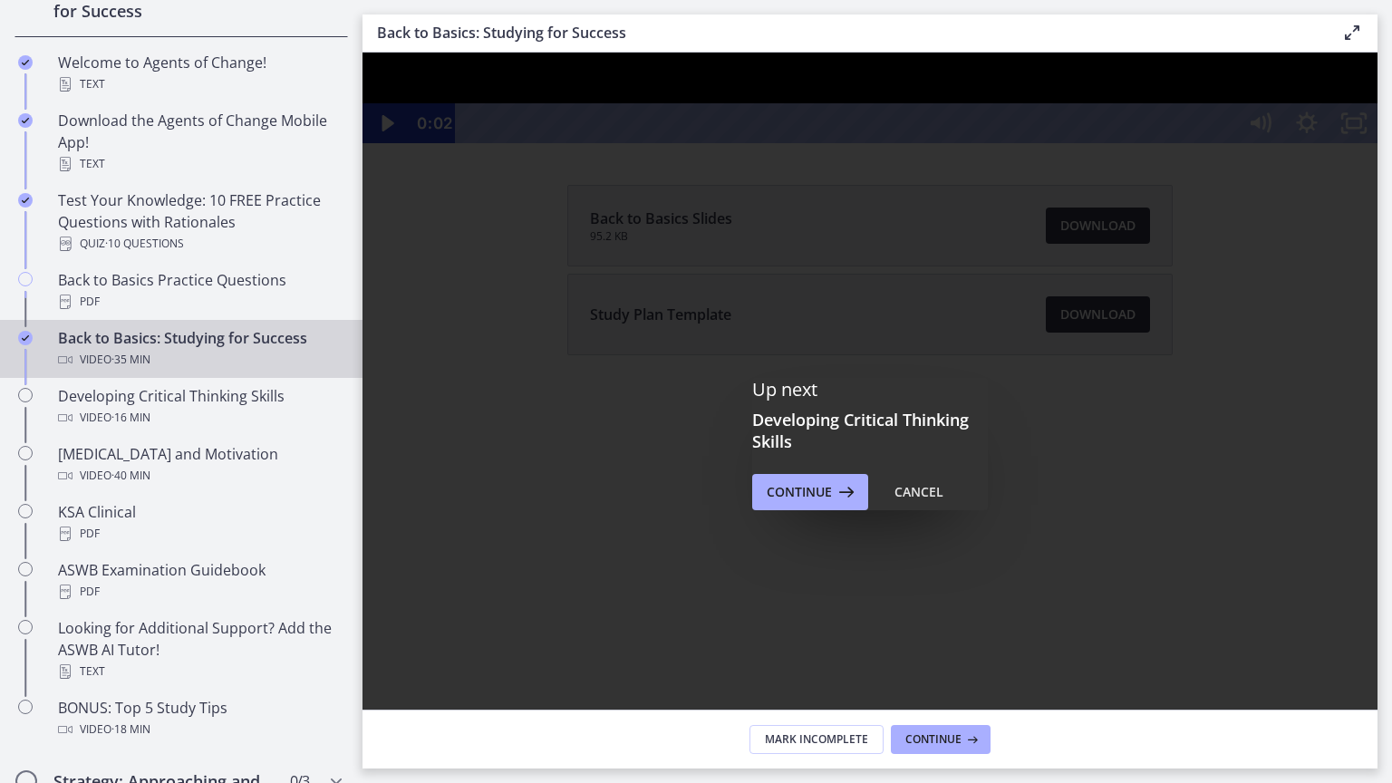
click at [401, 143] on div at bounding box center [869, 98] width 1015 height 91
click at [390, 143] on div at bounding box center [869, 98] width 1015 height 91
click at [397, 143] on div at bounding box center [869, 98] width 1015 height 91
click at [391, 143] on div at bounding box center [869, 98] width 1015 height 91
click at [1087, 143] on div at bounding box center [869, 98] width 1015 height 91
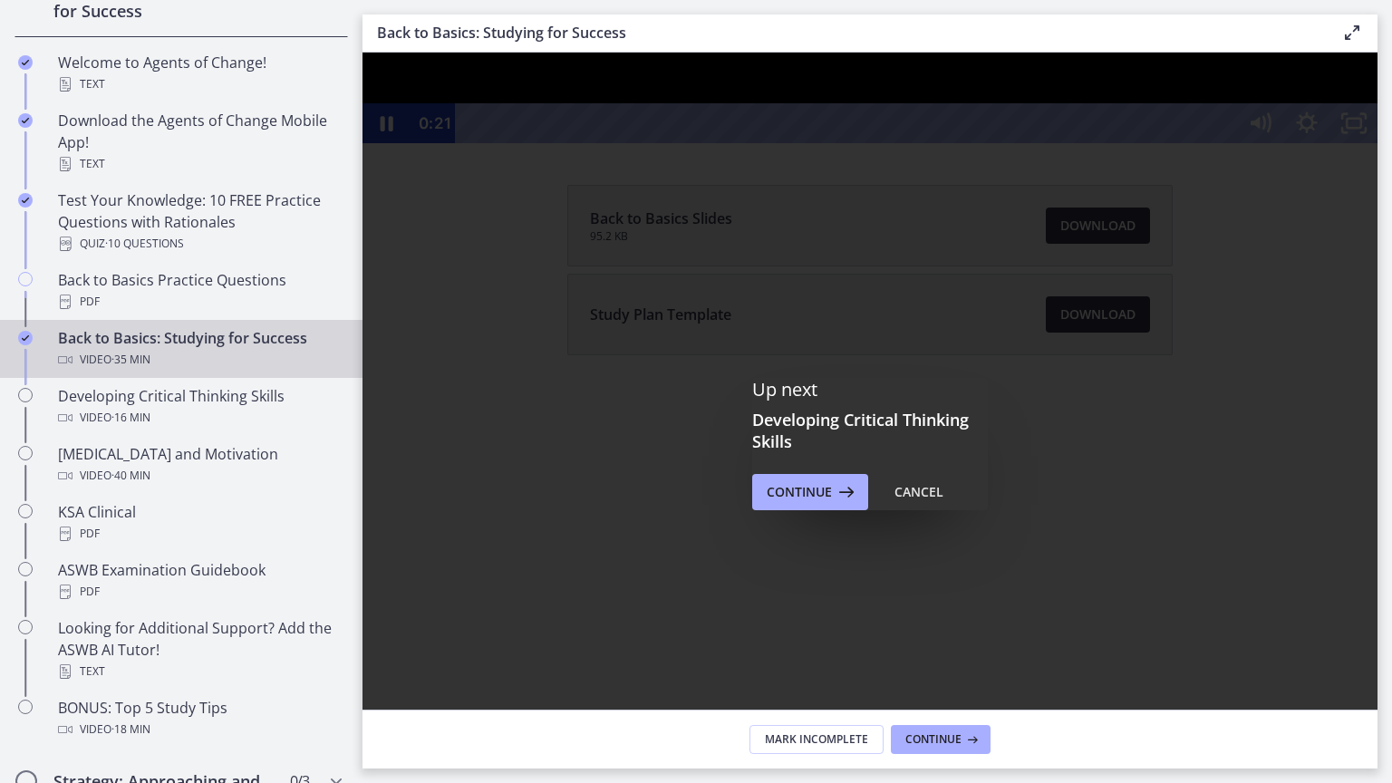
click at [1377, 143] on div at bounding box center [869, 98] width 1015 height 91
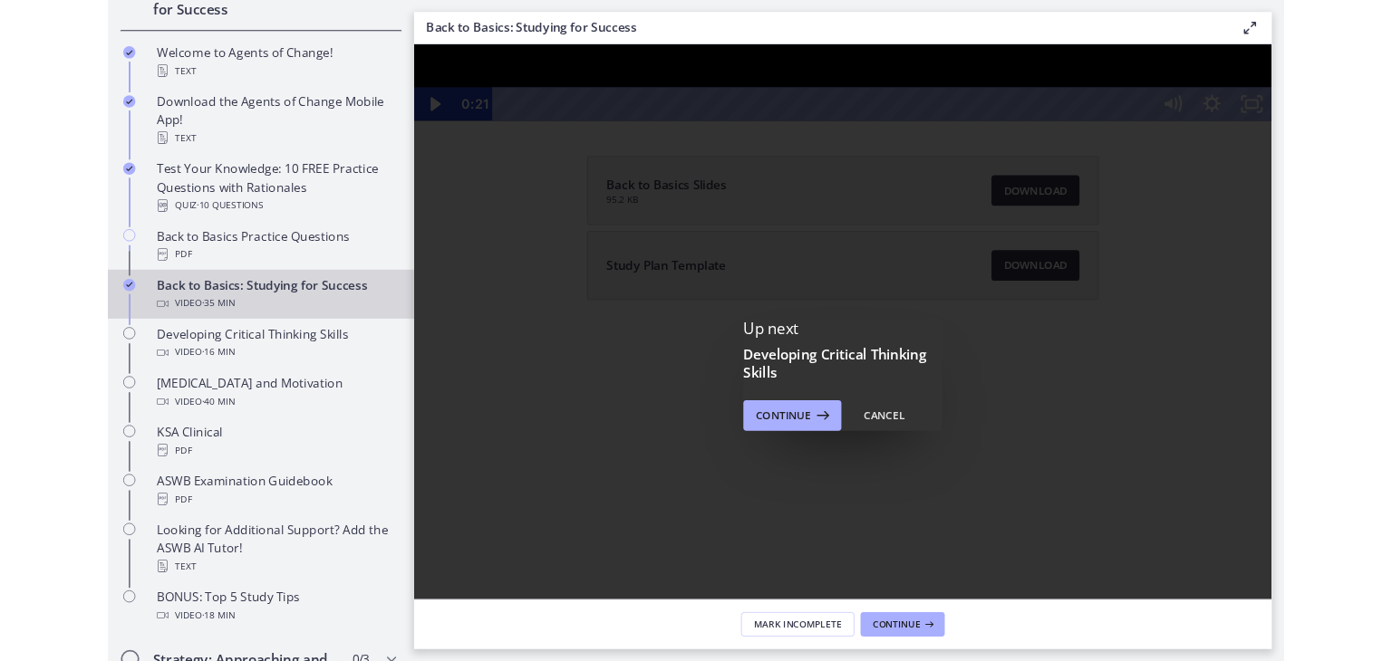
click at [1391, 135] on div at bounding box center [921, 89] width 1015 height 91
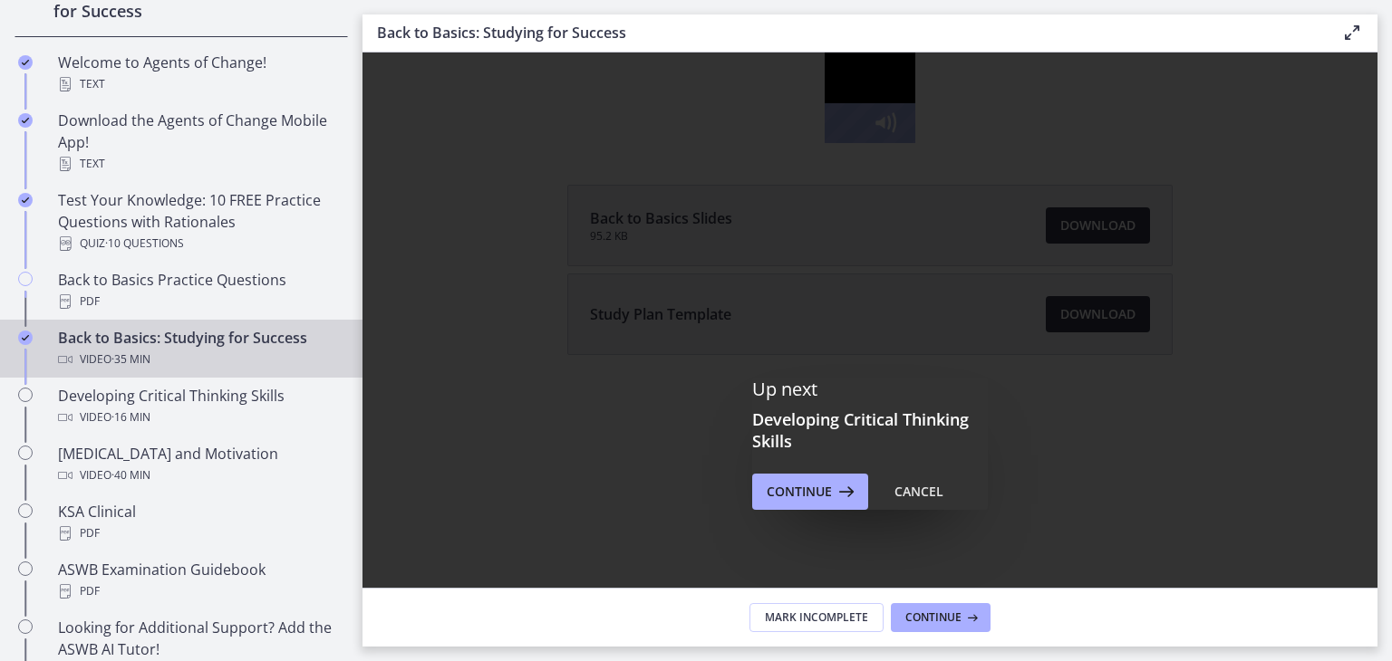
click at [1377, 143] on html "Click for sound @keyframes VOLUME_SMALL_WAVE_FLASH { 0% { opacity: 0; } 33% { o…" at bounding box center [869, 98] width 1015 height 91
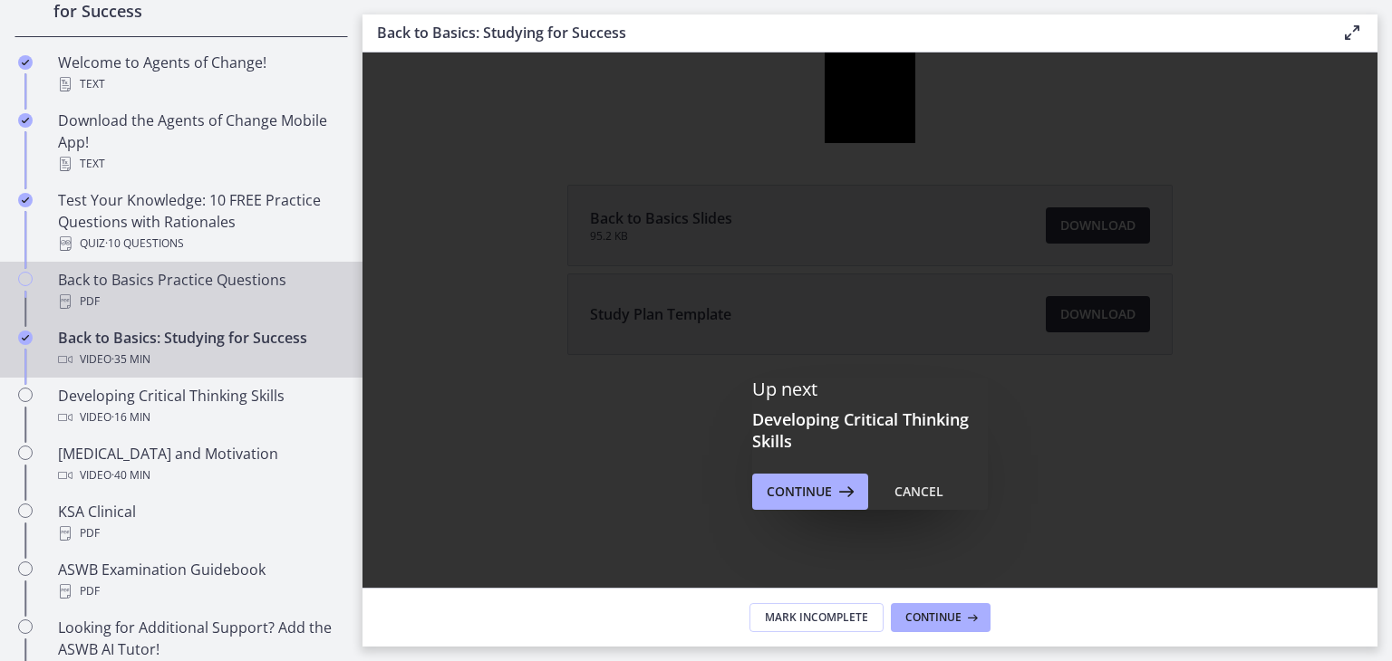
click at [134, 275] on div "Back to Basics Practice Questions PDF" at bounding box center [199, 290] width 283 height 43
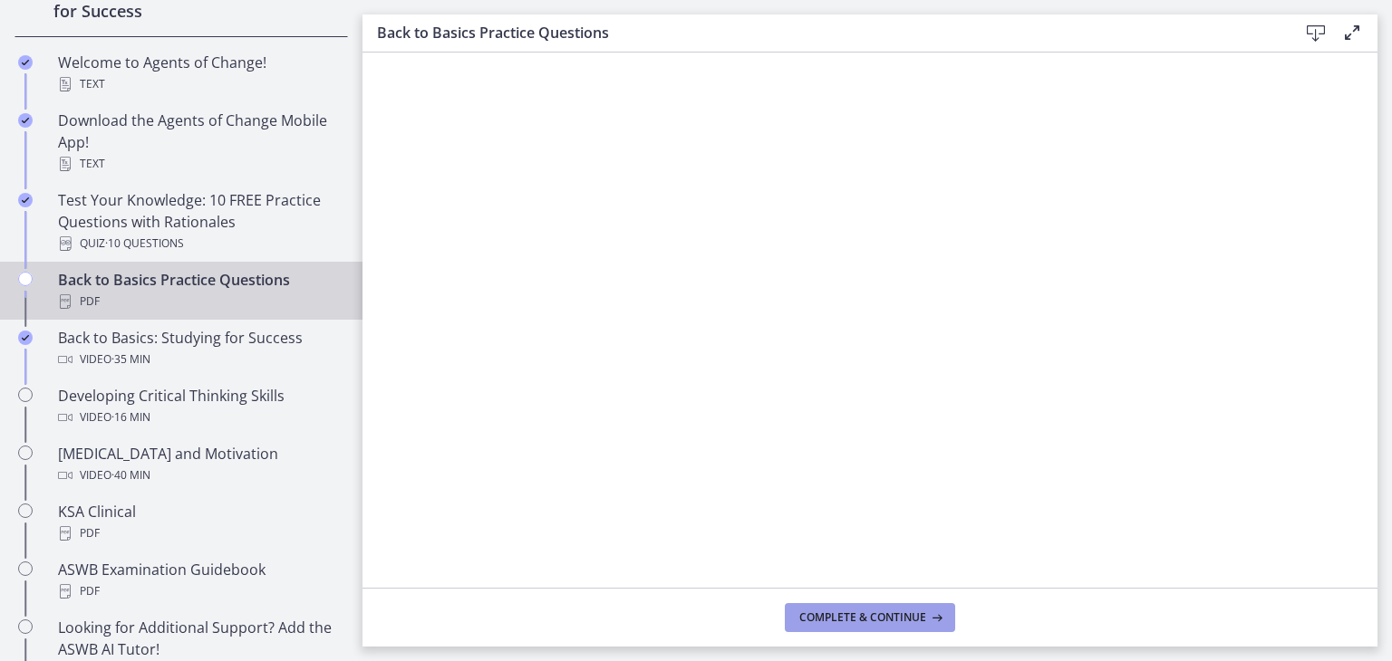
click at [866, 612] on span "Complete & continue" at bounding box center [862, 618] width 127 height 14
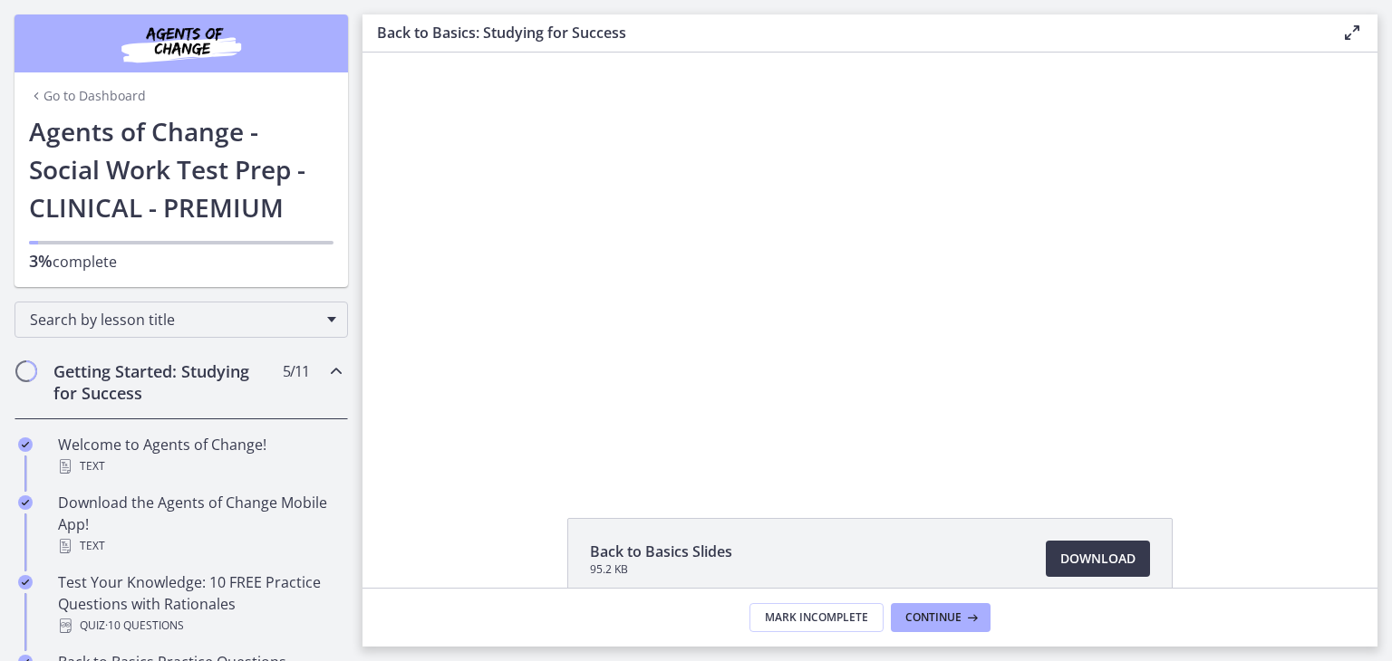
click at [65, 100] on link "Go to Dashboard" at bounding box center [87, 96] width 117 height 18
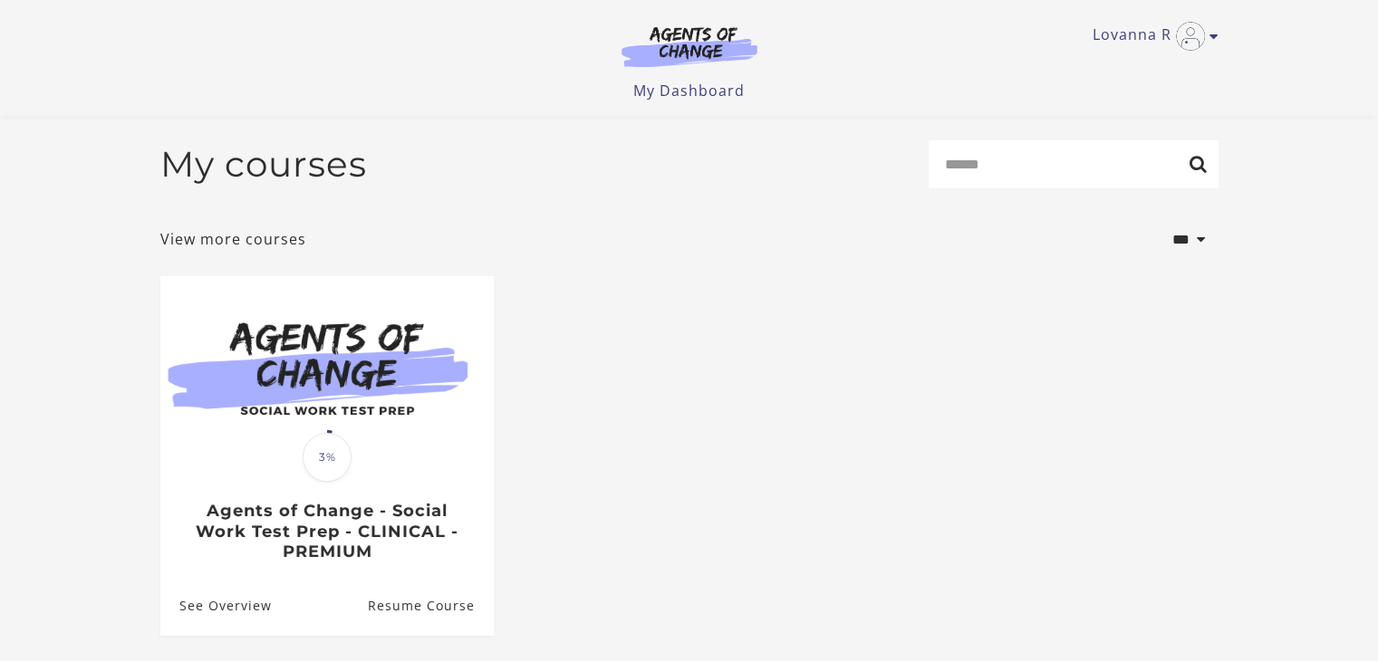
scroll to position [52, 0]
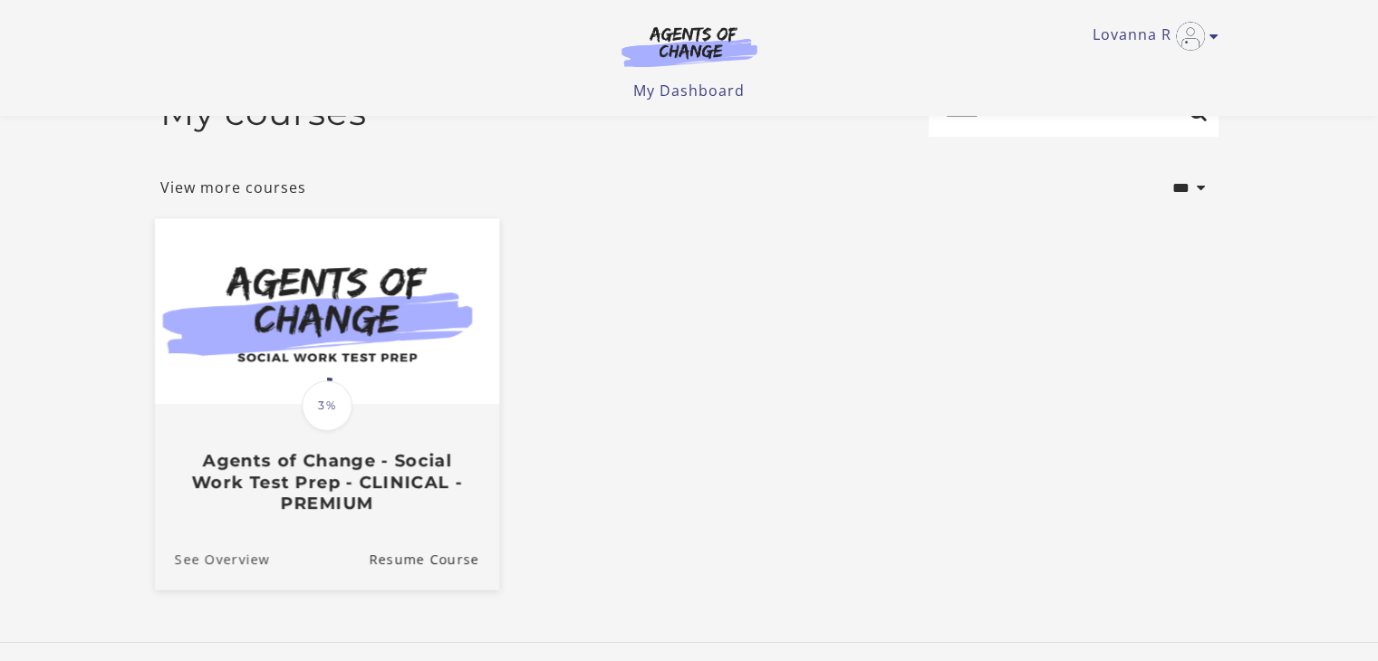
click at [190, 561] on link "See Overview" at bounding box center [211, 559] width 115 height 61
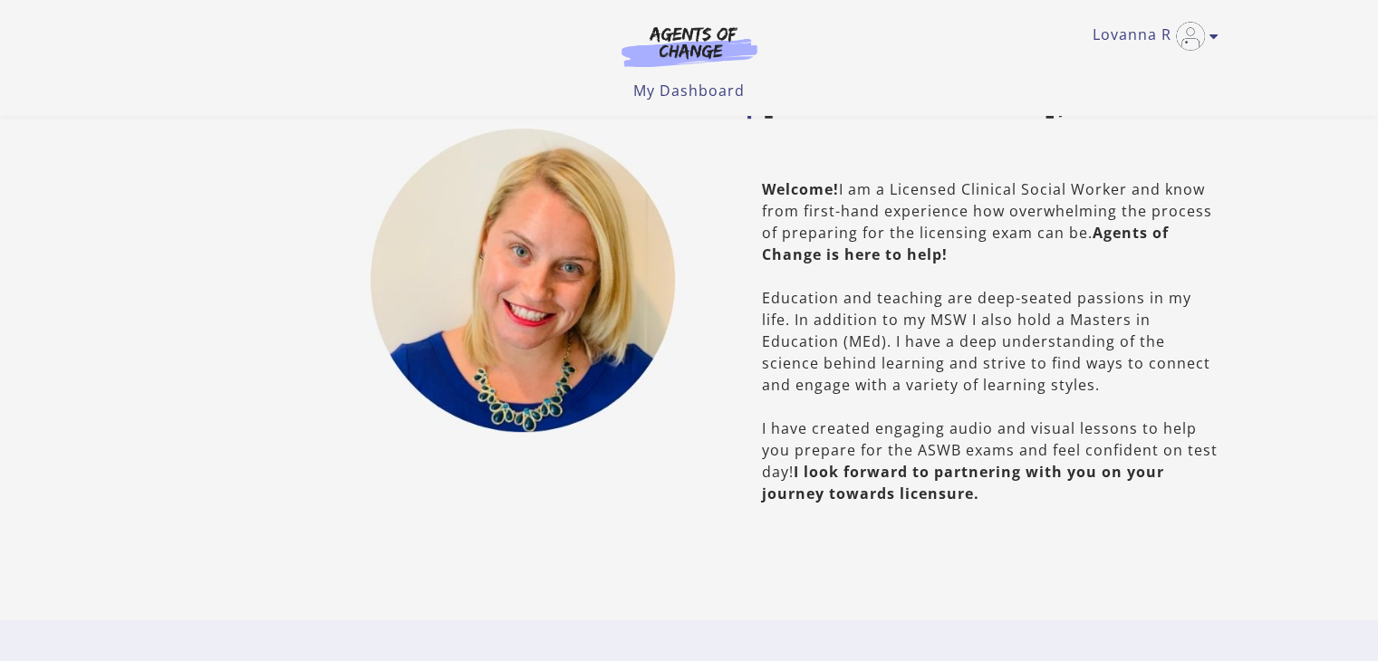
scroll to position [937, 0]
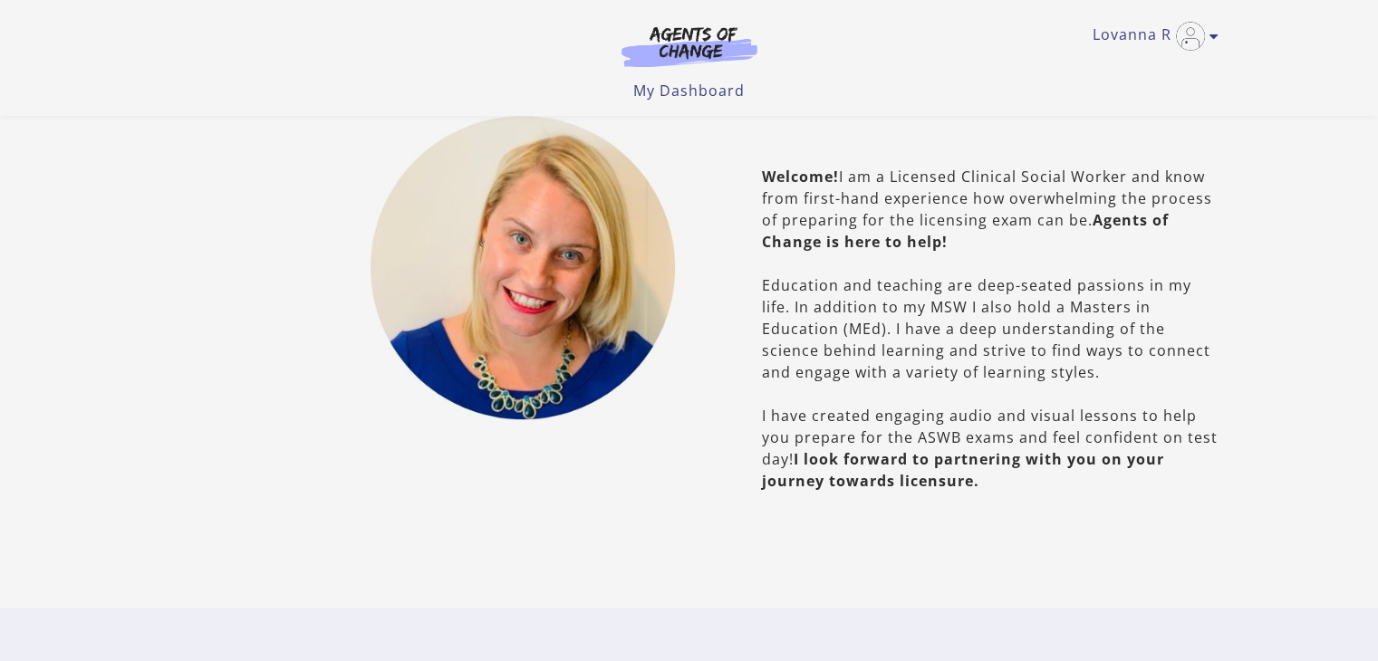
click at [512, 491] on div at bounding box center [418, 268] width 544 height 565
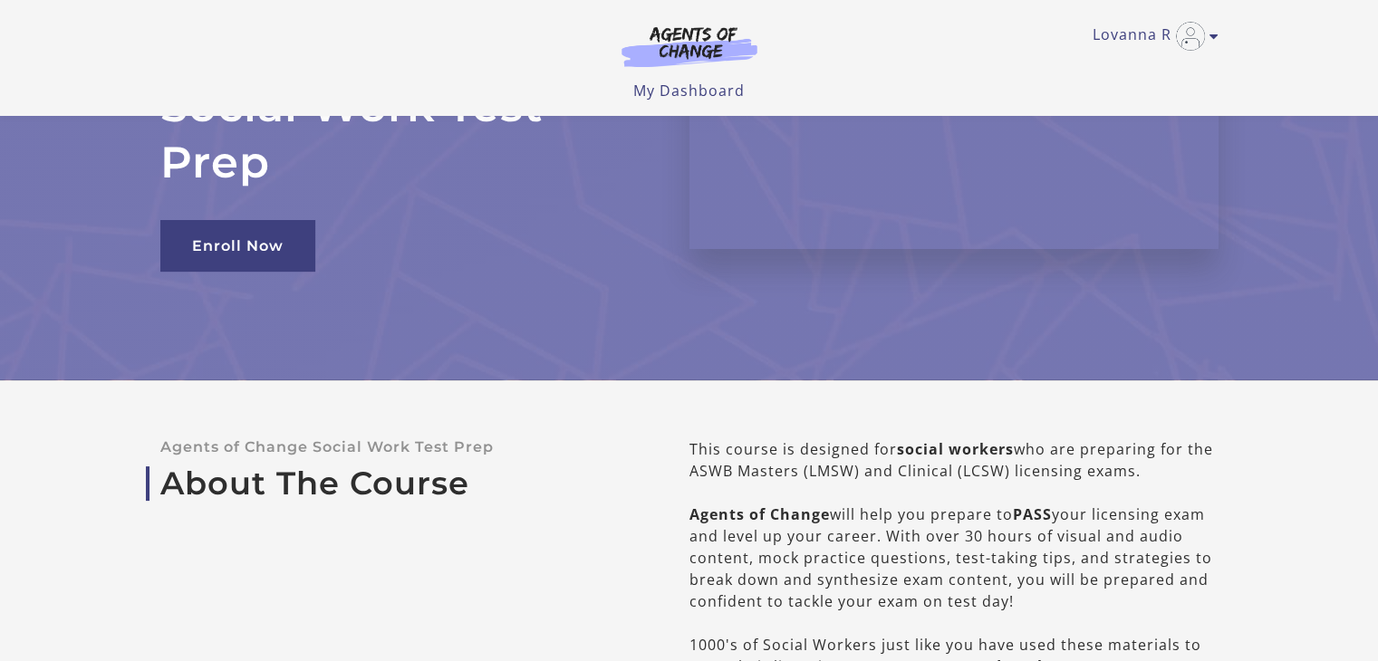
scroll to position [0, 0]
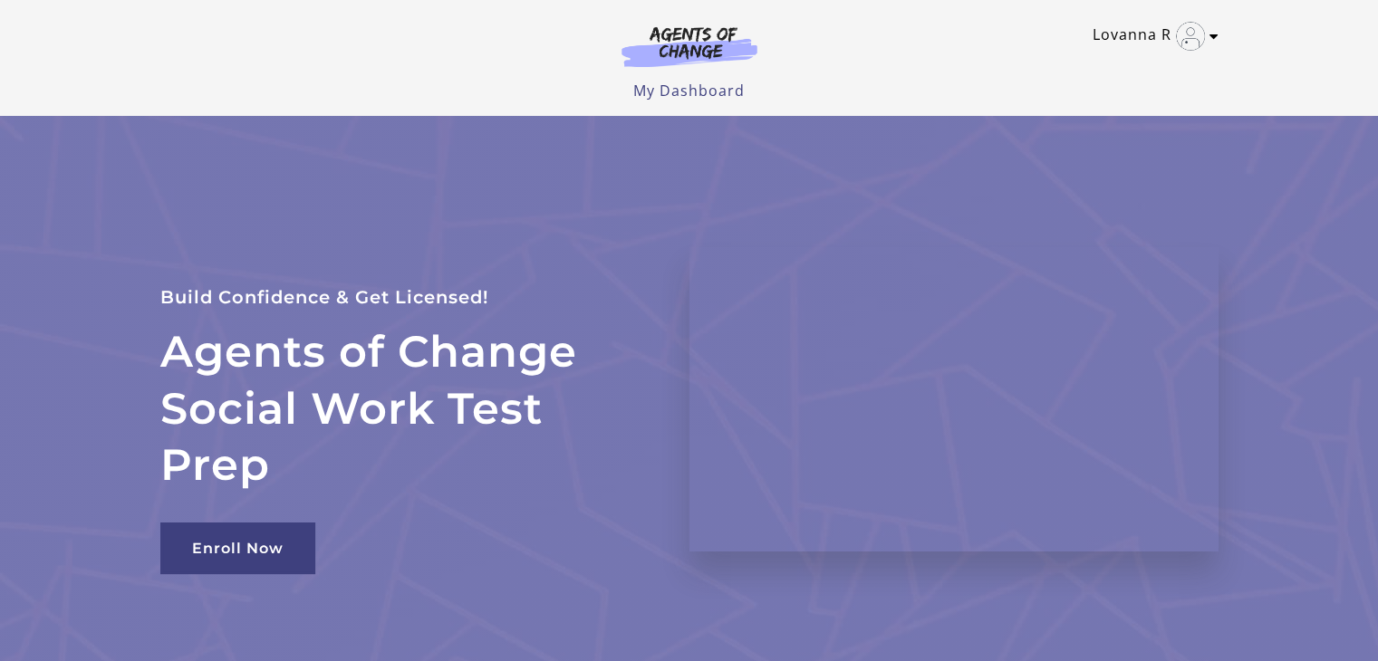
click at [1207, 38] on link "Lovanna R" at bounding box center [1151, 36] width 117 height 29
click at [1110, 126] on link "Sign Out" at bounding box center [1143, 127] width 159 height 31
